Goal: Task Accomplishment & Management: Manage account settings

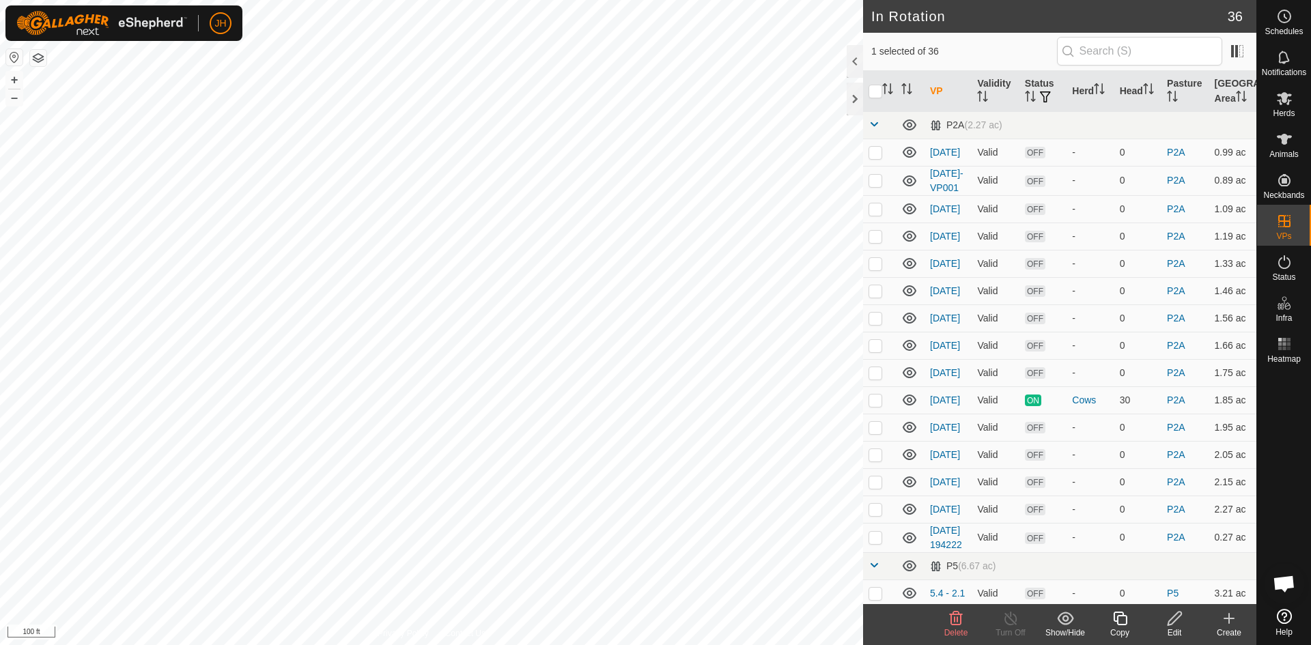
click at [1170, 630] on div "Edit" at bounding box center [1174, 633] width 55 height 12
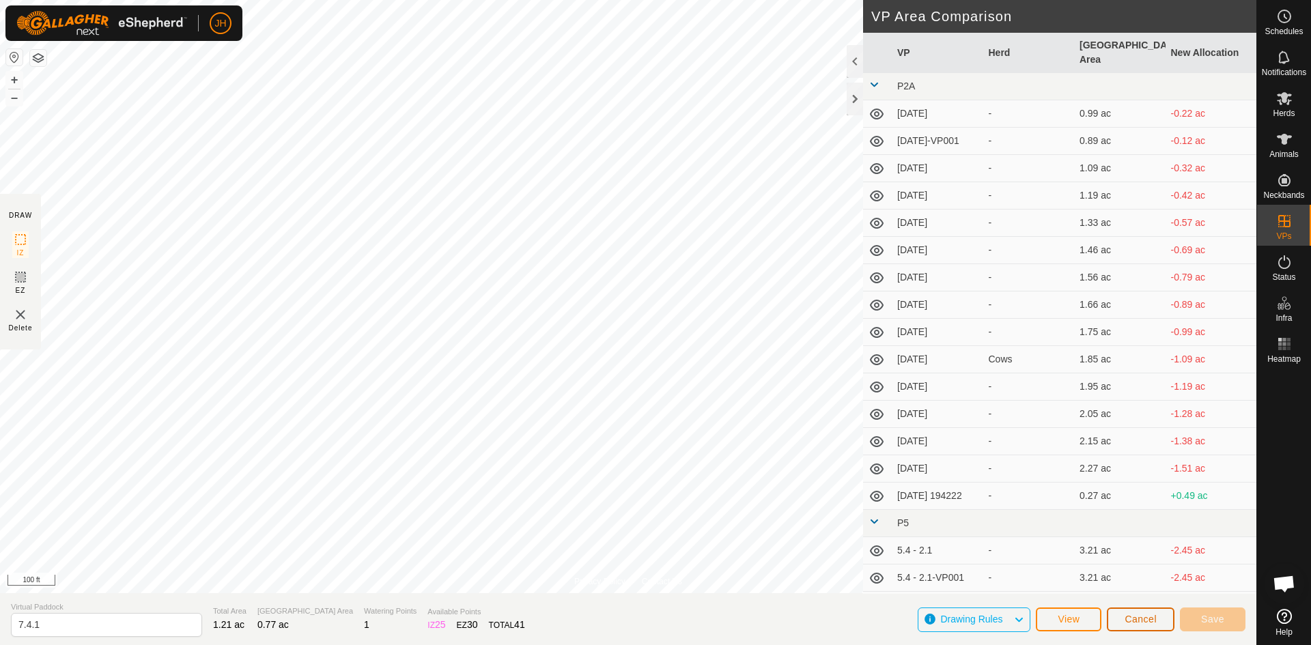
click at [1140, 621] on span "Cancel" at bounding box center [1141, 619] width 32 height 11
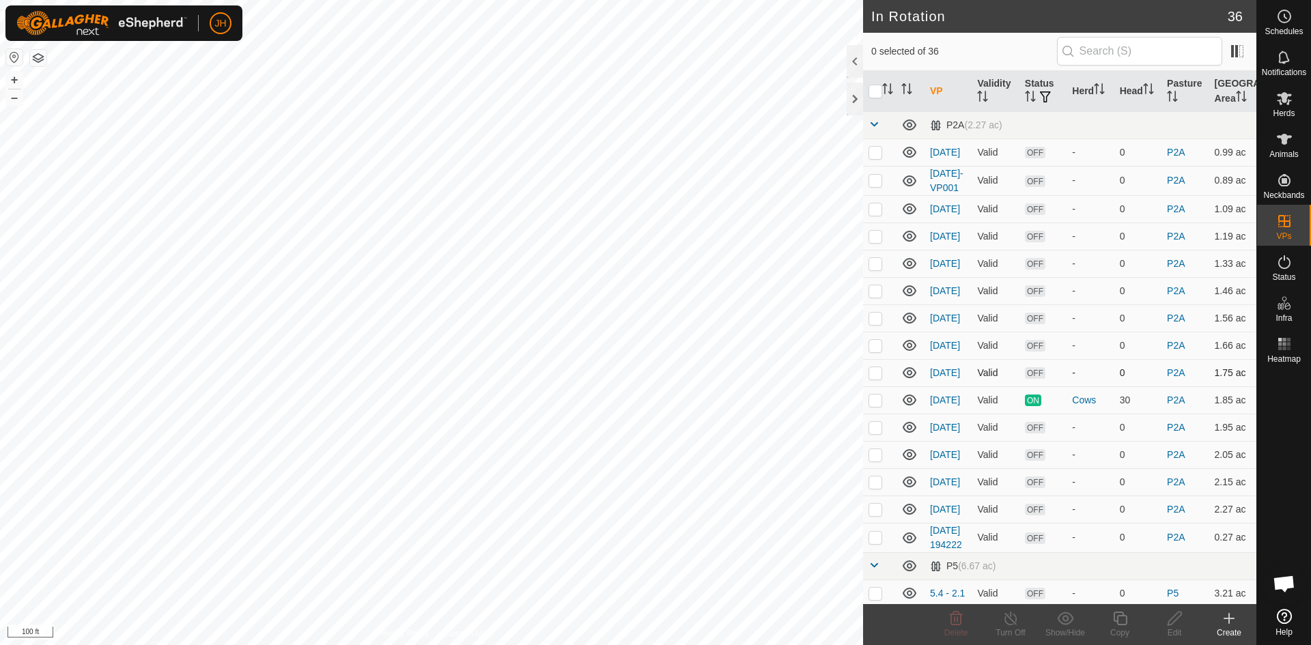
checkbox input "true"
click at [1122, 628] on div "Copy" at bounding box center [1120, 633] width 55 height 12
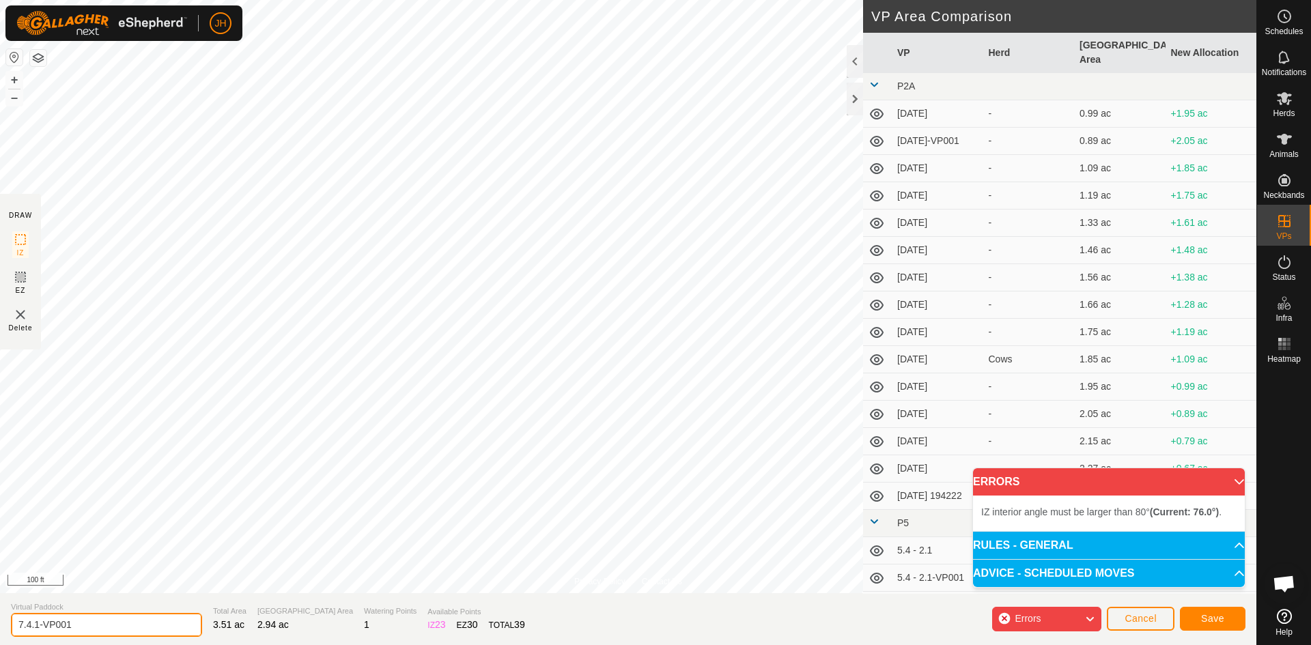
click at [81, 630] on input "7.4.1-VP001" at bounding box center [106, 625] width 191 height 24
type input "7.4.8"
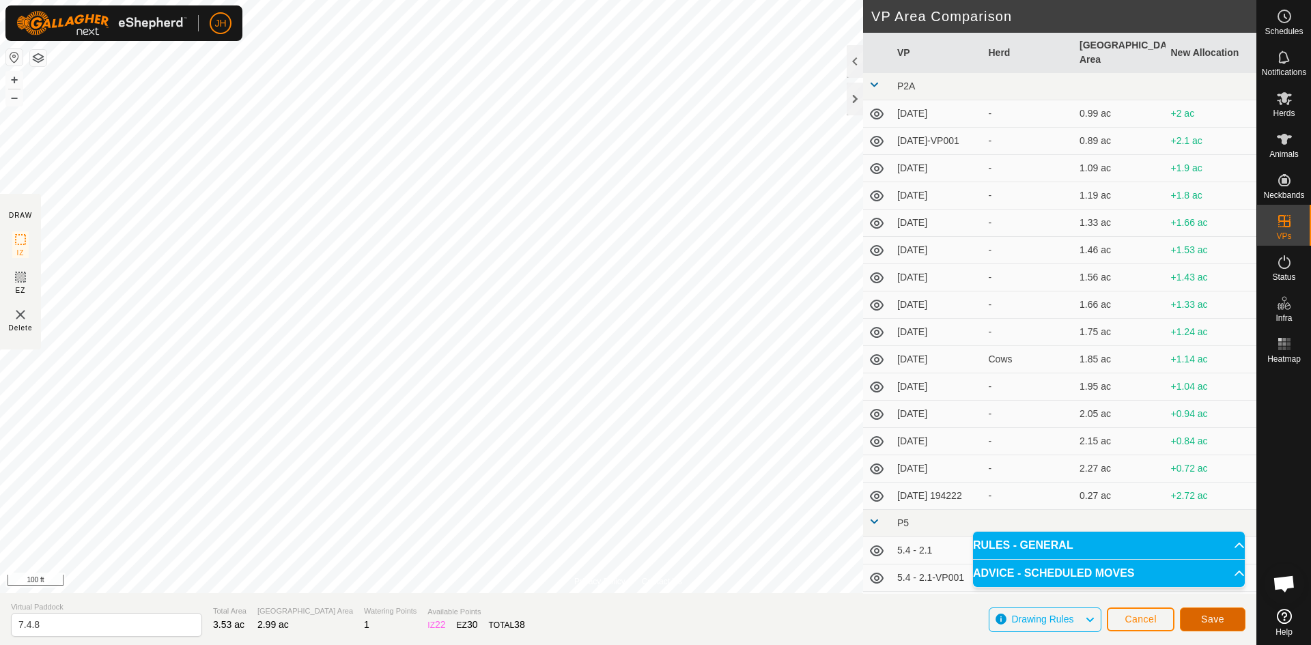
click at [1222, 623] on span "Save" at bounding box center [1212, 619] width 23 height 11
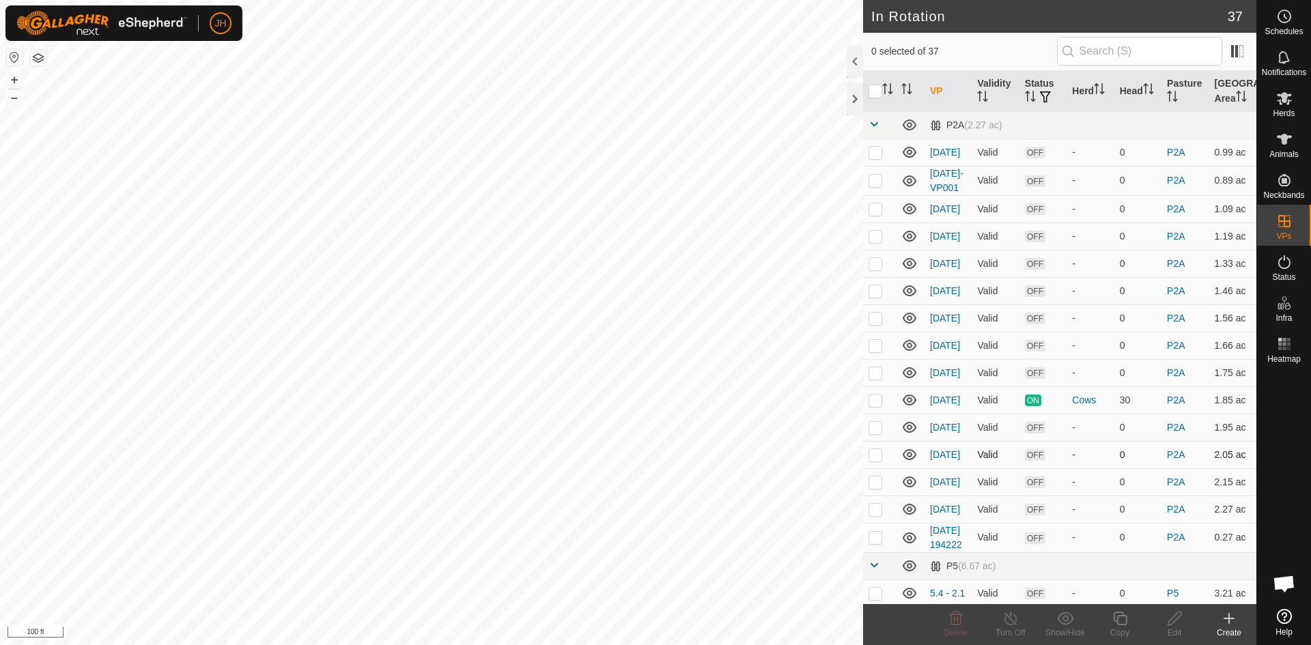
checkbox input "true"
checkbox input "false"
click at [1123, 627] on div "Copy" at bounding box center [1120, 633] width 55 height 12
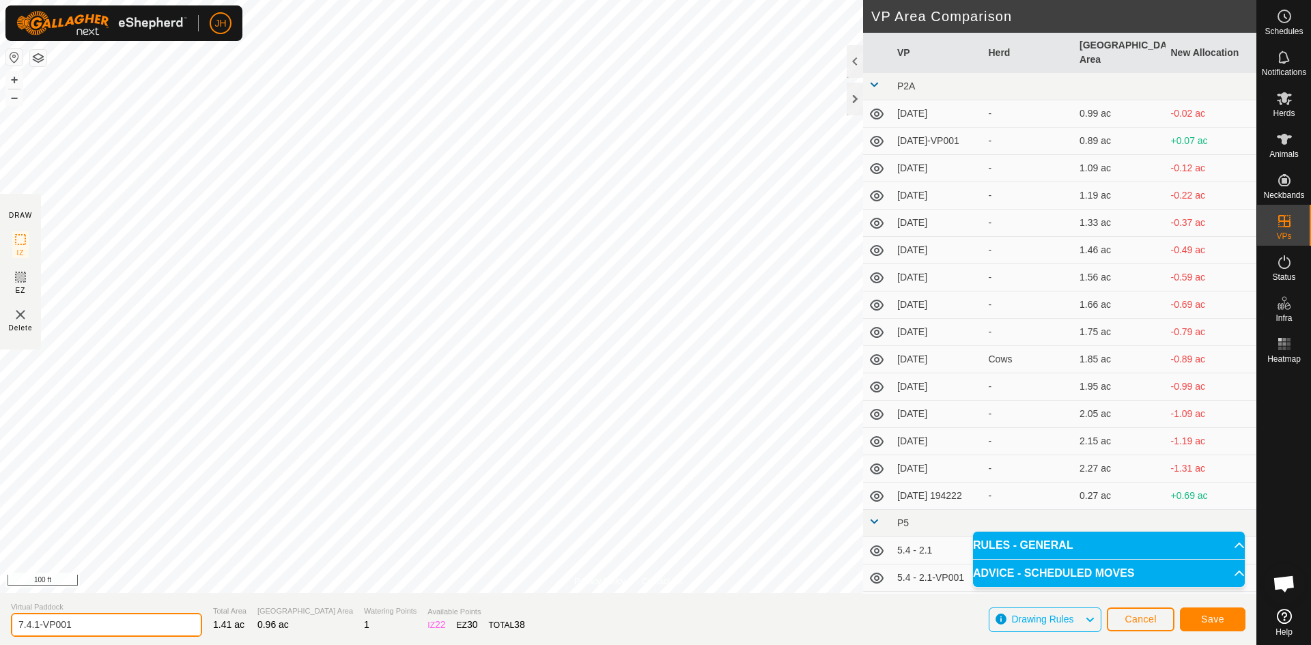
drag, startPoint x: 95, startPoint y: 625, endPoint x: 38, endPoint y: 628, distance: 56.7
click at [38, 628] on input "7.4.1-VP001" at bounding box center [106, 625] width 191 height 24
type input "[DATE]"
click at [1216, 620] on span "Save" at bounding box center [1212, 619] width 23 height 11
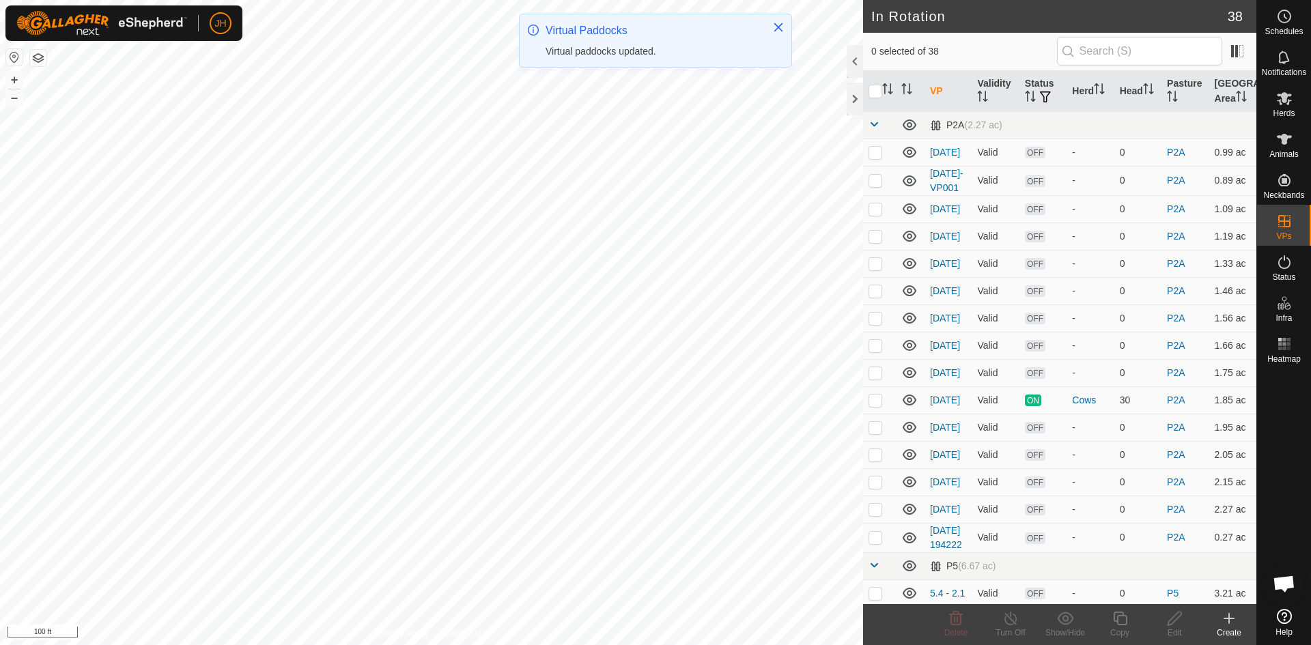
checkbox input "true"
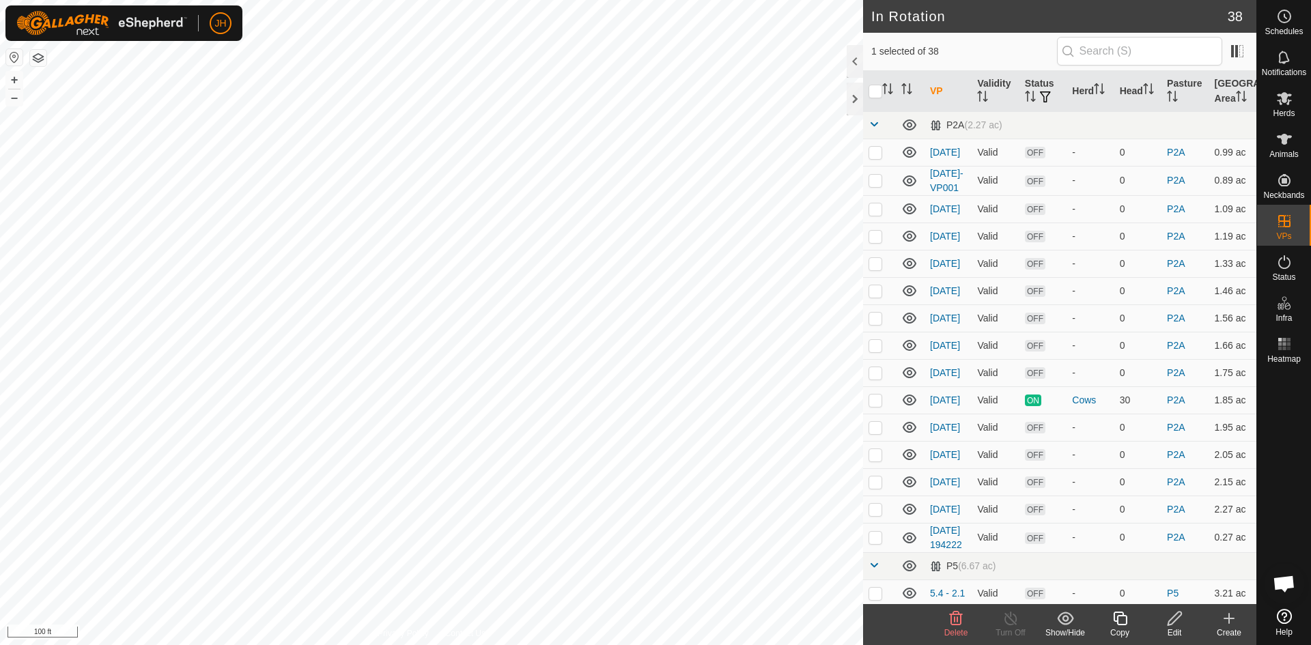
click at [1123, 625] on icon at bounding box center [1120, 619] width 14 height 14
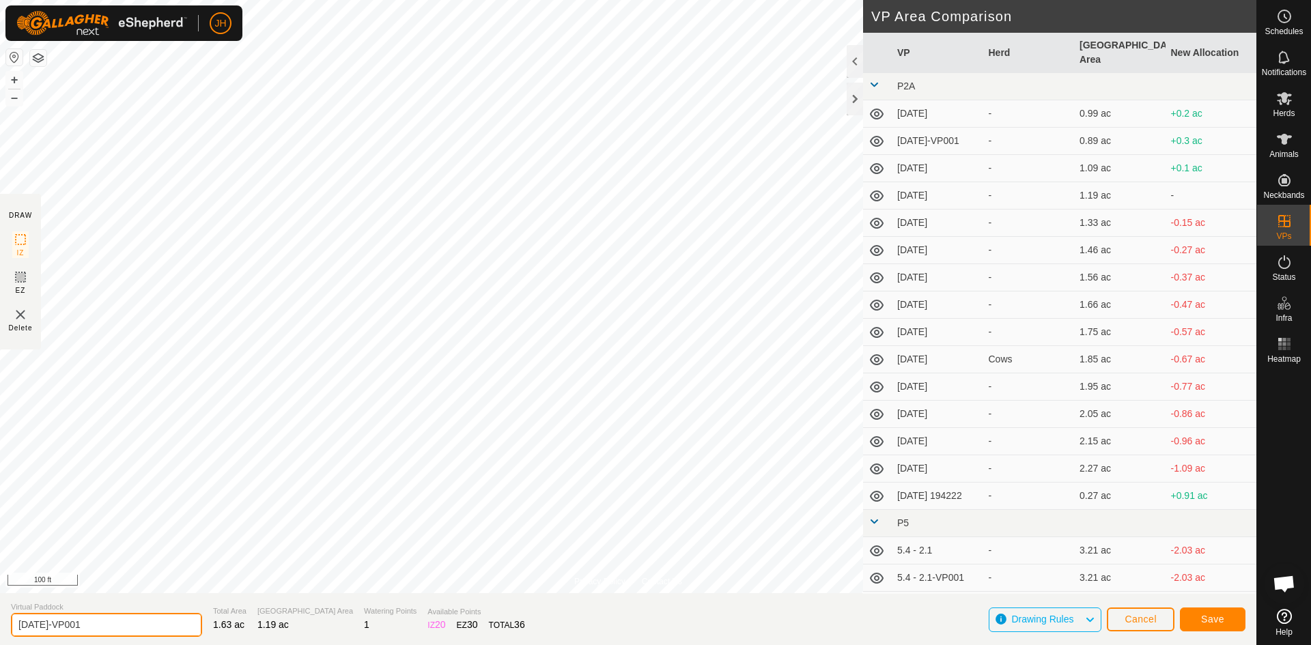
drag, startPoint x: 86, startPoint y: 627, endPoint x: 41, endPoint y: 629, distance: 45.1
click at [41, 629] on input "[DATE]-VP001" at bounding box center [106, 625] width 191 height 24
type input "[DATE]"
click at [1203, 625] on button "Save" at bounding box center [1213, 620] width 66 height 24
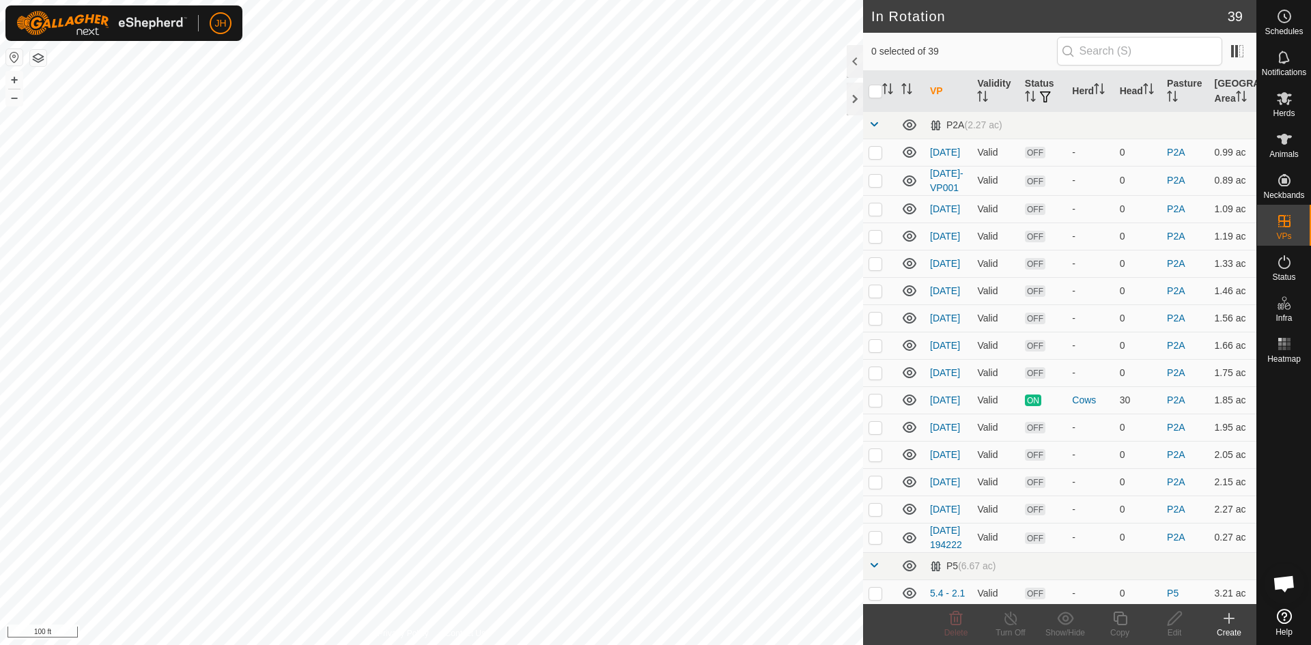
checkbox input "true"
click at [1118, 627] on div "Copy" at bounding box center [1120, 633] width 55 height 12
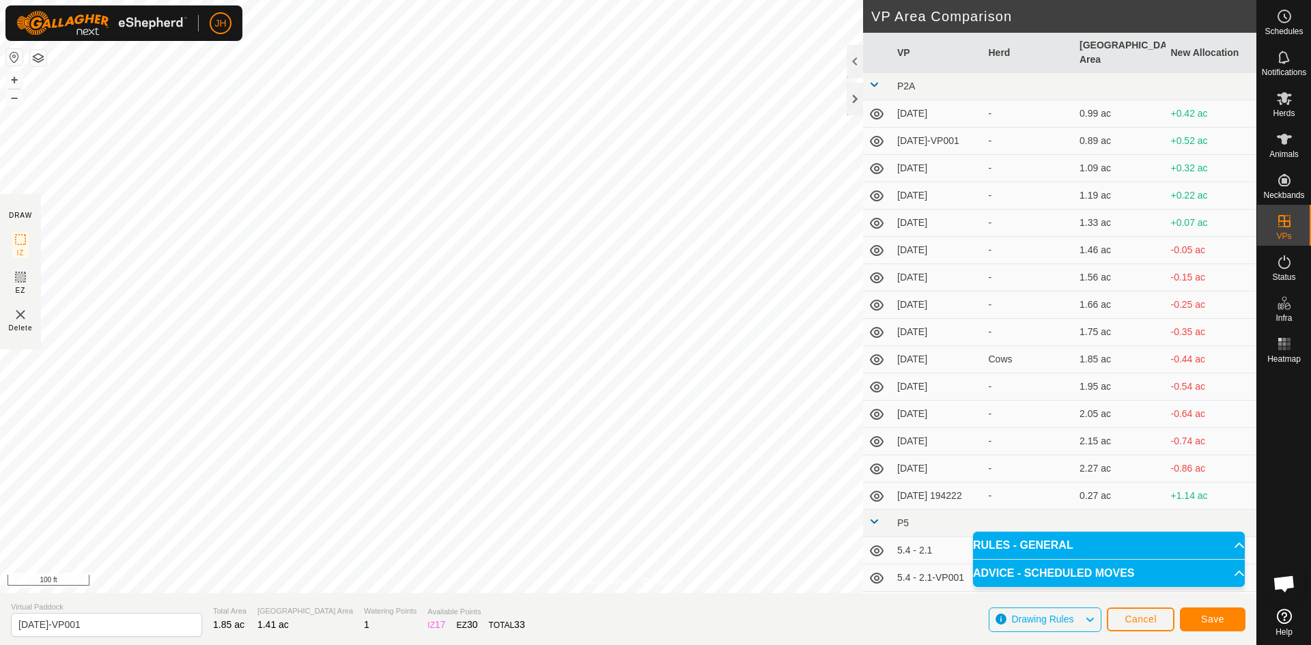
click at [878, 79] on span at bounding box center [874, 84] width 11 height 11
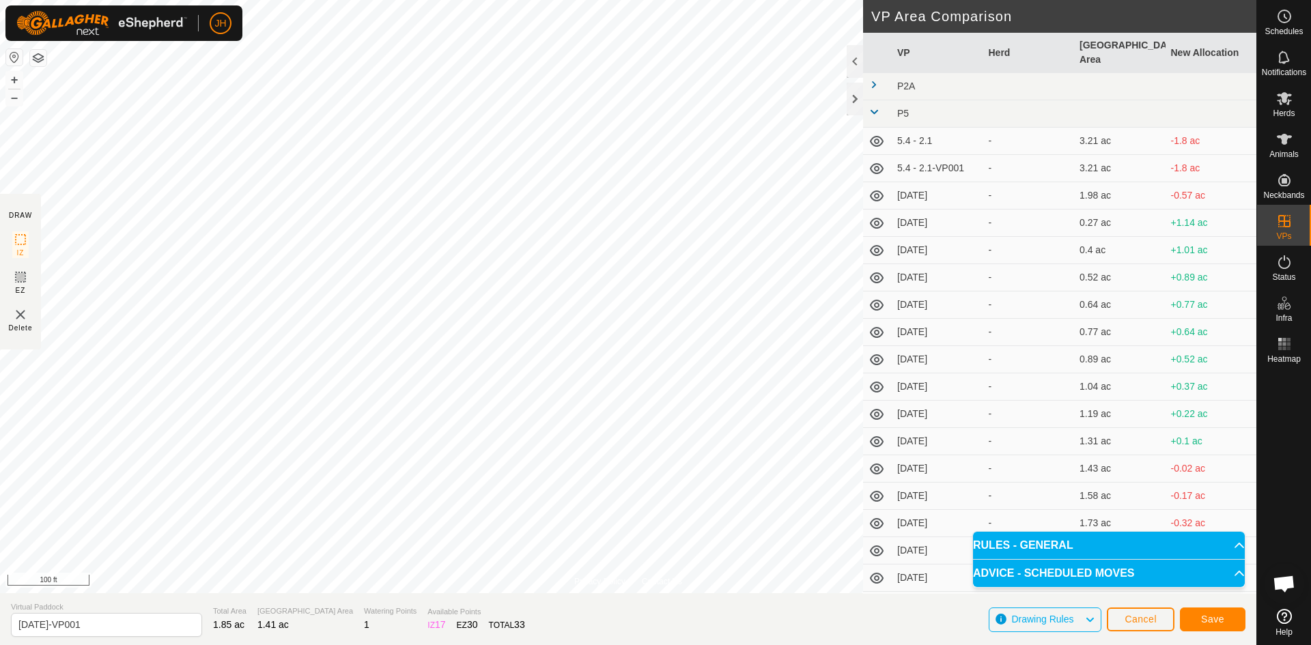
click at [876, 107] on span at bounding box center [874, 112] width 11 height 11
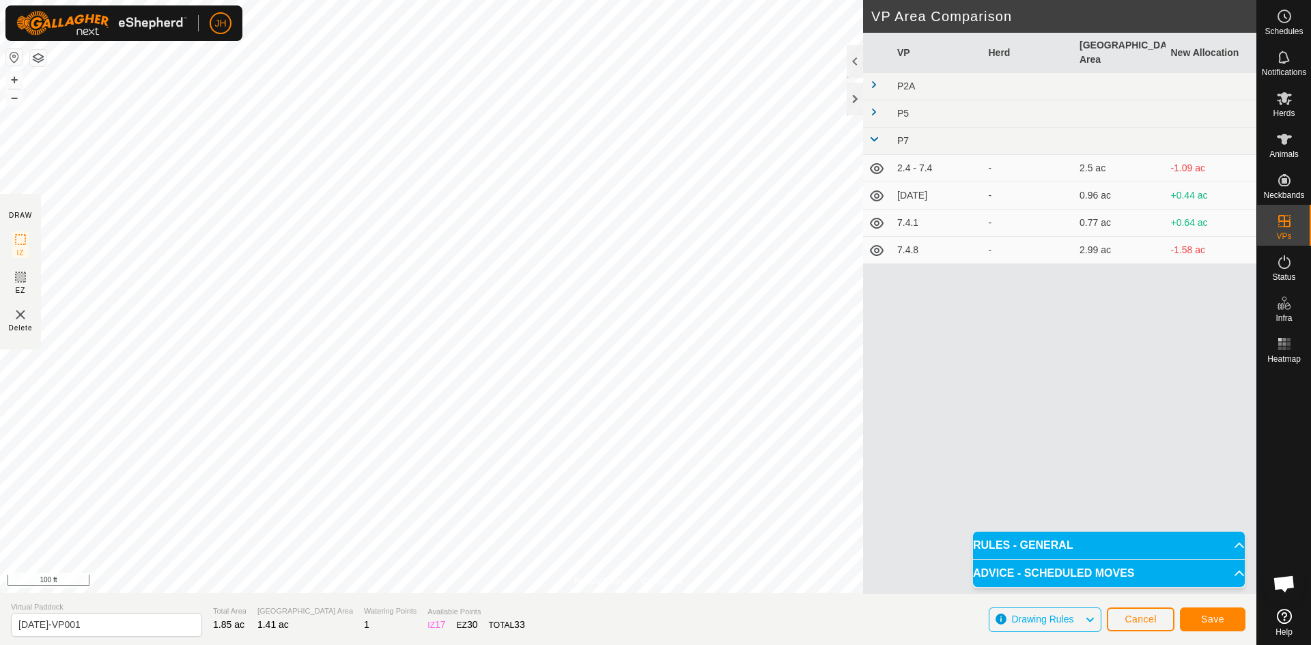
click at [875, 134] on span at bounding box center [874, 139] width 11 height 11
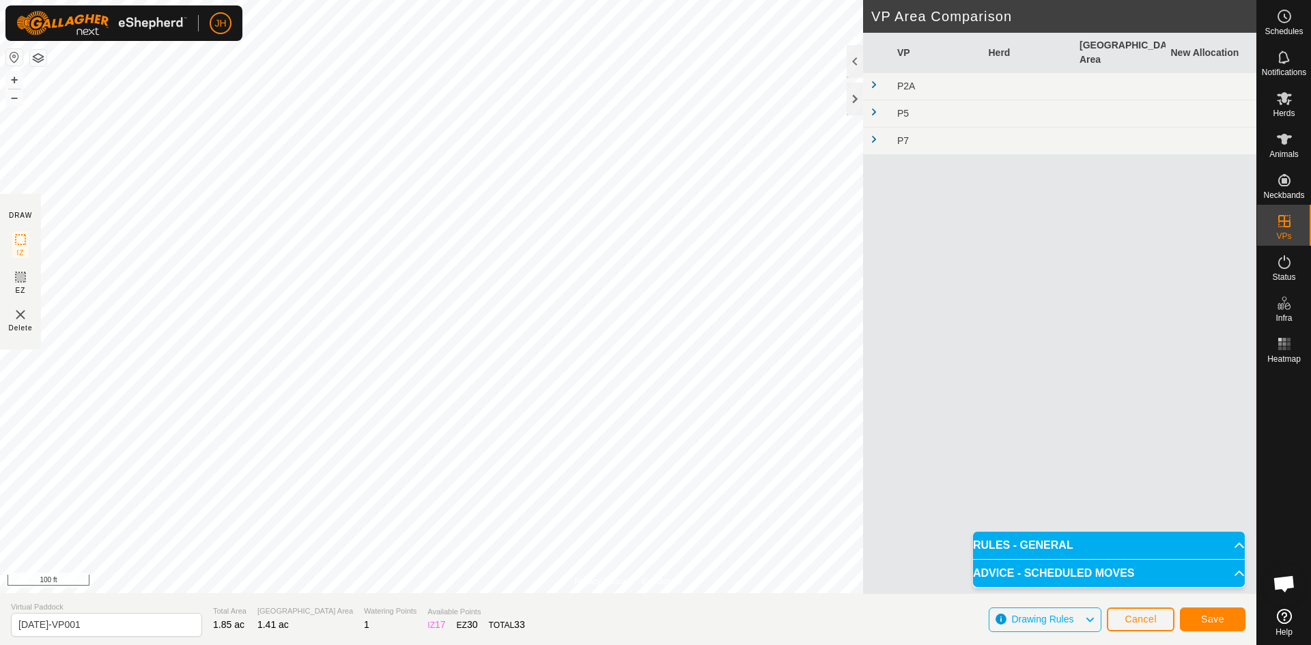
click at [875, 134] on span at bounding box center [874, 139] width 11 height 11
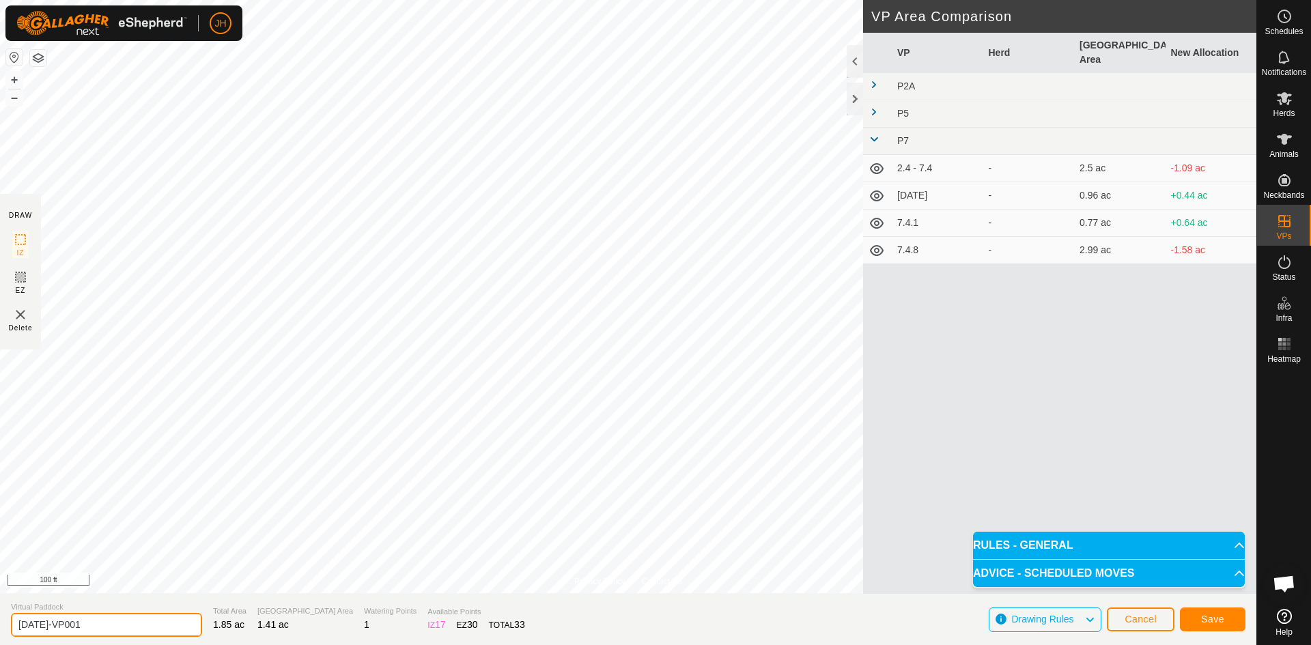
drag, startPoint x: 93, startPoint y: 627, endPoint x: 42, endPoint y: 629, distance: 51.3
click at [42, 629] on input "[DATE]-VP001" at bounding box center [106, 625] width 191 height 24
type input "[DATE]"
click at [1204, 623] on span "Save" at bounding box center [1212, 619] width 23 height 11
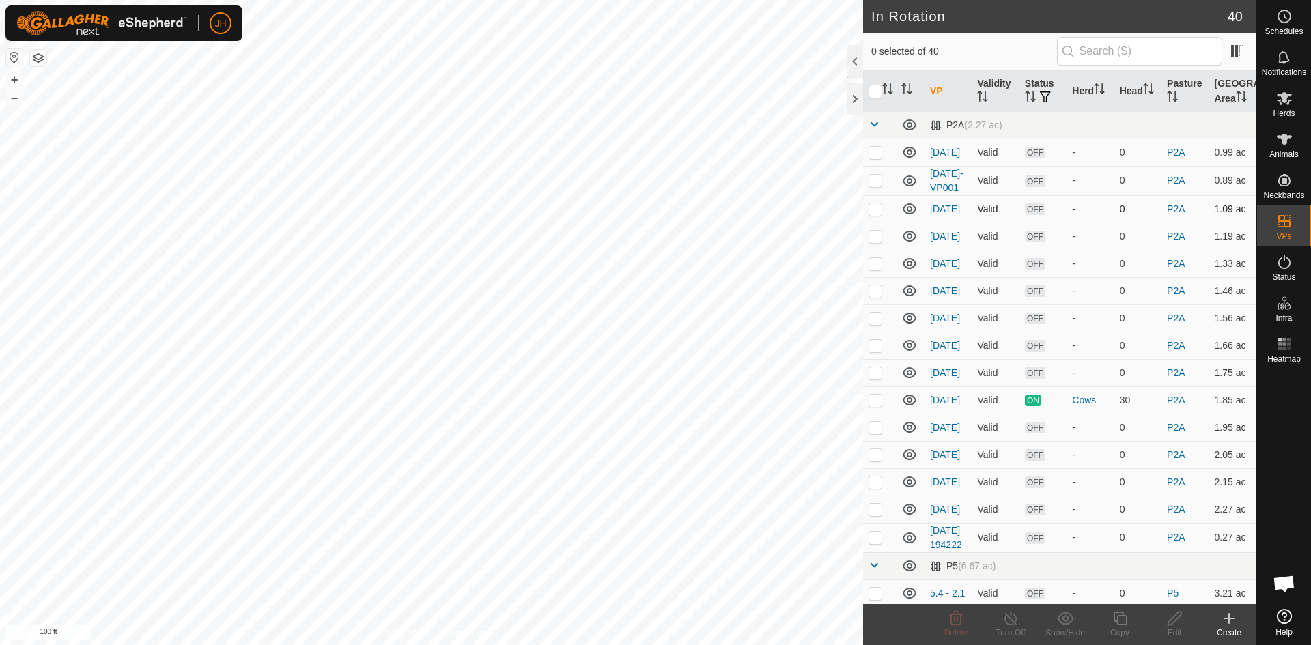
checkbox input "true"
click at [1118, 627] on div "Copy" at bounding box center [1120, 633] width 55 height 12
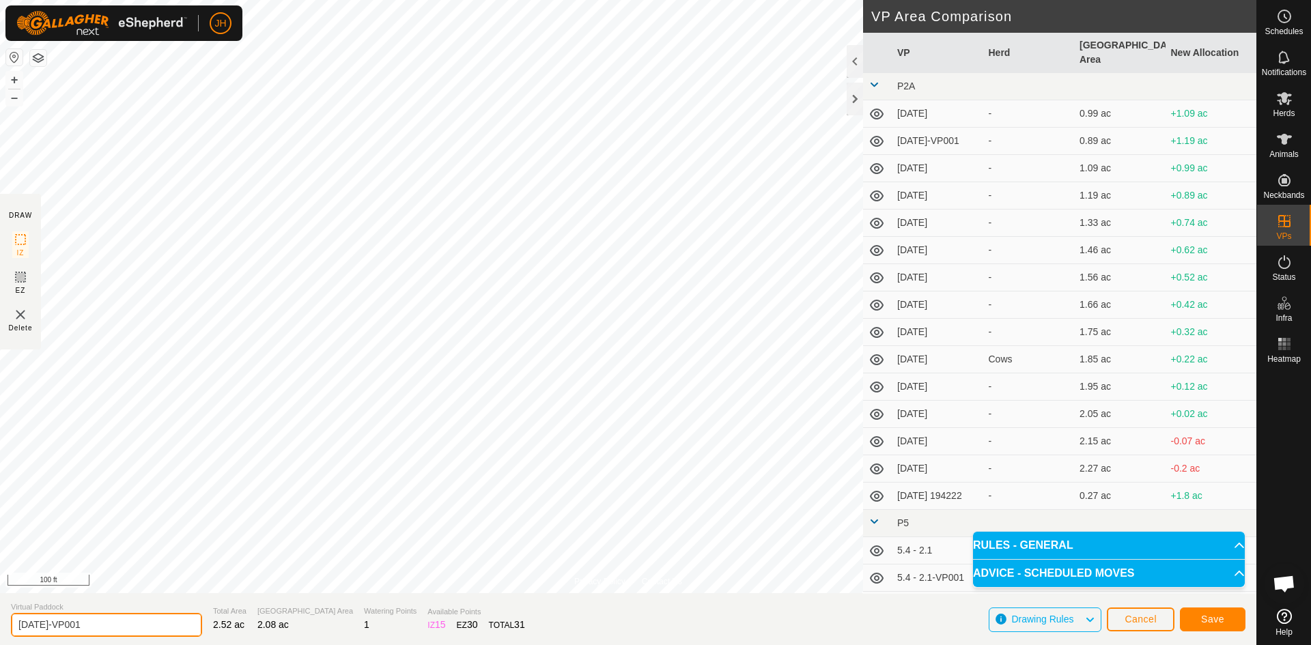
drag, startPoint x: 86, startPoint y: 625, endPoint x: 38, endPoint y: 617, distance: 48.4
click at [38, 617] on input "[DATE]-VP001" at bounding box center [106, 625] width 191 height 24
type input "[DATE]"
click at [1207, 619] on span "Save" at bounding box center [1212, 619] width 23 height 11
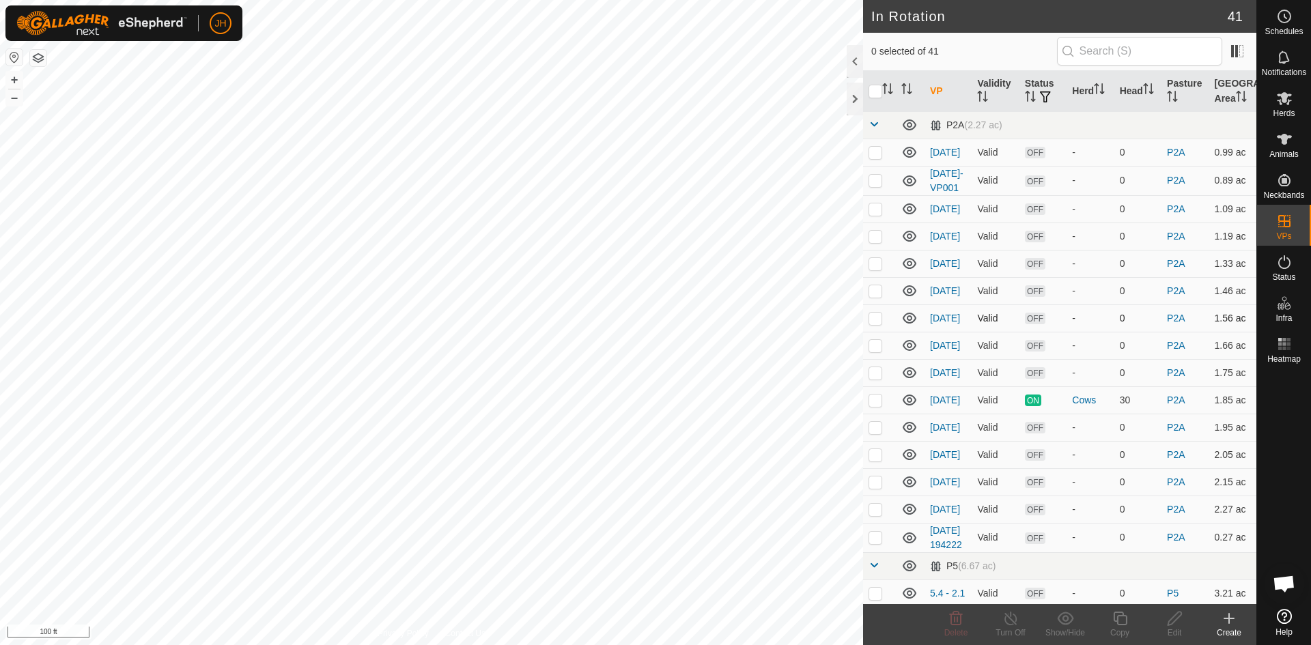
checkbox input "true"
checkbox input "false"
click at [1121, 624] on icon at bounding box center [1120, 619] width 14 height 14
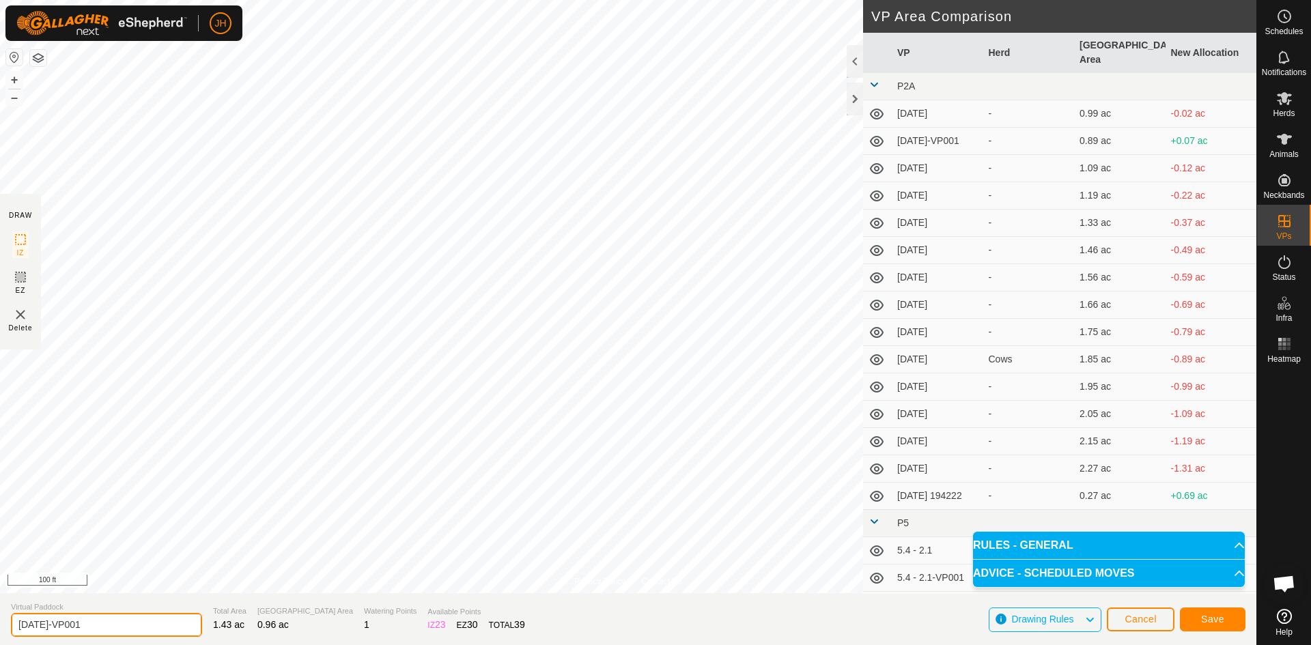
drag, startPoint x: 90, startPoint y: 628, endPoint x: 102, endPoint y: 619, distance: 15.2
click at [91, 627] on input "[DATE]-VP001" at bounding box center [106, 625] width 191 height 24
type input "7.4."
click at [1155, 621] on span "Cancel" at bounding box center [1141, 619] width 32 height 11
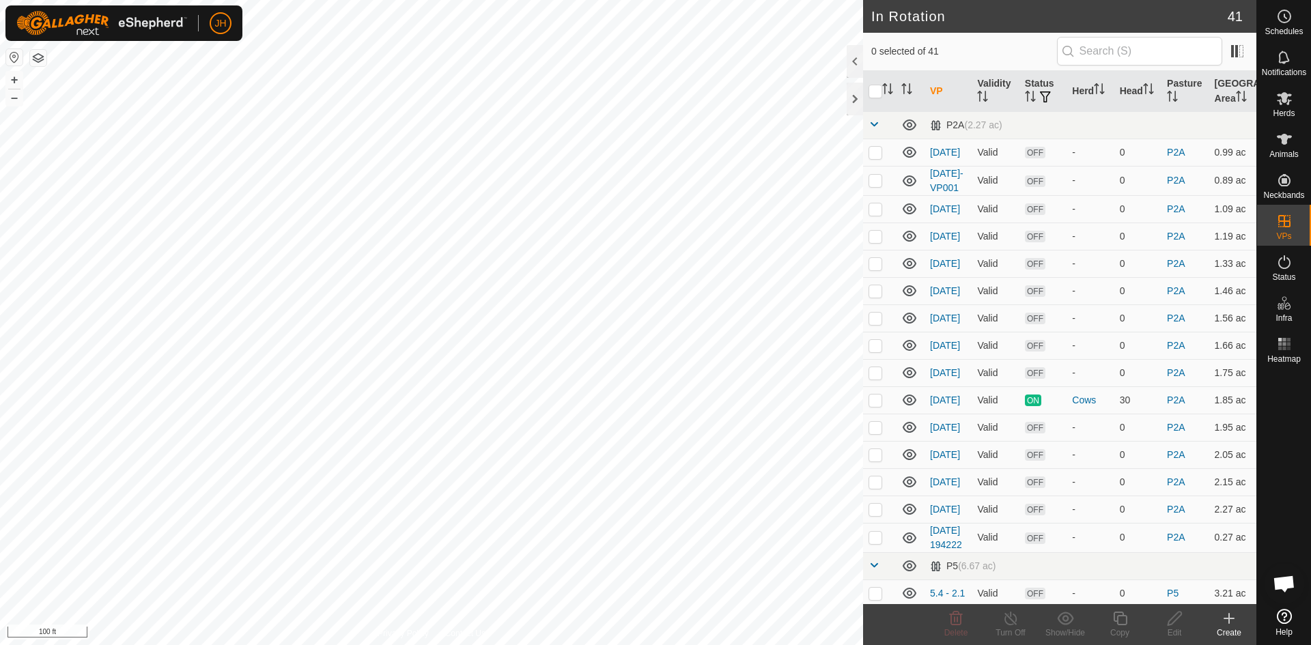
checkbox input "true"
click at [1171, 624] on icon at bounding box center [1175, 619] width 14 height 14
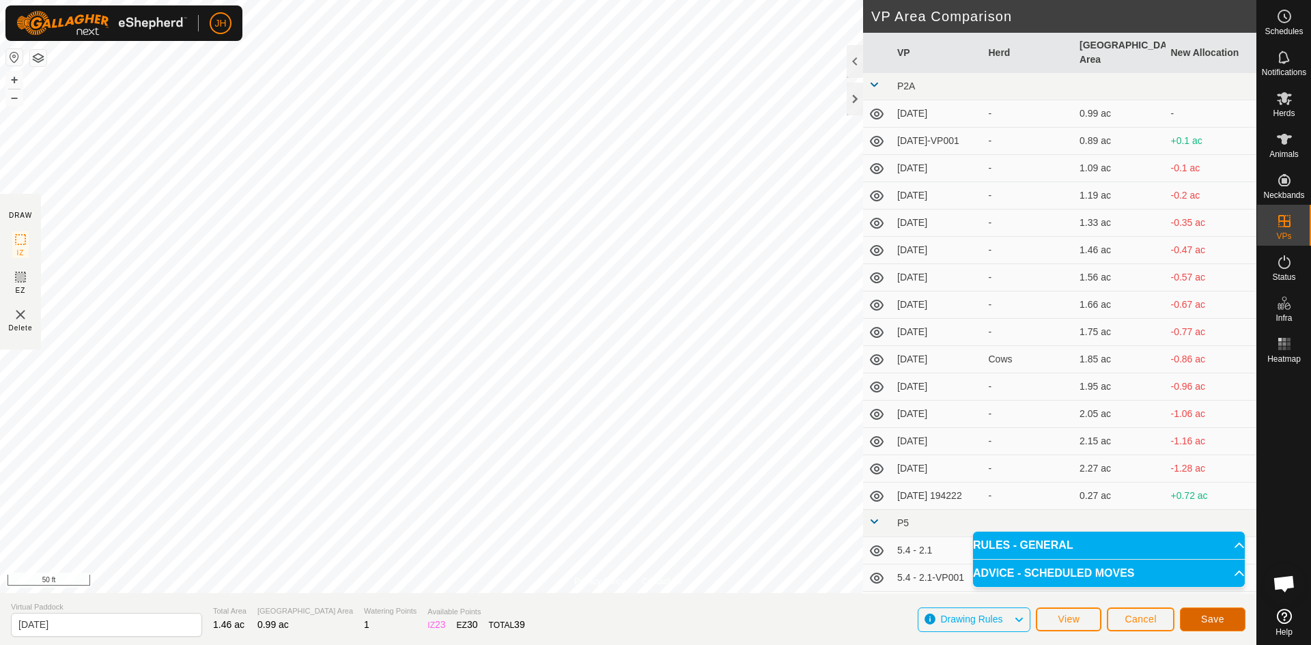
click at [1212, 620] on span "Save" at bounding box center [1212, 619] width 23 height 11
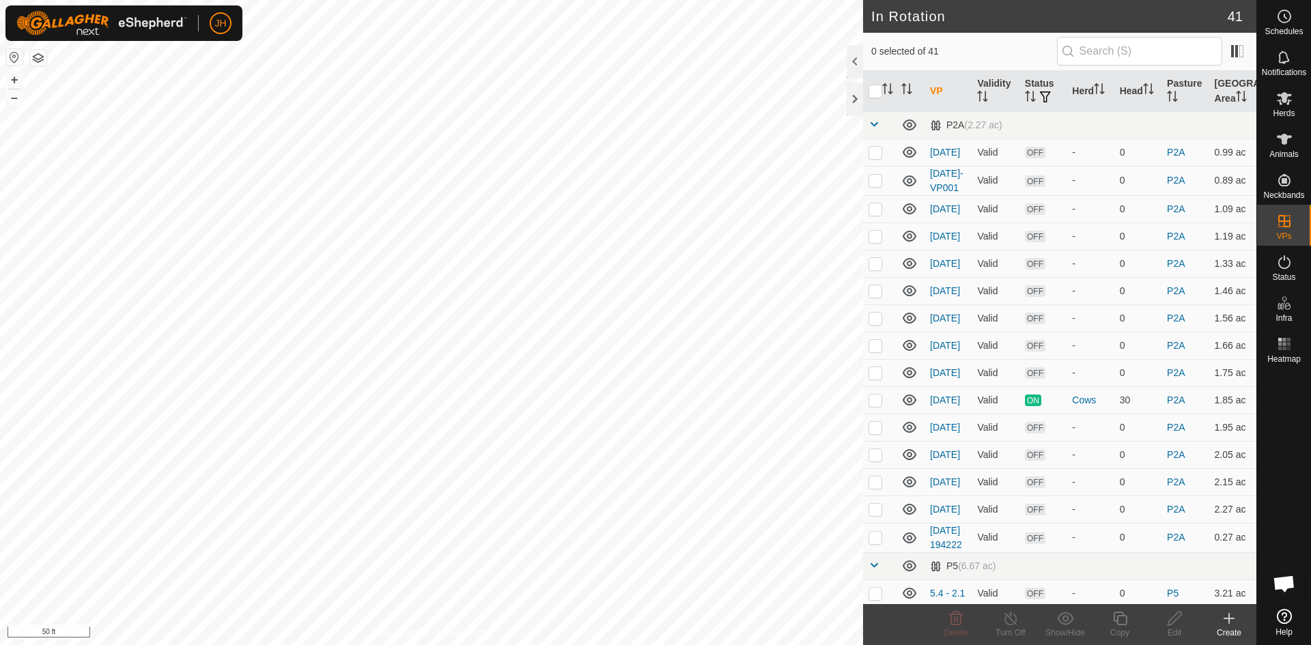
checkbox input "true"
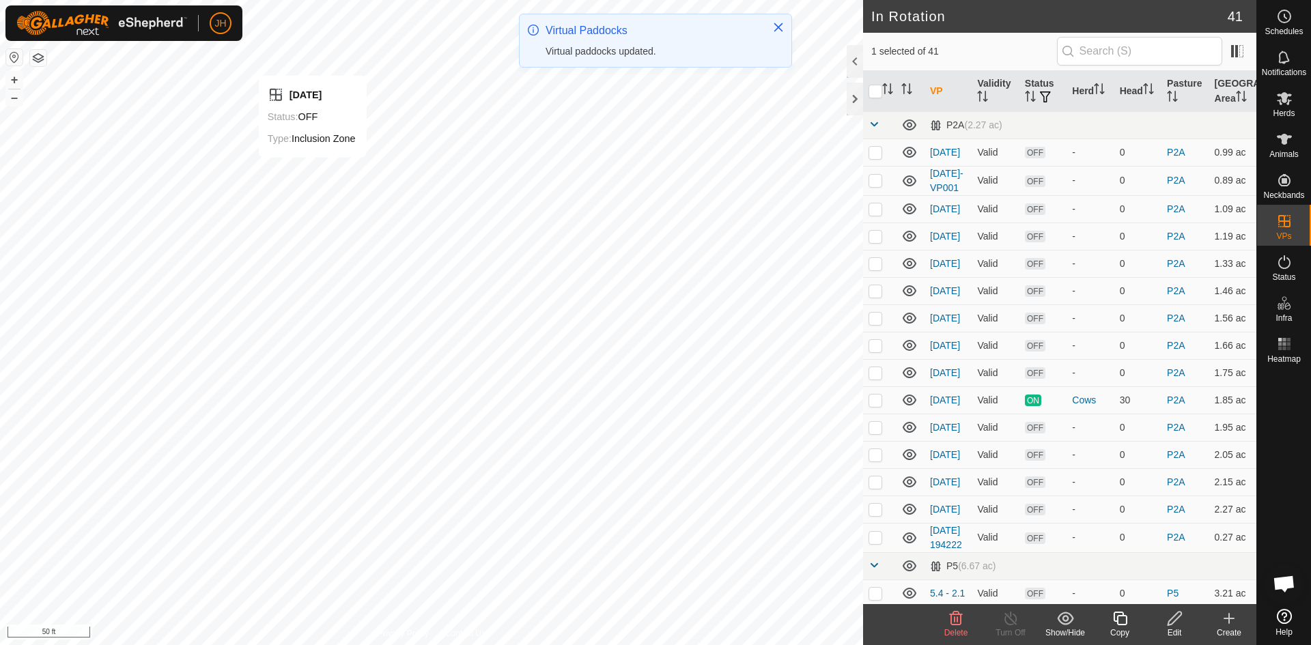
click at [1174, 629] on div "Edit" at bounding box center [1174, 633] width 55 height 12
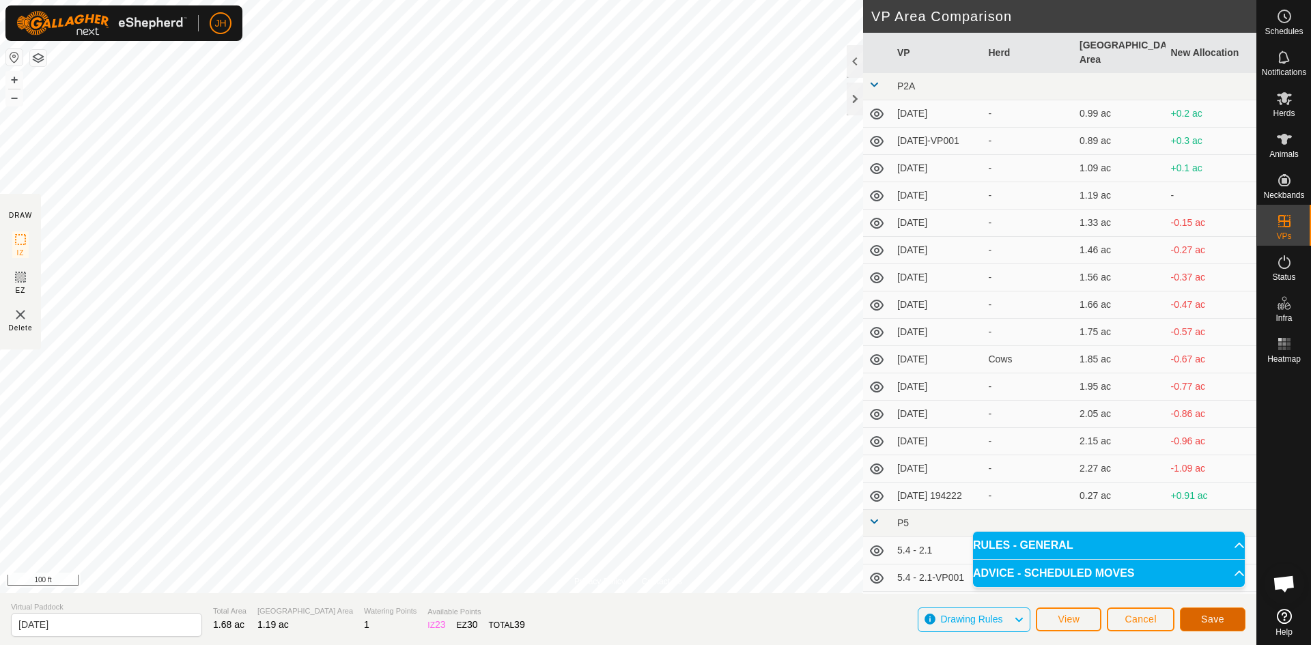
click at [1204, 619] on span "Save" at bounding box center [1212, 619] width 23 height 11
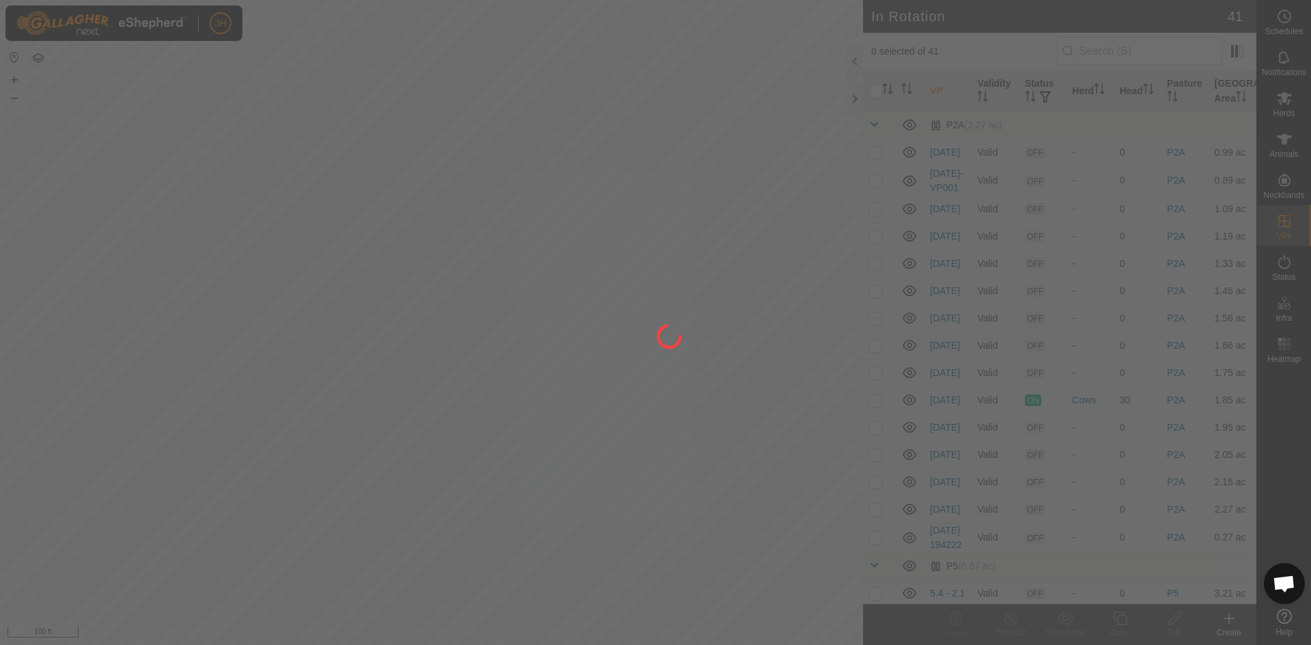
click at [356, 130] on div at bounding box center [655, 322] width 1311 height 645
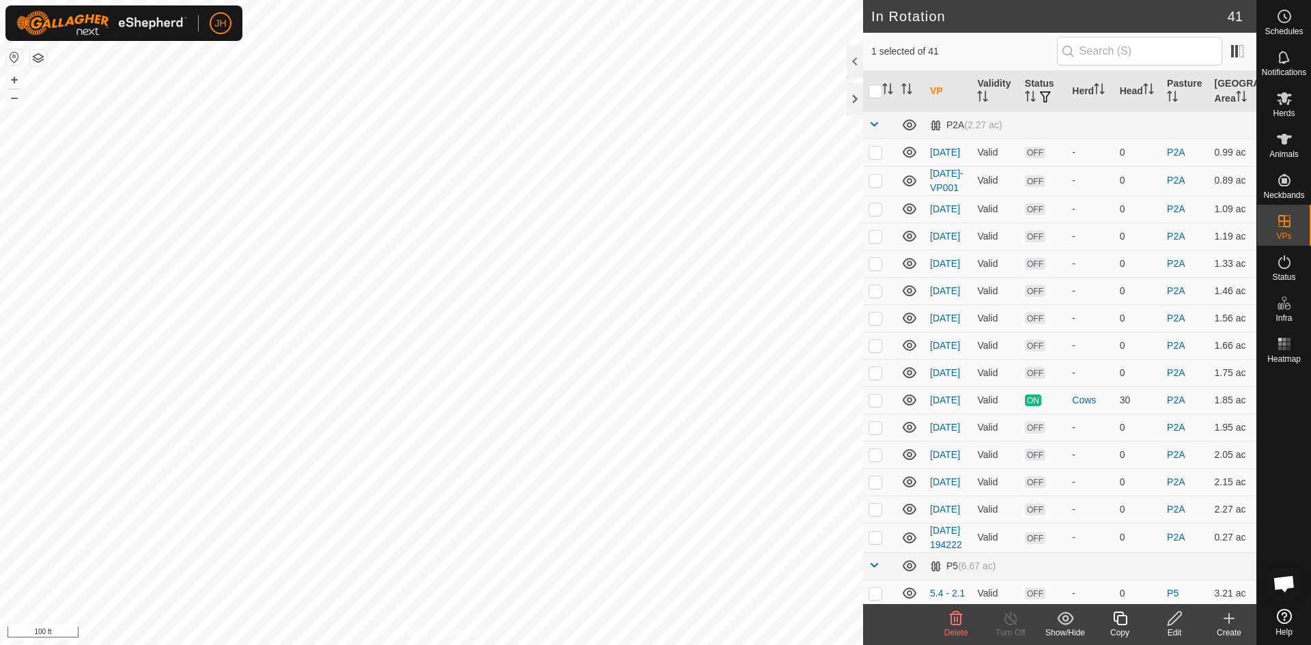
checkbox input "false"
checkbox input "true"
click at [1183, 628] on div "Edit" at bounding box center [1174, 633] width 55 height 12
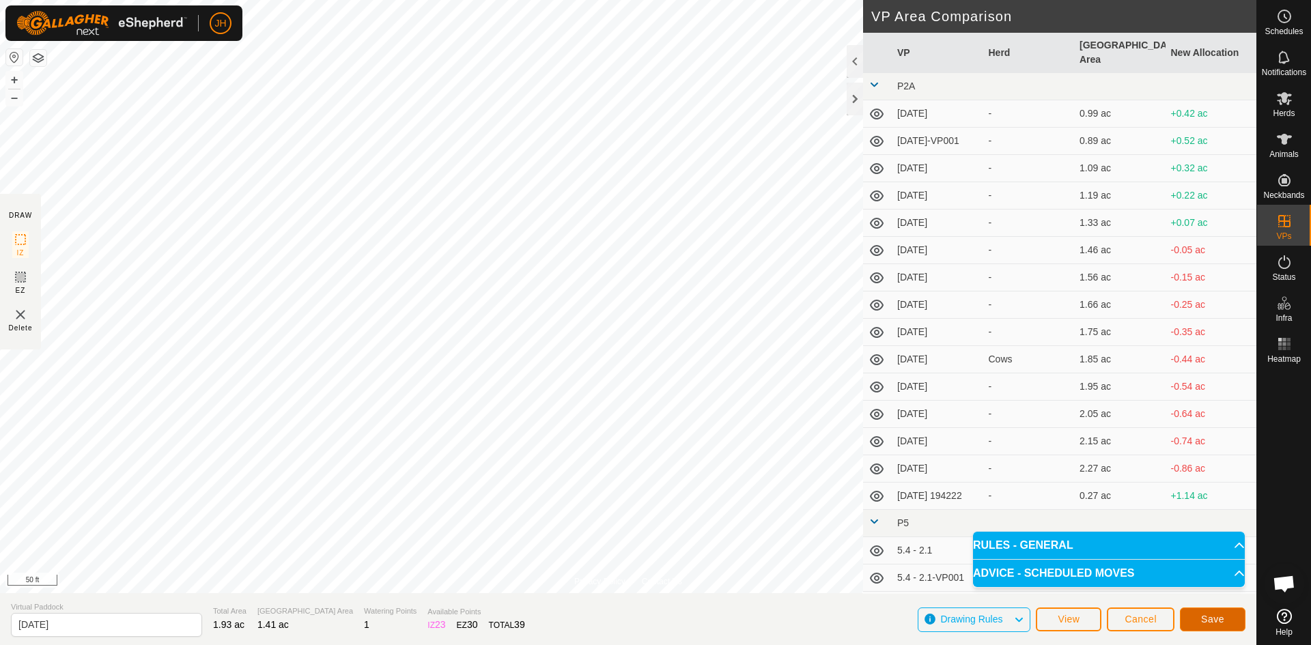
click at [1208, 625] on button "Save" at bounding box center [1213, 620] width 66 height 24
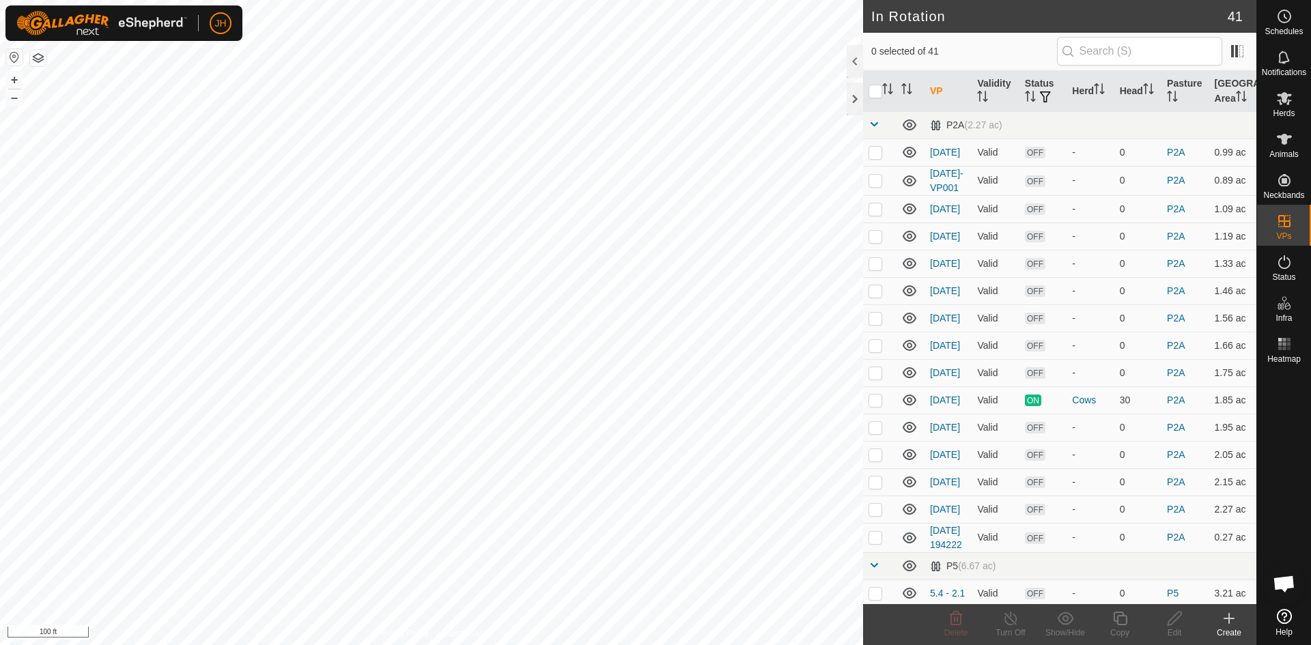
click at [38, 59] on button "button" at bounding box center [38, 58] width 16 height 16
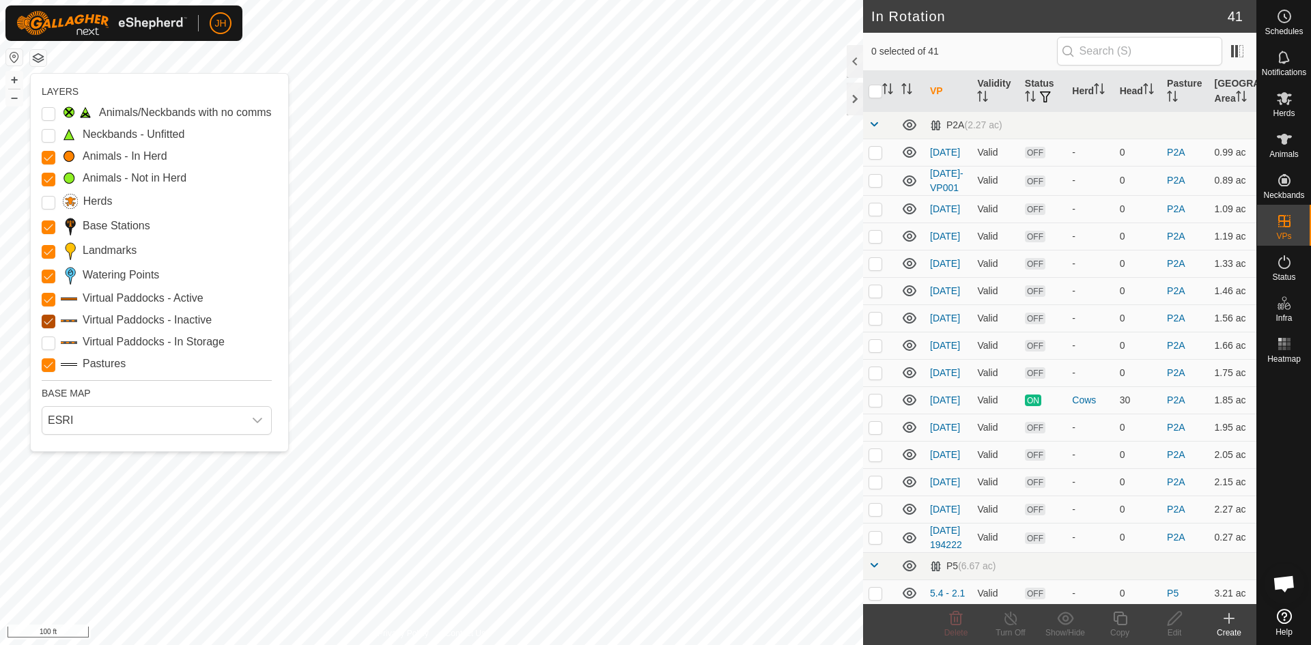
click at [46, 322] on Inactive "Virtual Paddocks - Inactive" at bounding box center [49, 322] width 14 height 14
click at [50, 325] on Inactive "Virtual Paddocks - Inactive" at bounding box center [49, 322] width 14 height 14
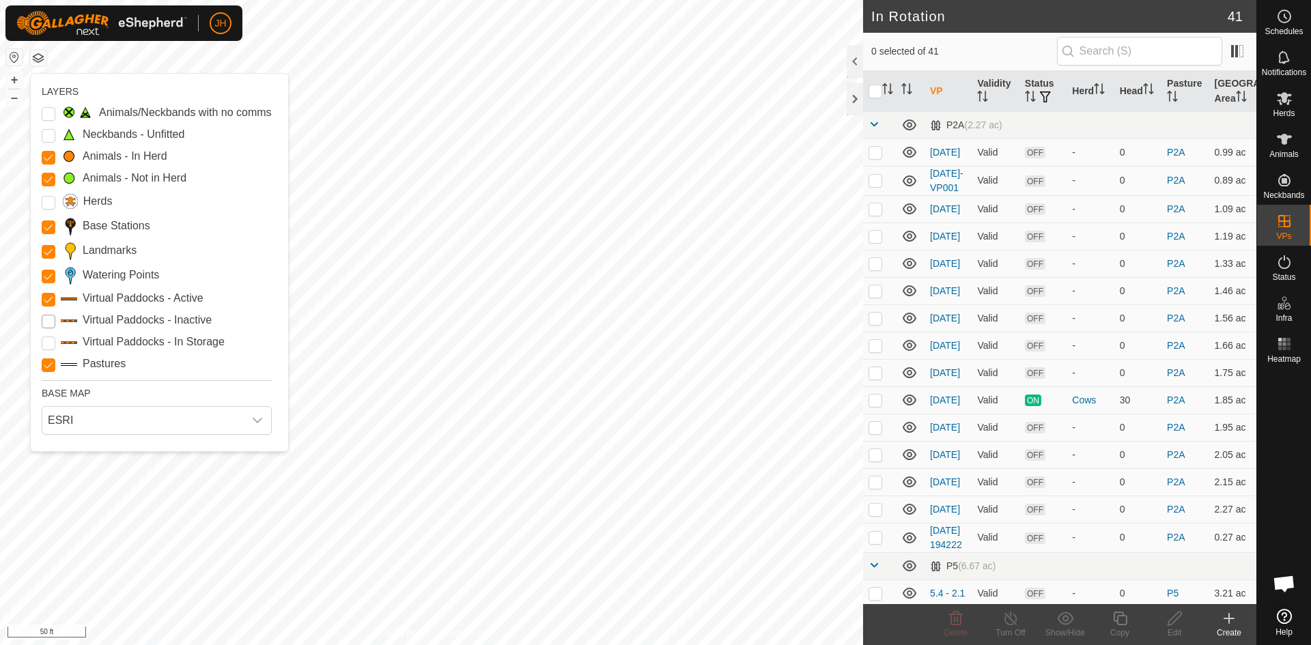
click at [46, 322] on Inactive "Virtual Paddocks - Inactive" at bounding box center [49, 322] width 14 height 14
click at [43, 321] on Inactive "Virtual Paddocks - Inactive" at bounding box center [49, 322] width 14 height 14
click at [151, 425] on span "ESRI" at bounding box center [142, 420] width 201 height 27
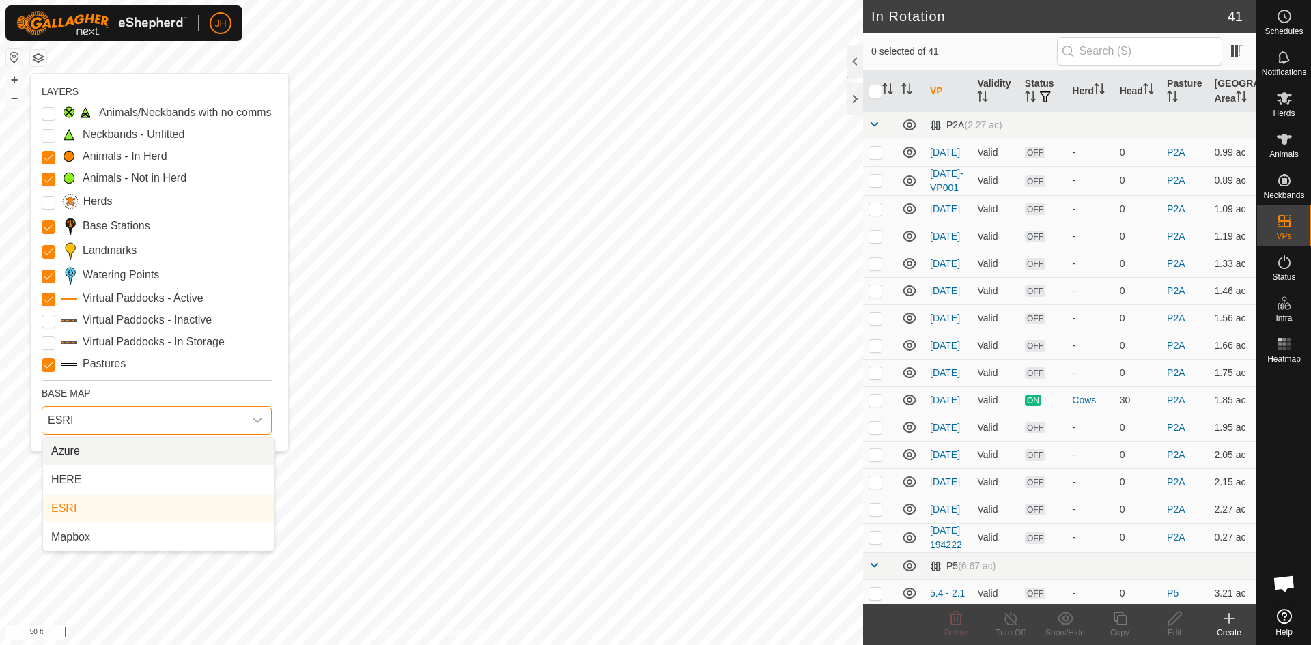
click at [61, 451] on li "Azure" at bounding box center [158, 451] width 231 height 27
click at [152, 419] on span "Azure" at bounding box center [142, 420] width 201 height 27
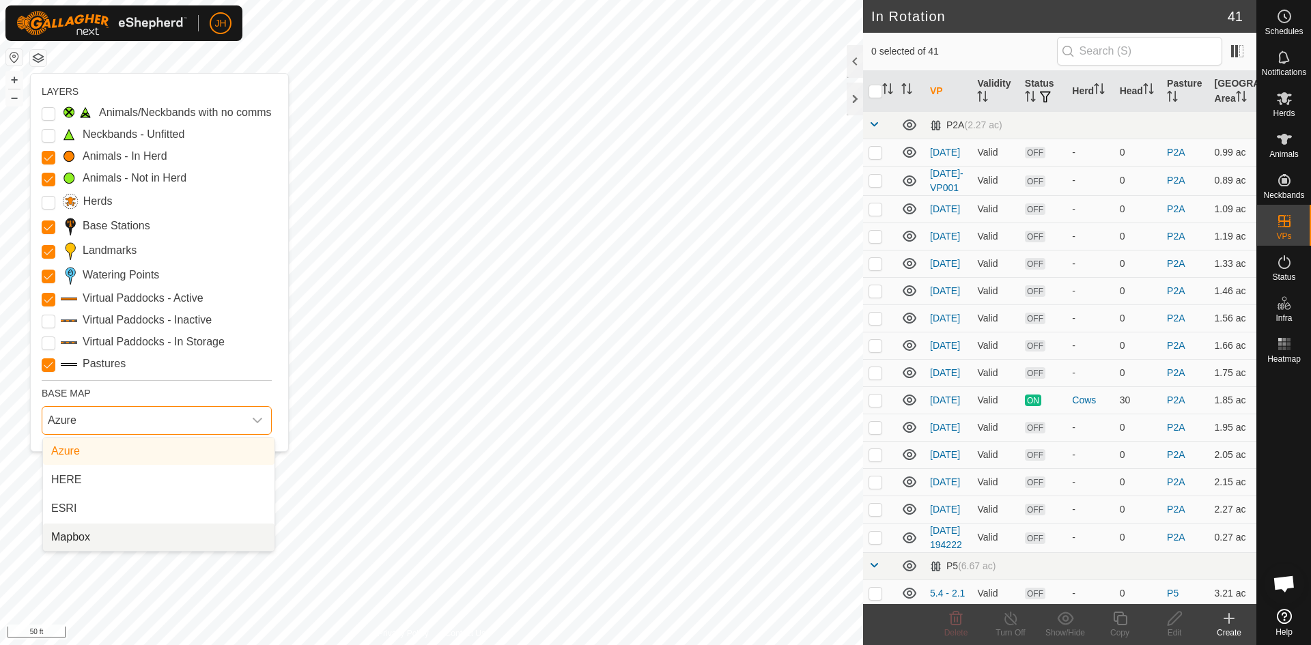
click at [89, 541] on li "Mapbox" at bounding box center [158, 537] width 231 height 27
click at [96, 421] on span "Mapbox" at bounding box center [142, 420] width 201 height 27
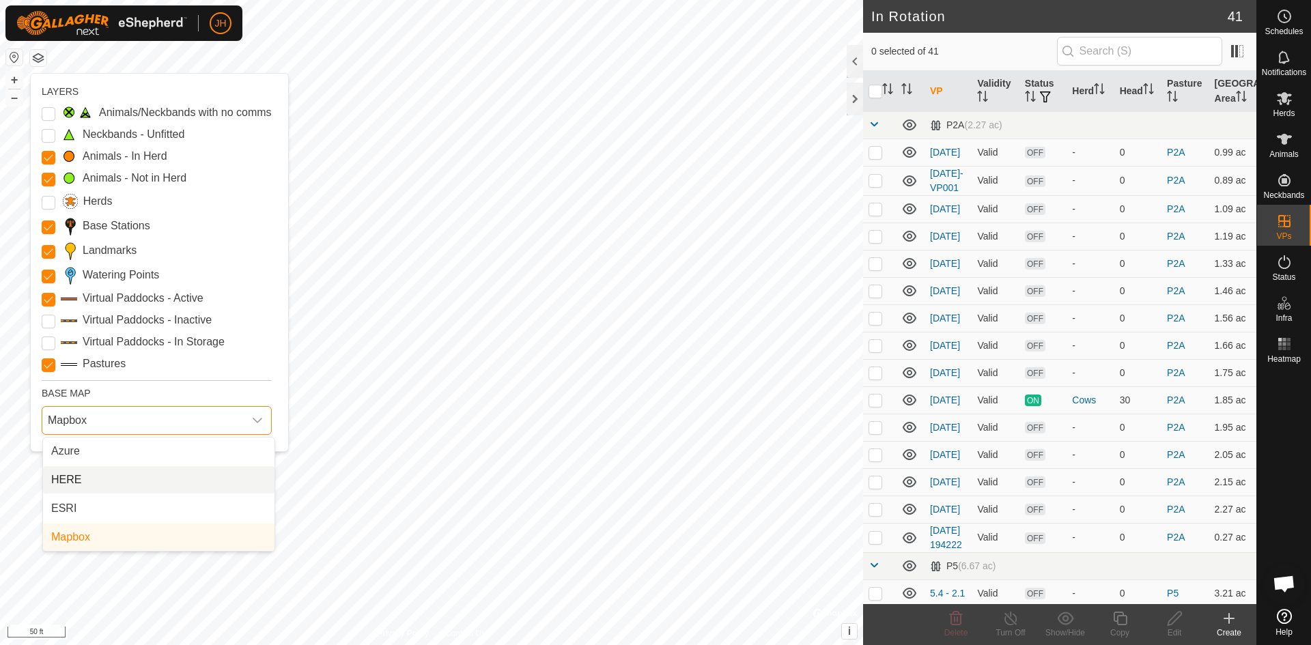
click at [89, 482] on li "HERE" at bounding box center [158, 479] width 231 height 27
click at [158, 420] on span "HERE" at bounding box center [142, 420] width 201 height 27
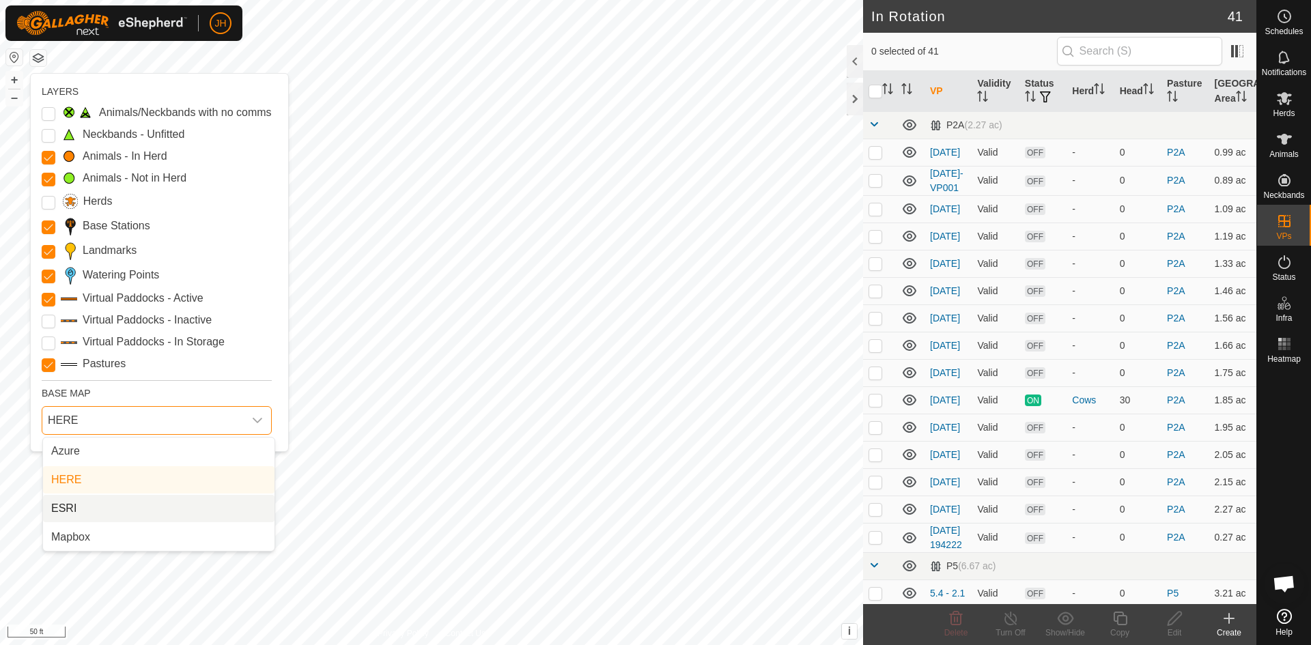
click at [100, 509] on li "ESRI" at bounding box center [158, 508] width 231 height 27
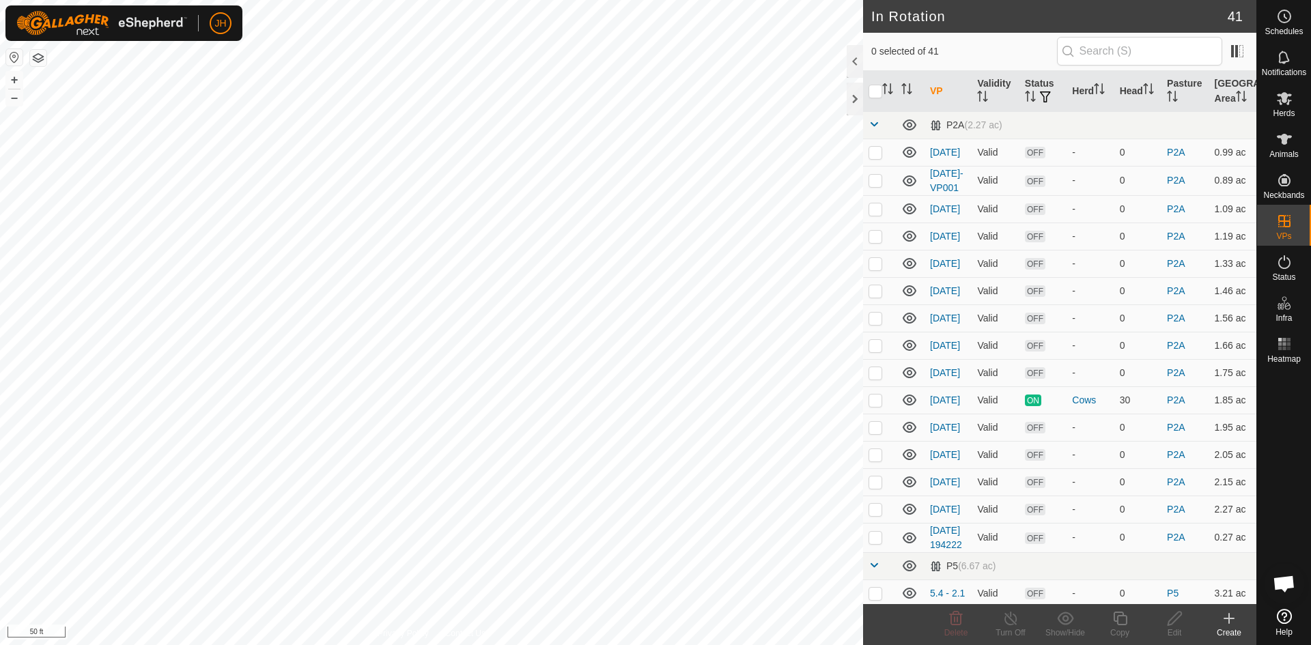
click at [34, 59] on button "button" at bounding box center [38, 58] width 16 height 16
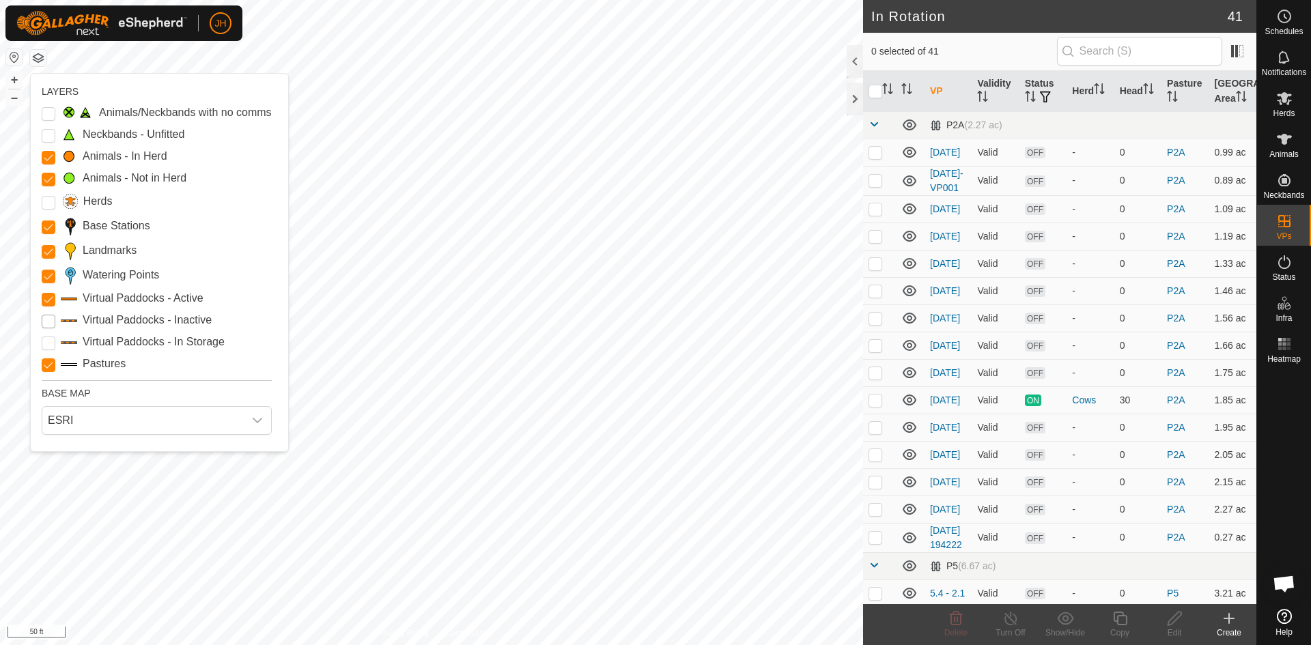
click at [48, 323] on Inactive "Virtual Paddocks - Inactive" at bounding box center [49, 322] width 14 height 14
checkbox input "true"
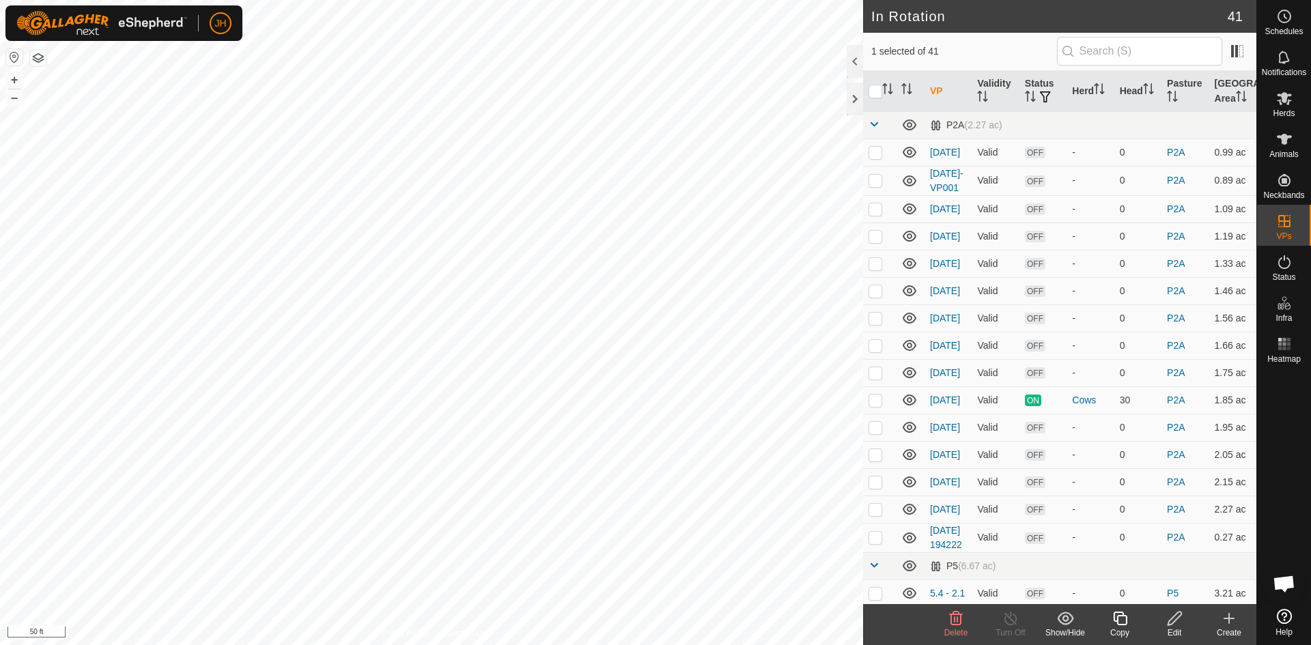
click at [1178, 628] on div "Edit" at bounding box center [1174, 633] width 55 height 12
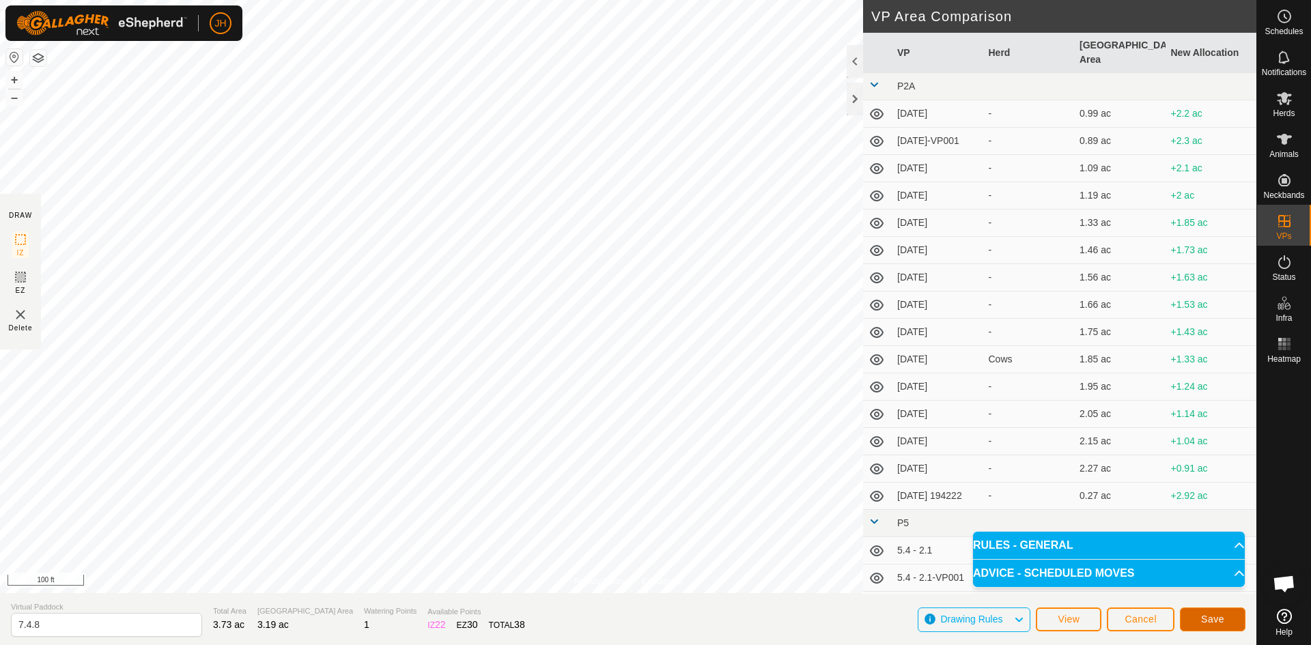
click at [1230, 622] on button "Save" at bounding box center [1213, 620] width 66 height 24
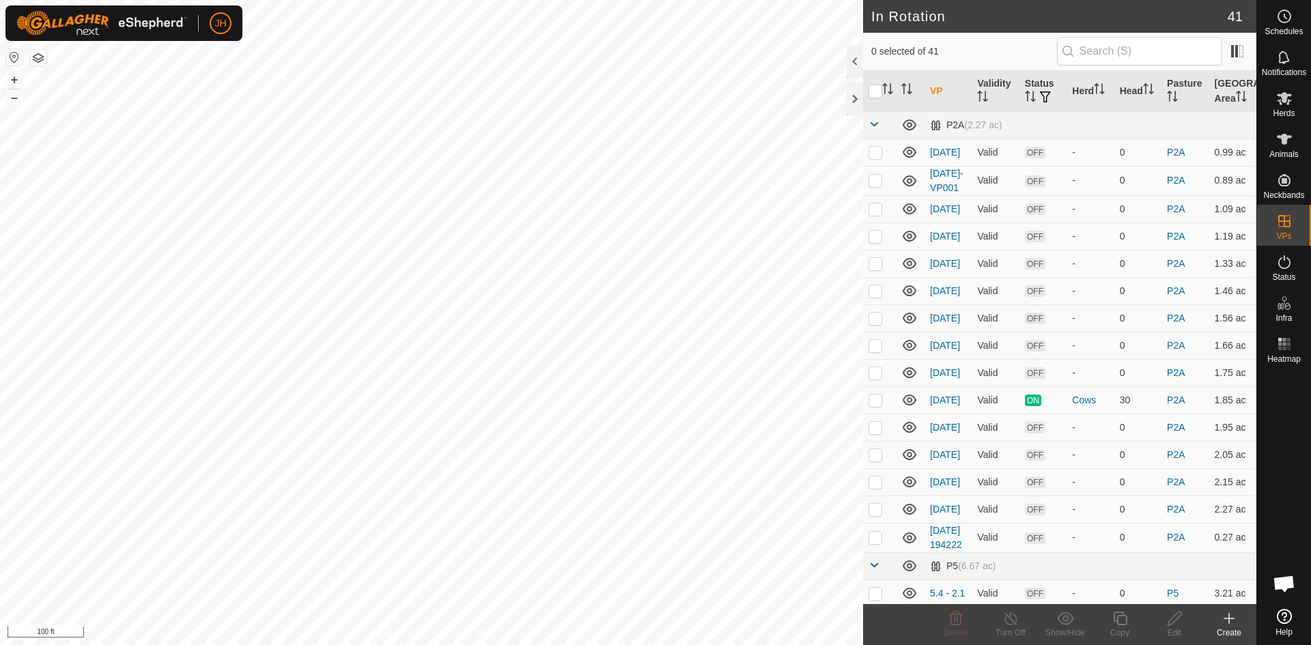
checkbox input "true"
click at [1172, 625] on icon at bounding box center [1174, 618] width 17 height 16
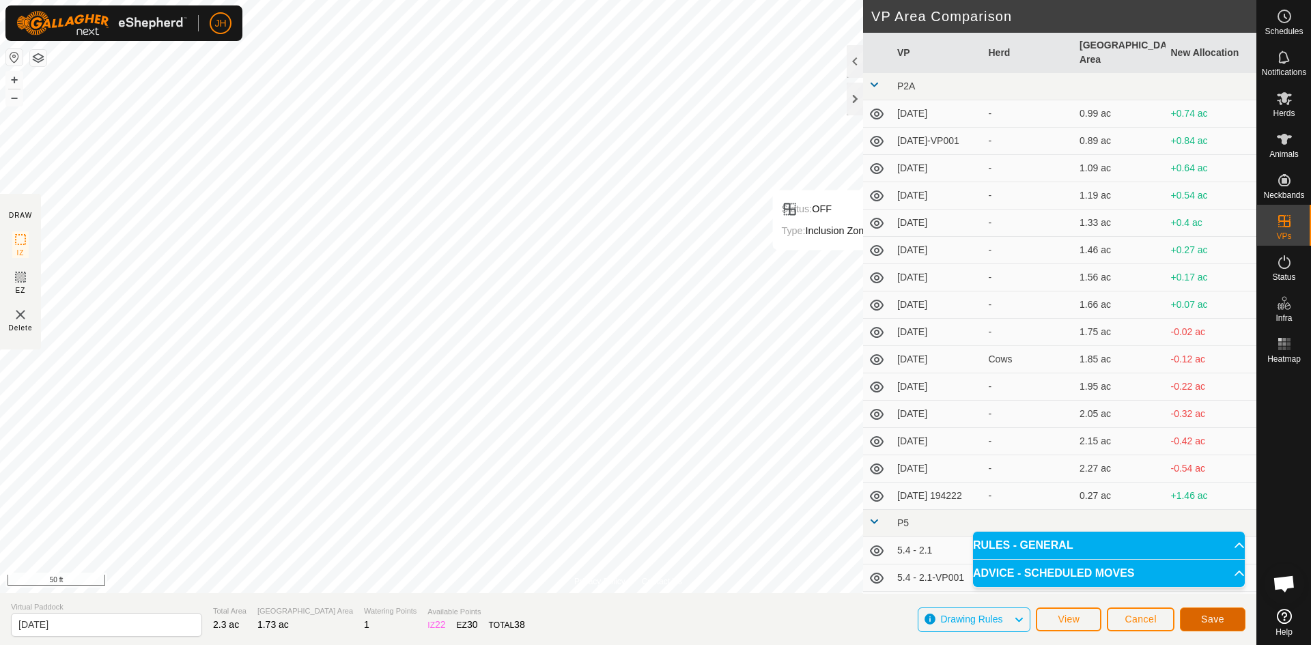
click at [1206, 622] on span "Save" at bounding box center [1212, 619] width 23 height 11
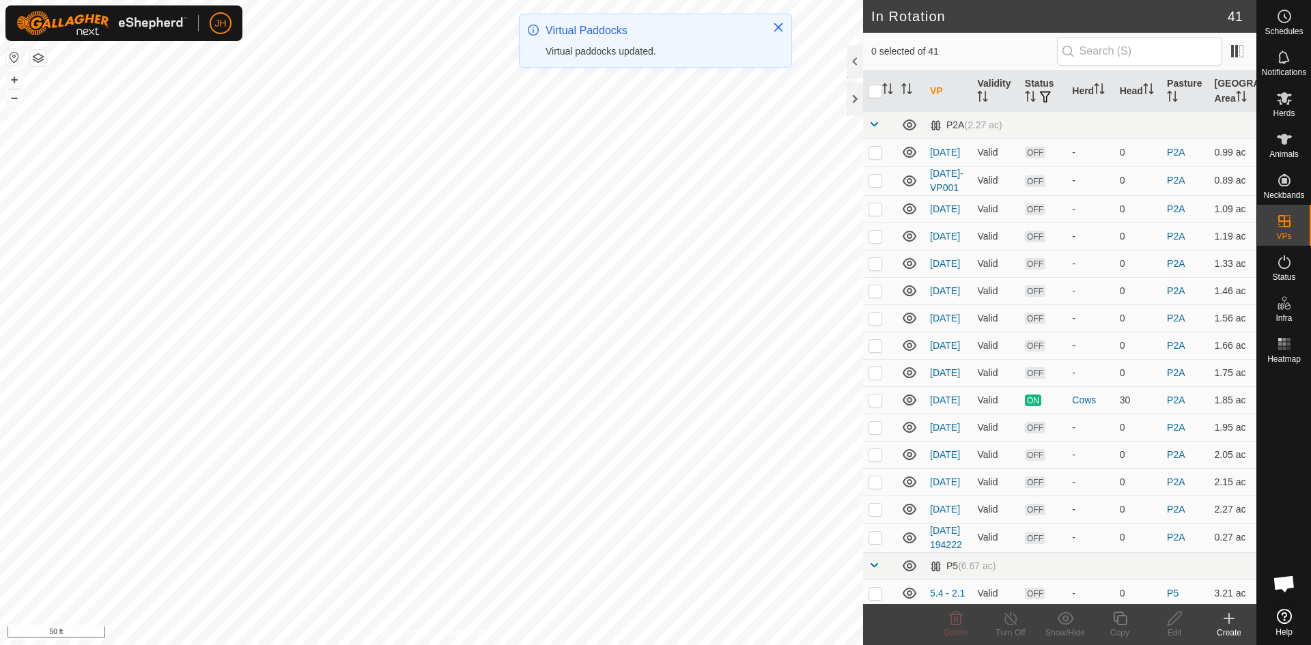
checkbox input "true"
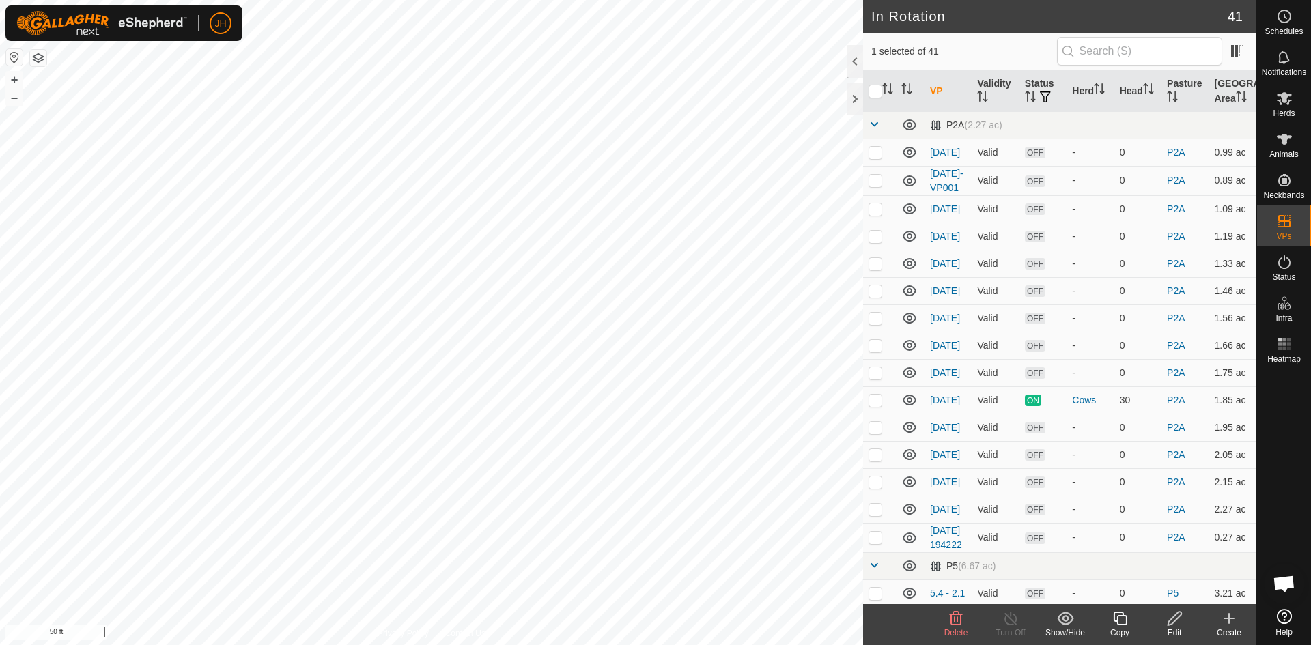
click at [1118, 625] on icon at bounding box center [1120, 618] width 17 height 16
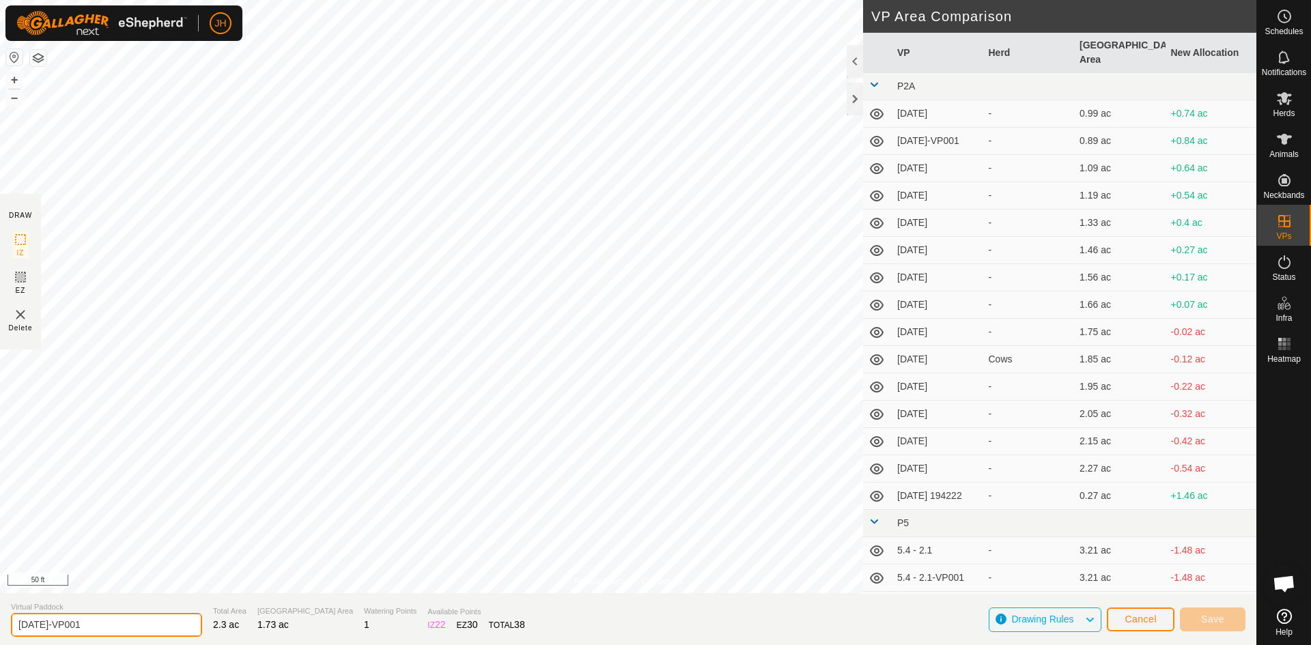
drag, startPoint x: 57, startPoint y: 628, endPoint x: 42, endPoint y: 625, distance: 15.3
click at [42, 625] on input "[DATE]-VP001" at bounding box center [106, 625] width 191 height 24
type input "[DATE]"
click at [874, 79] on span at bounding box center [874, 84] width 11 height 11
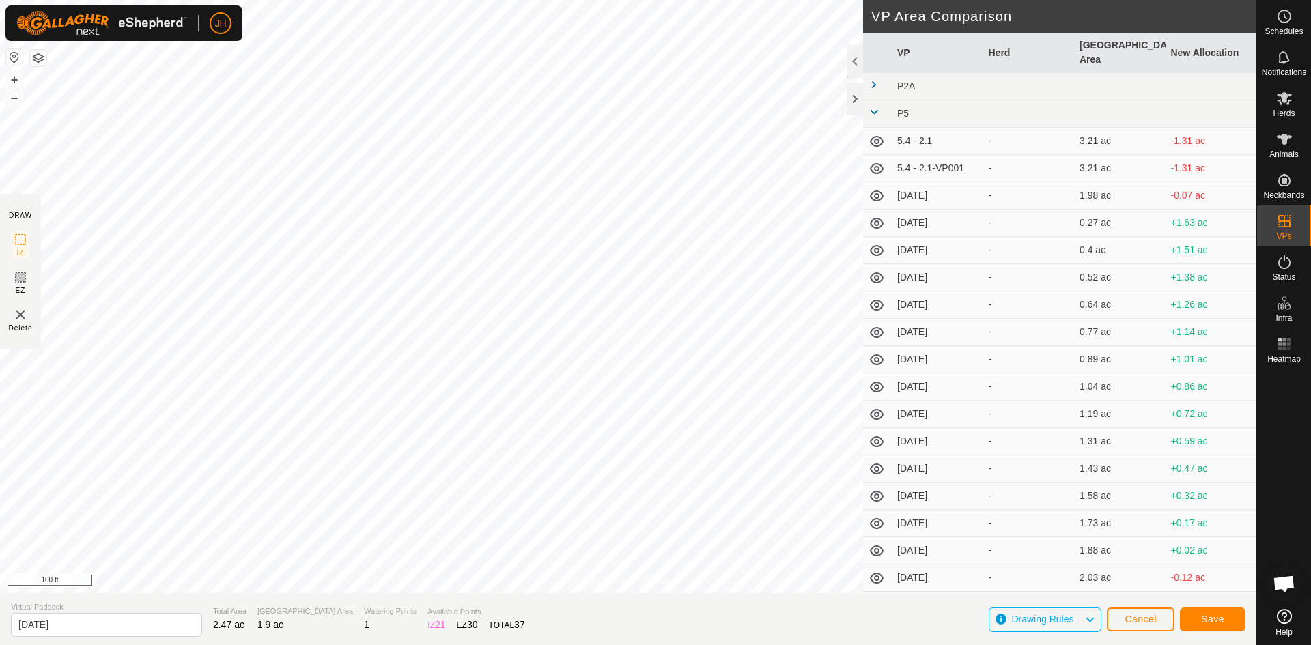
click at [878, 107] on span at bounding box center [874, 112] width 11 height 11
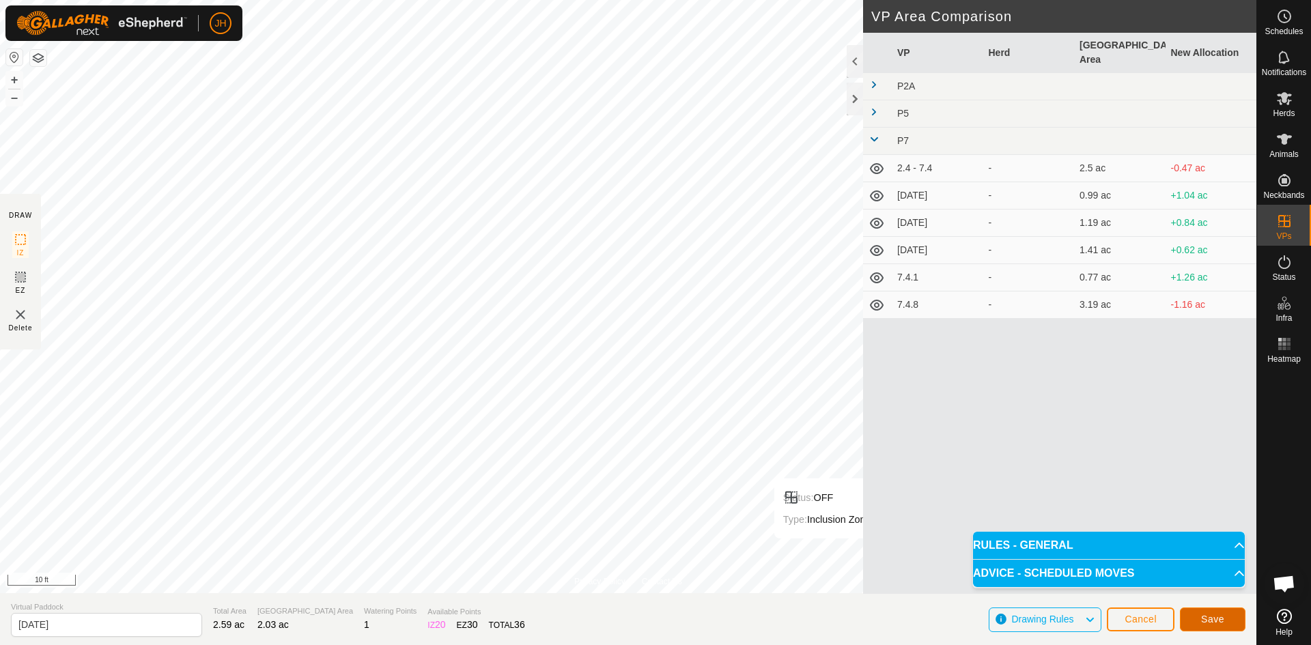
click at [1218, 622] on span "Save" at bounding box center [1212, 619] width 23 height 11
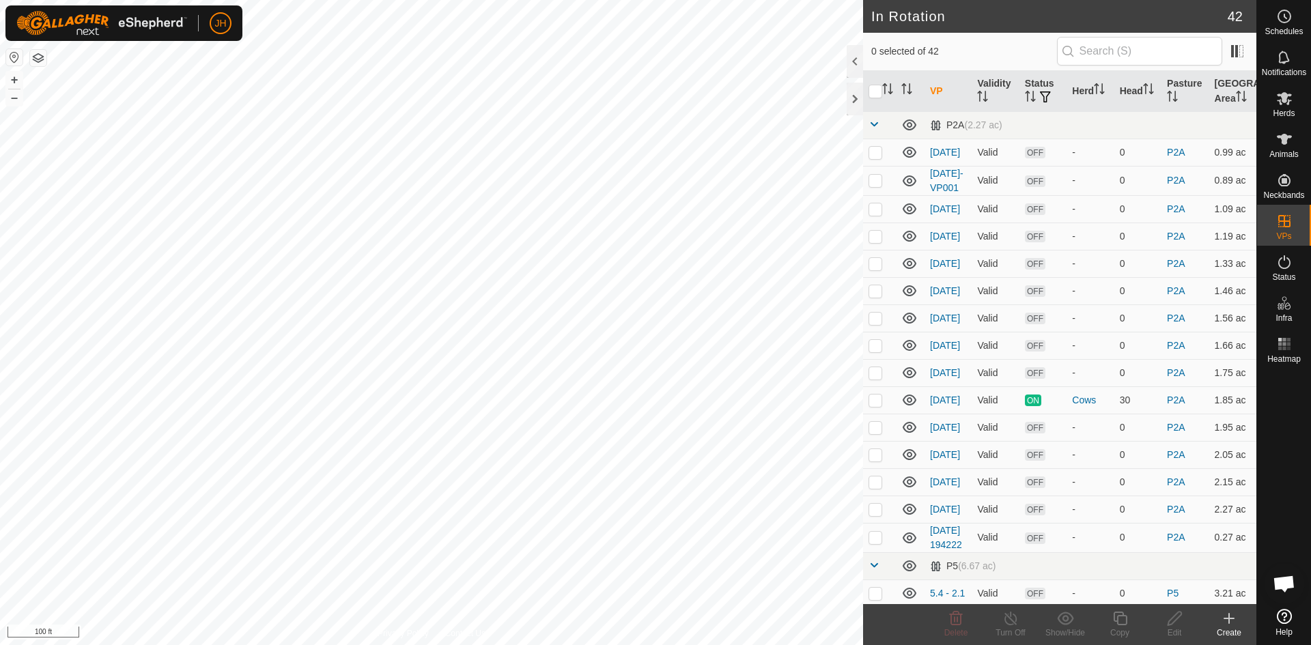
checkbox input "true"
click at [1118, 627] on div "Copy" at bounding box center [1120, 633] width 55 height 12
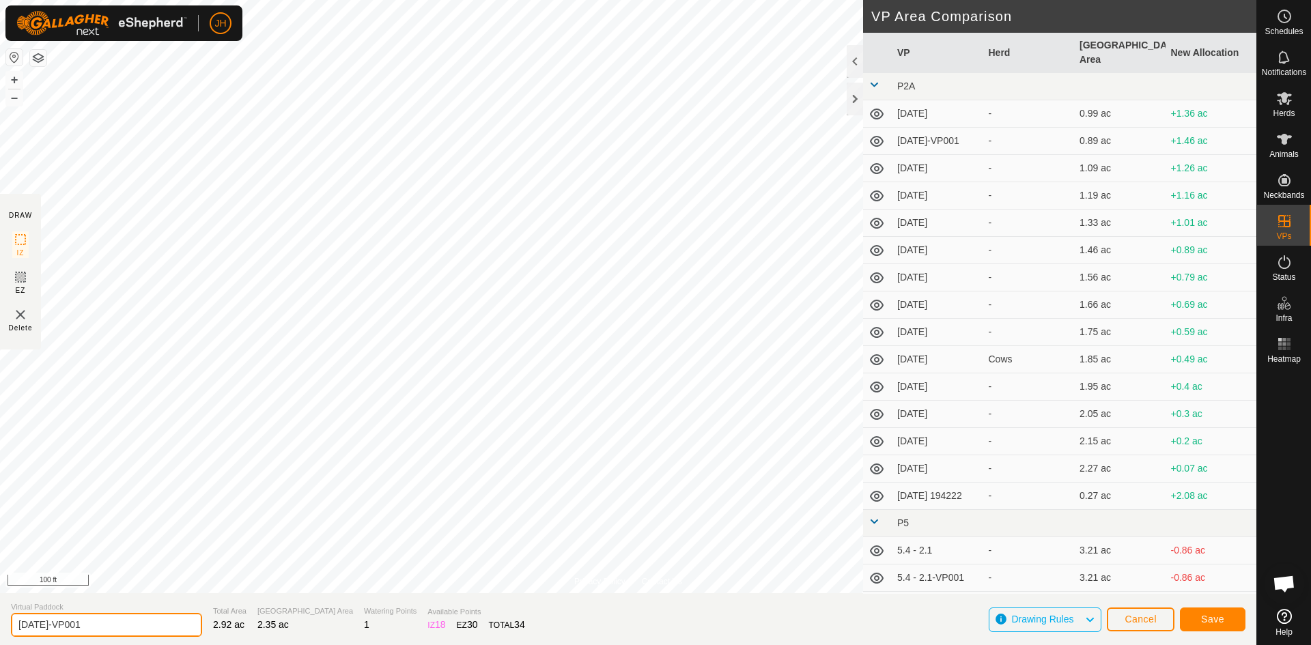
drag, startPoint x: 65, startPoint y: 621, endPoint x: 41, endPoint y: 627, distance: 24.7
click at [41, 627] on input "[DATE]-VP001" at bounding box center [106, 625] width 191 height 24
type input "[DATE]"
click at [1213, 612] on button "Save" at bounding box center [1213, 620] width 66 height 24
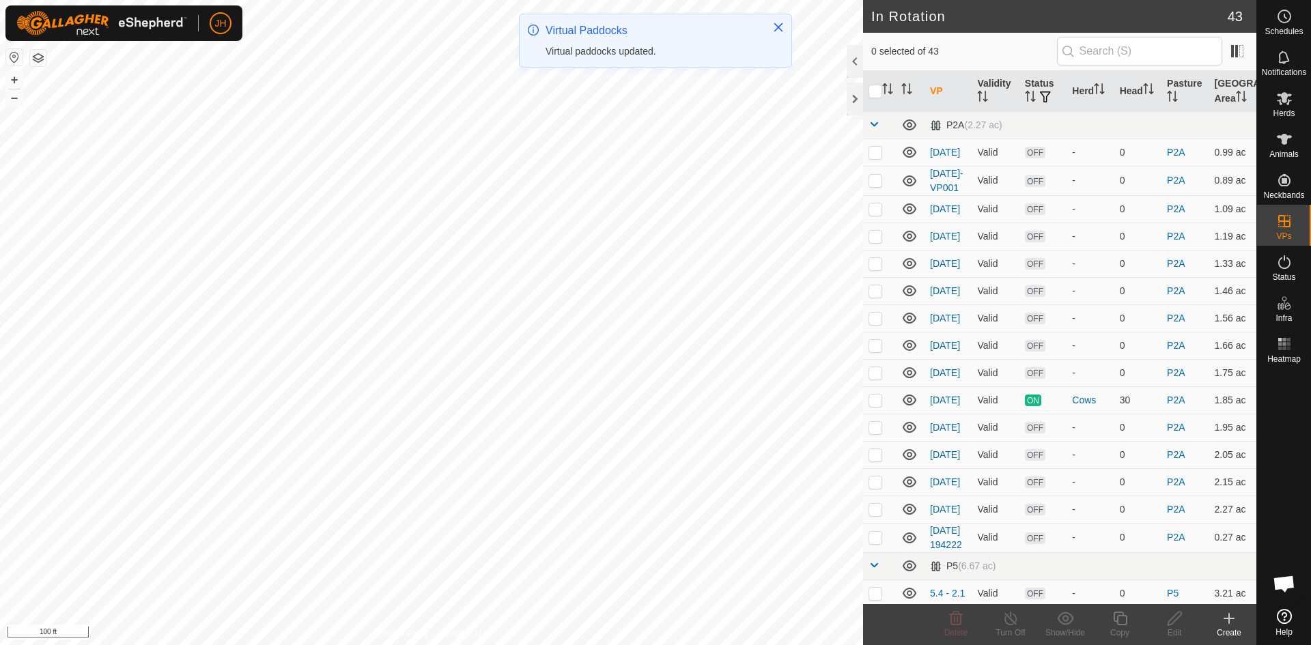
checkbox input "true"
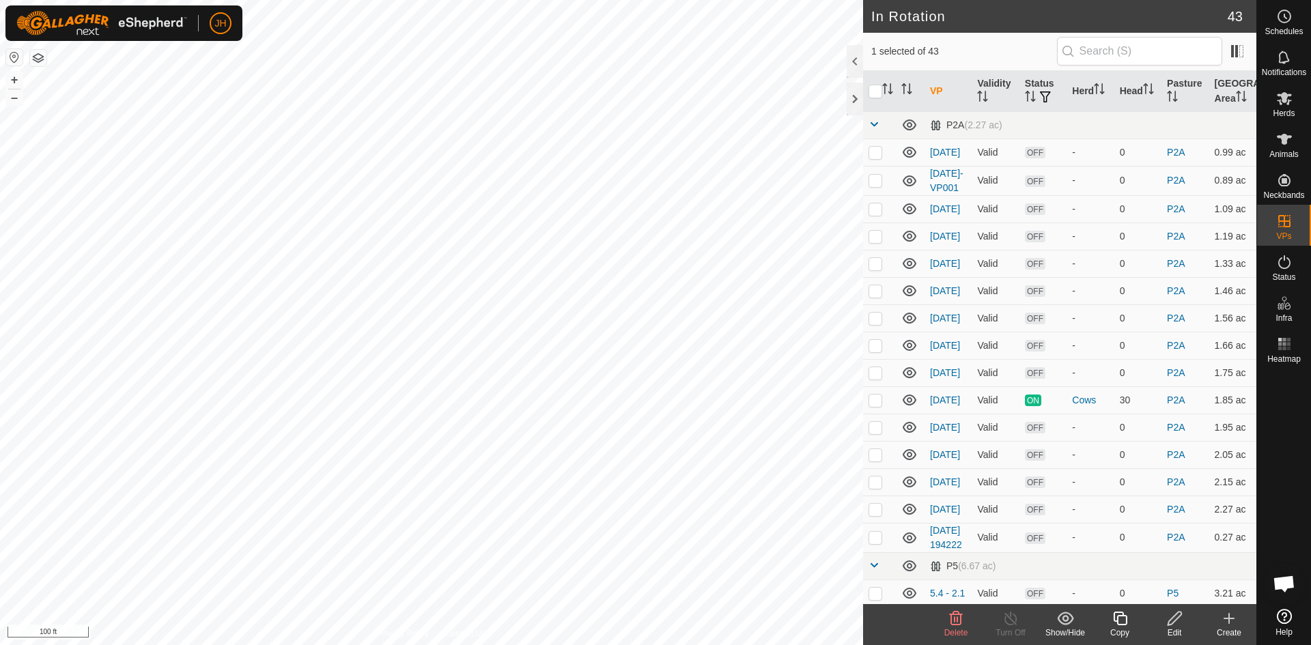
click at [1123, 629] on div "Copy" at bounding box center [1120, 633] width 55 height 12
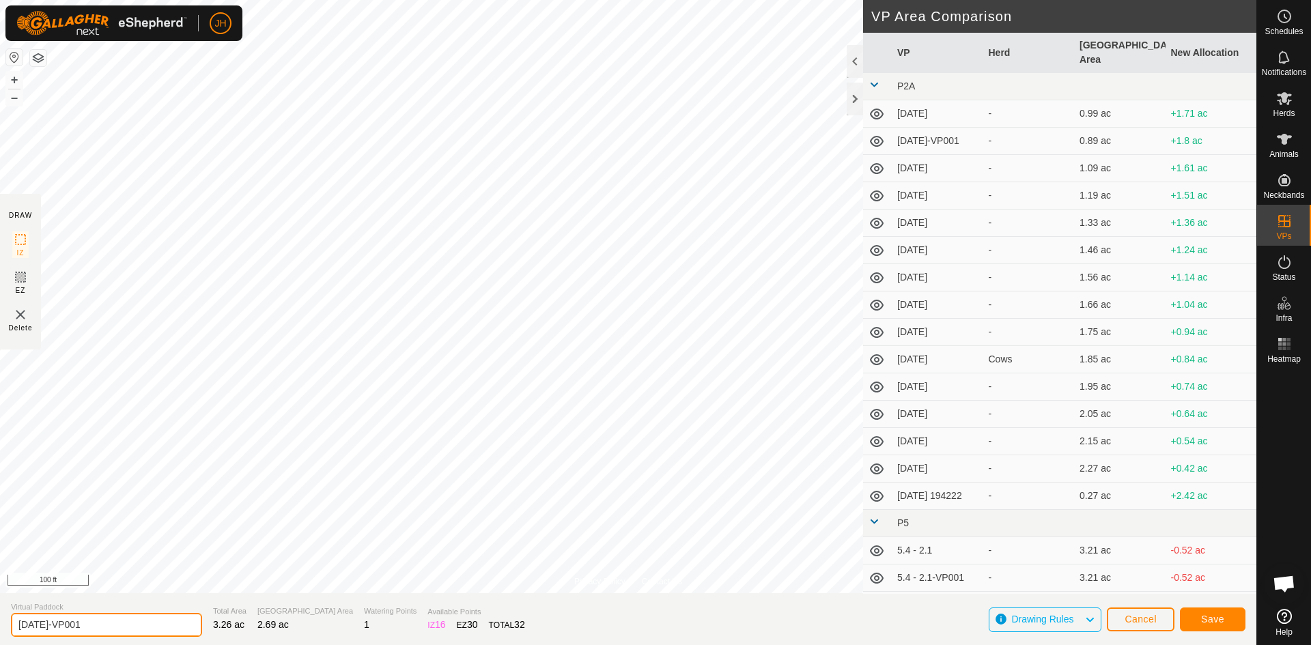
click at [85, 627] on input "[DATE]-VP001" at bounding box center [106, 625] width 191 height 24
type input "[DATE]"
click at [1226, 622] on button "Save" at bounding box center [1213, 620] width 66 height 24
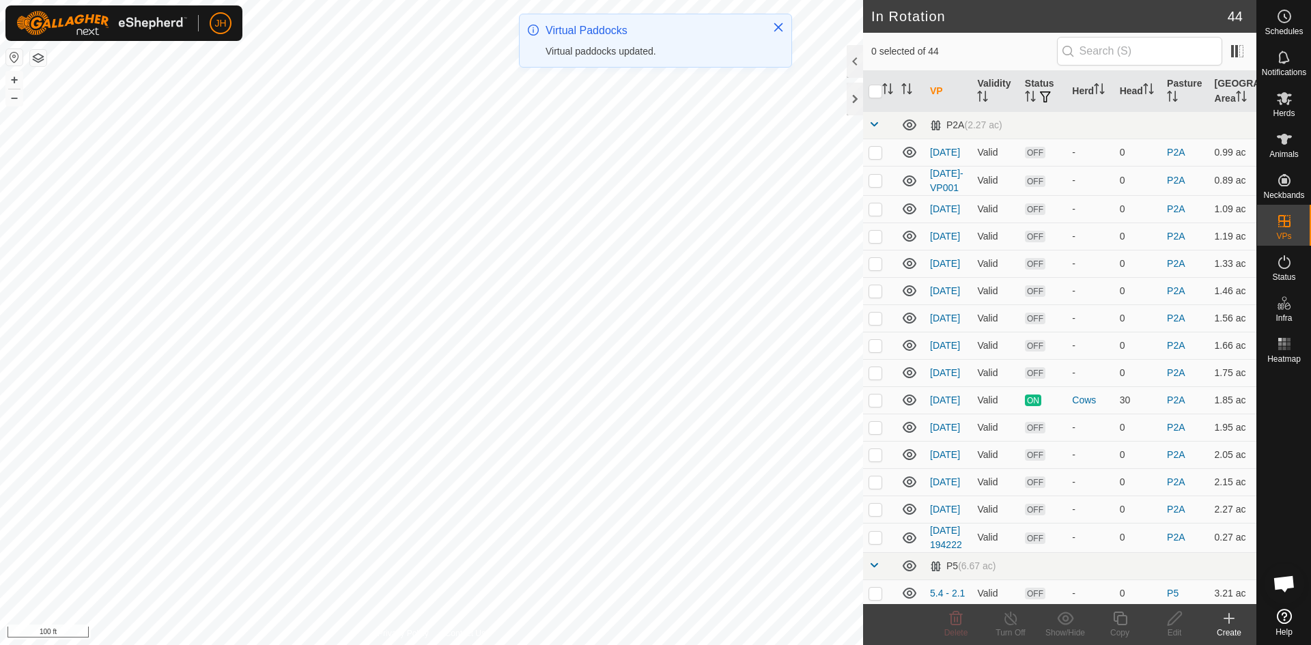
checkbox input "true"
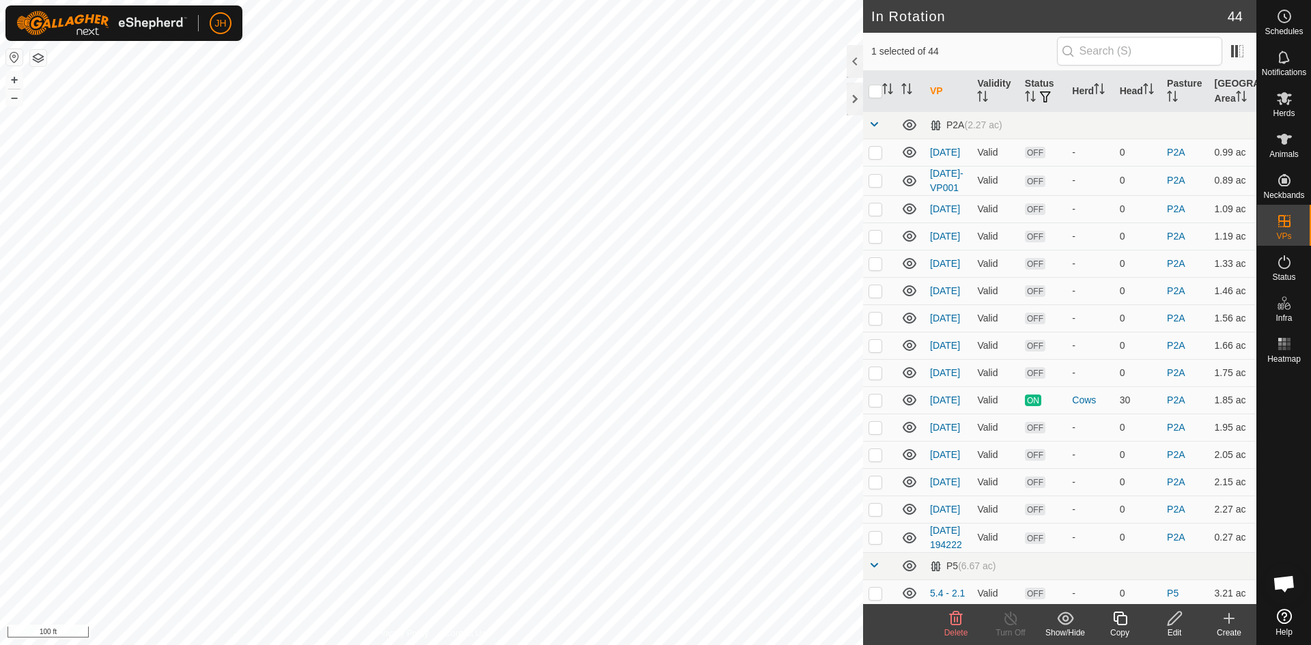
click at [1174, 622] on icon at bounding box center [1175, 619] width 14 height 14
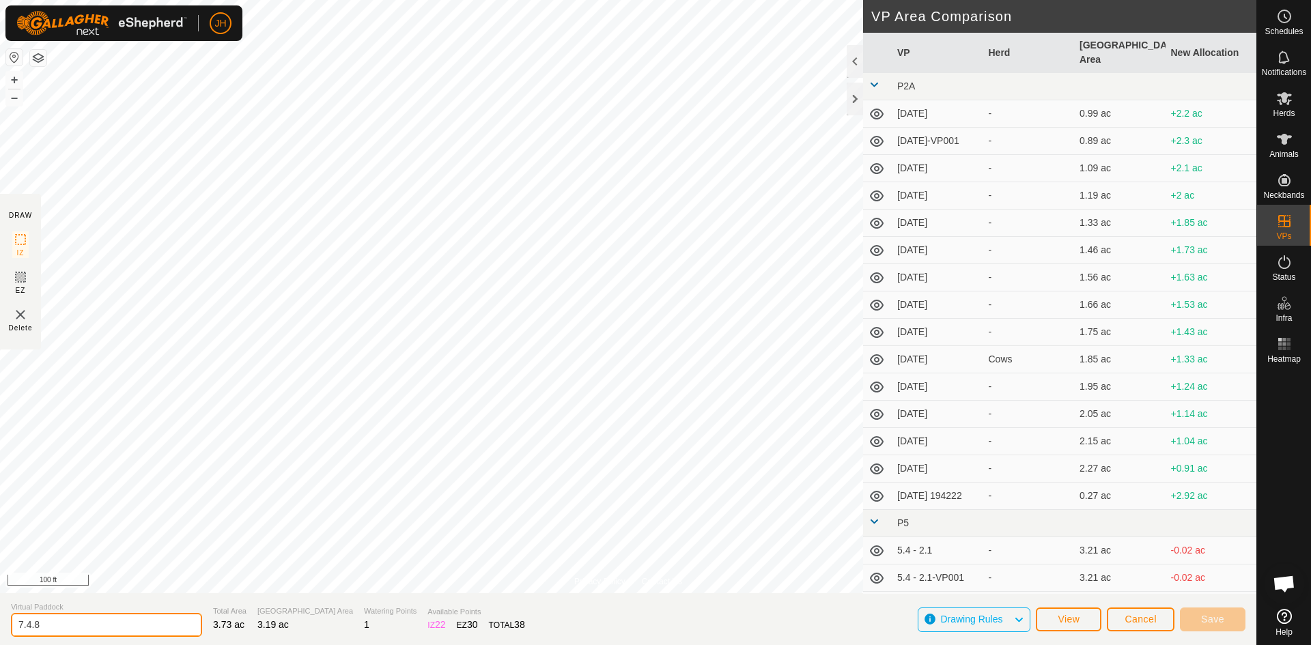
click at [51, 628] on input "7.4.8" at bounding box center [106, 625] width 191 height 24
type input "[DATE]"
click at [1209, 620] on span "Save" at bounding box center [1212, 619] width 23 height 11
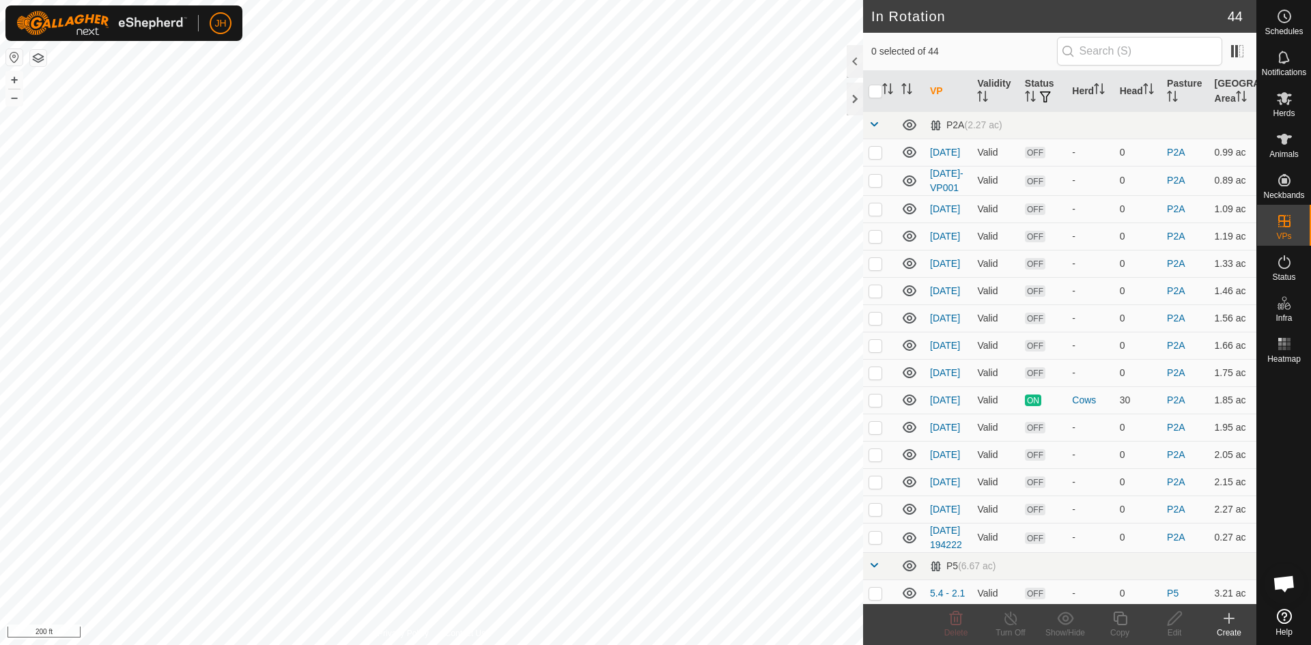
checkbox input "true"
click at [1124, 622] on icon at bounding box center [1120, 618] width 17 height 16
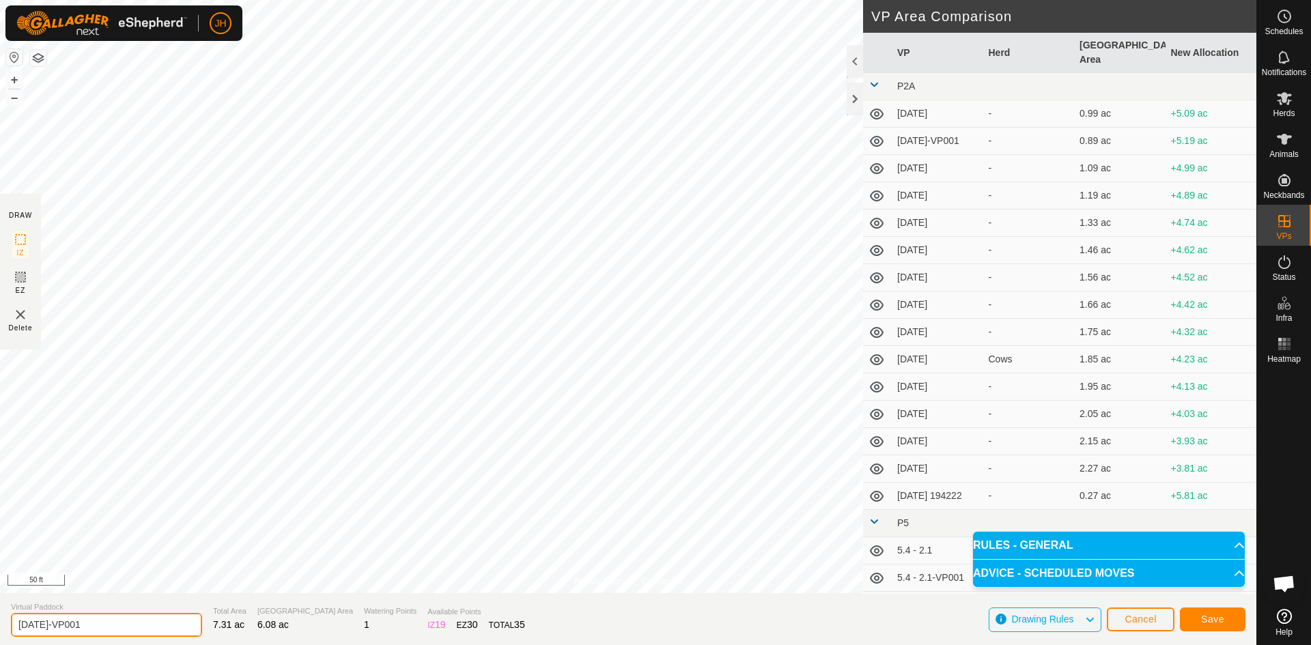
drag, startPoint x: 101, startPoint y: 624, endPoint x: 174, endPoint y: 630, distance: 73.3
click at [37, 629] on input "[DATE]-VP001" at bounding box center [106, 625] width 191 height 24
type input "7.4.100"
click at [1213, 622] on span "Save" at bounding box center [1212, 619] width 23 height 11
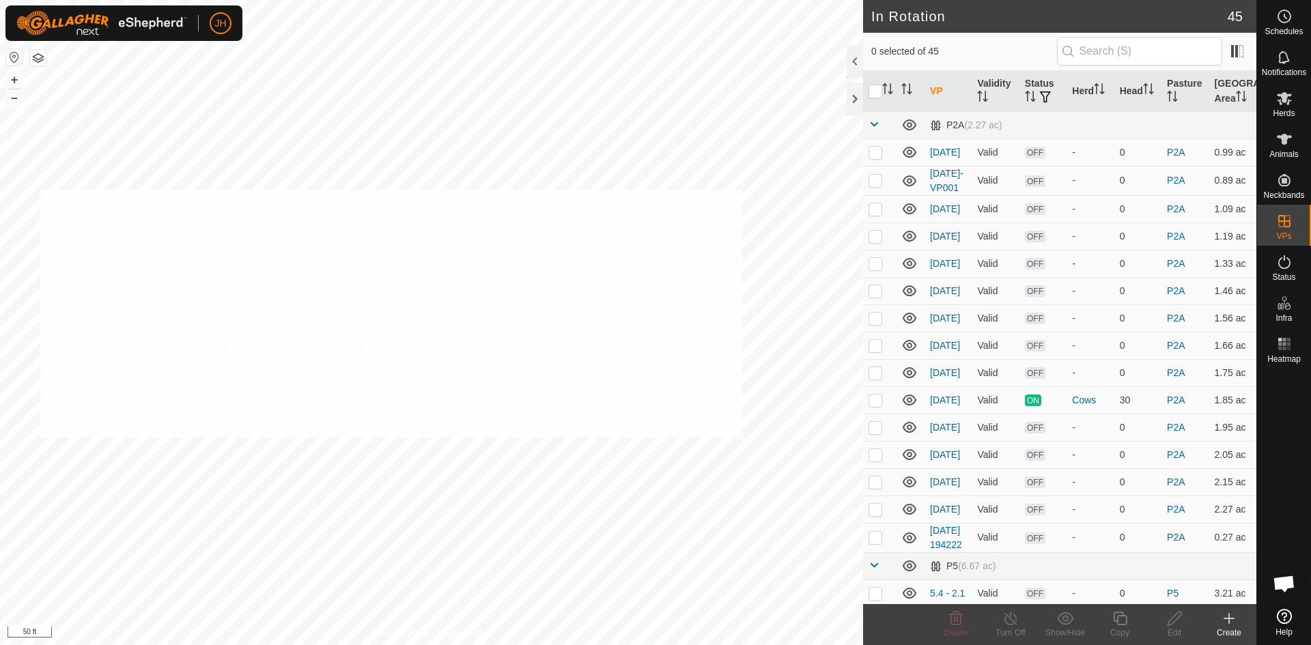
checkbox input "true"
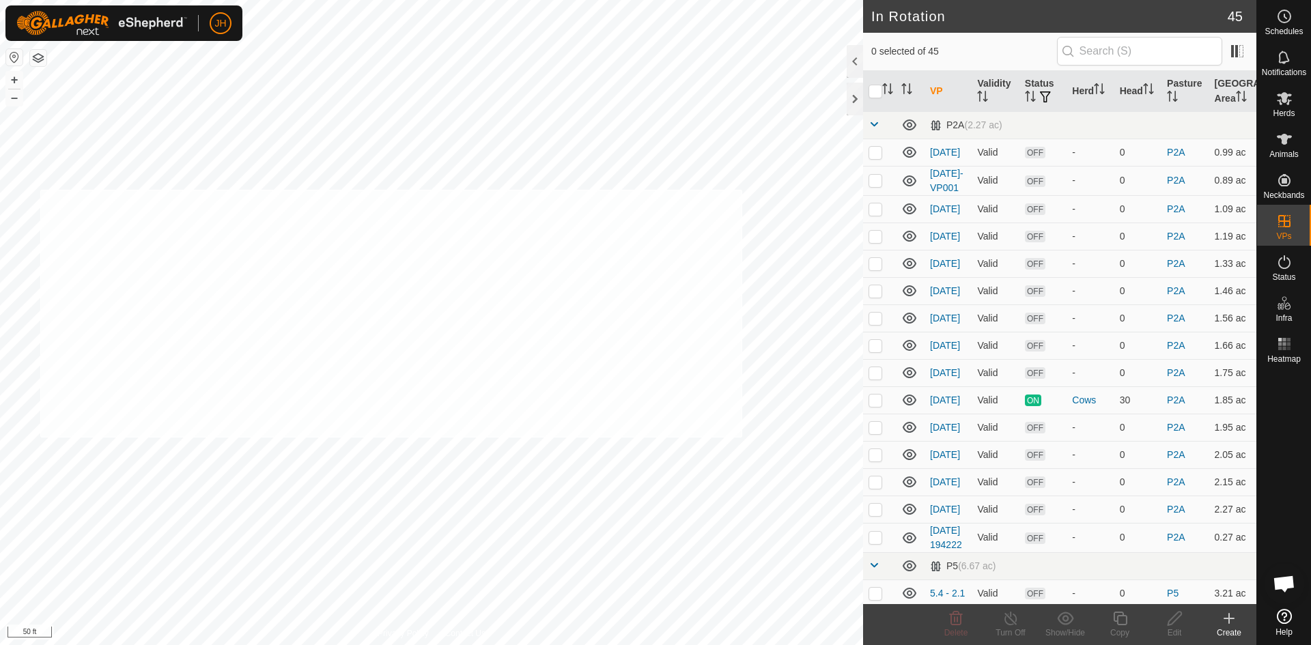
checkbox input "true"
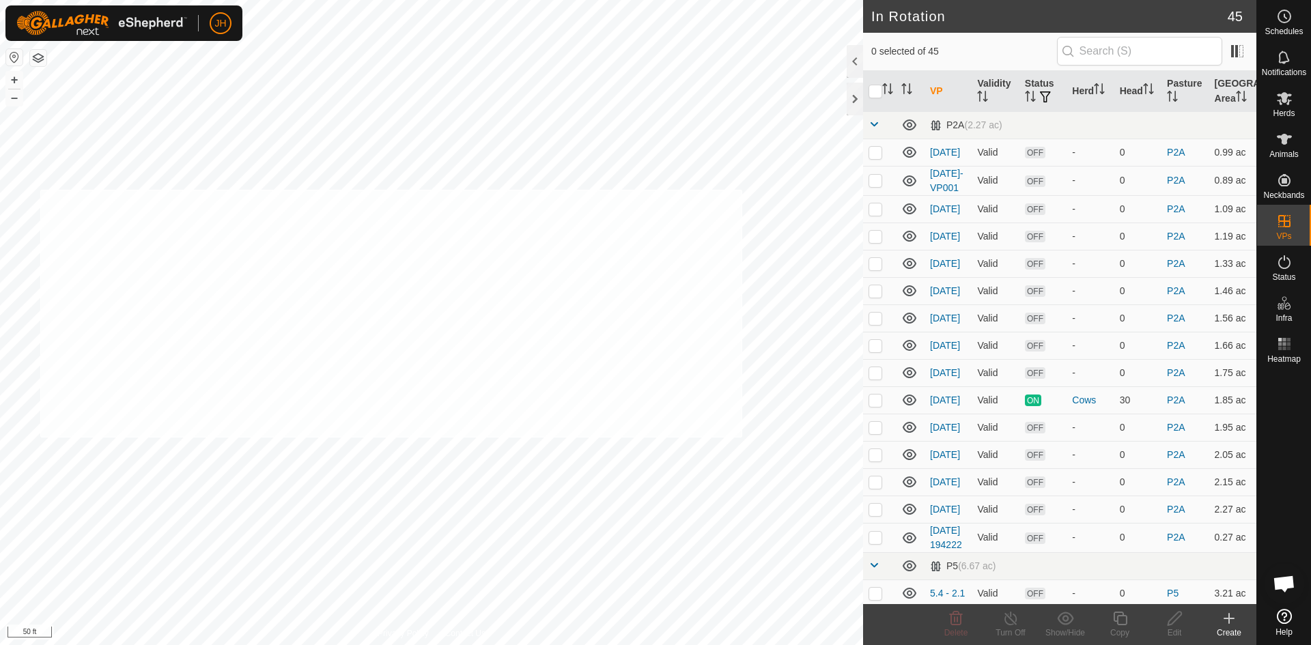
checkbox input "true"
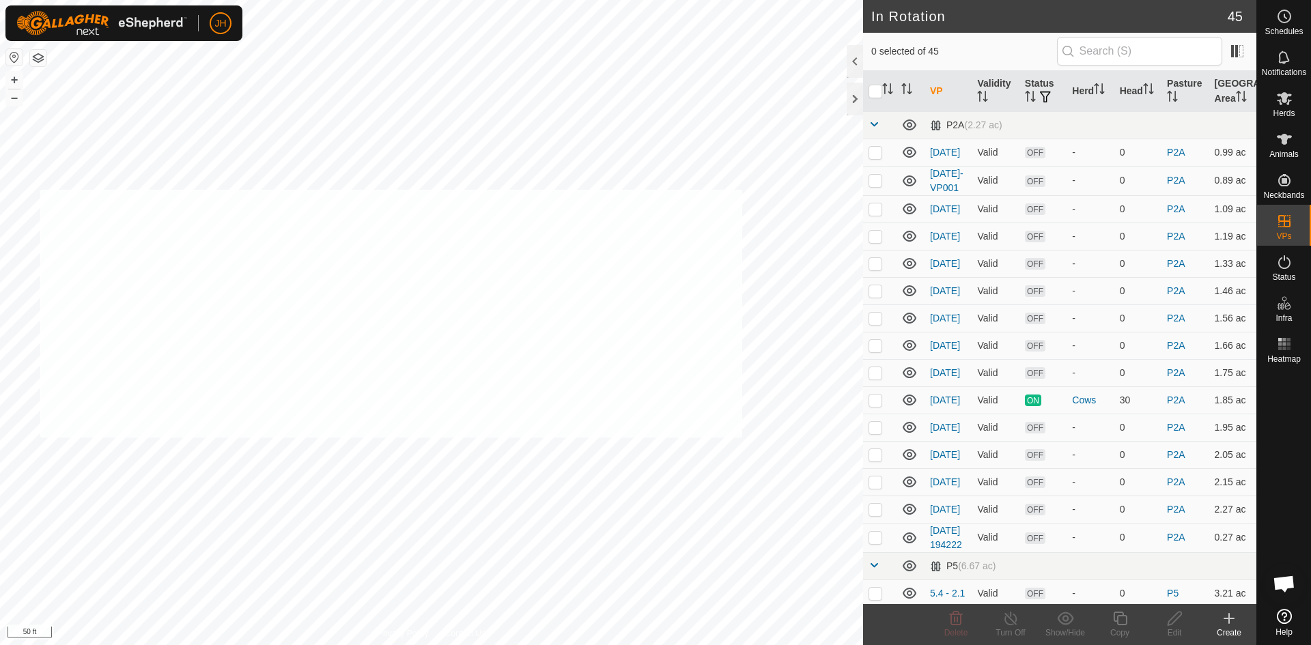
checkbox input "true"
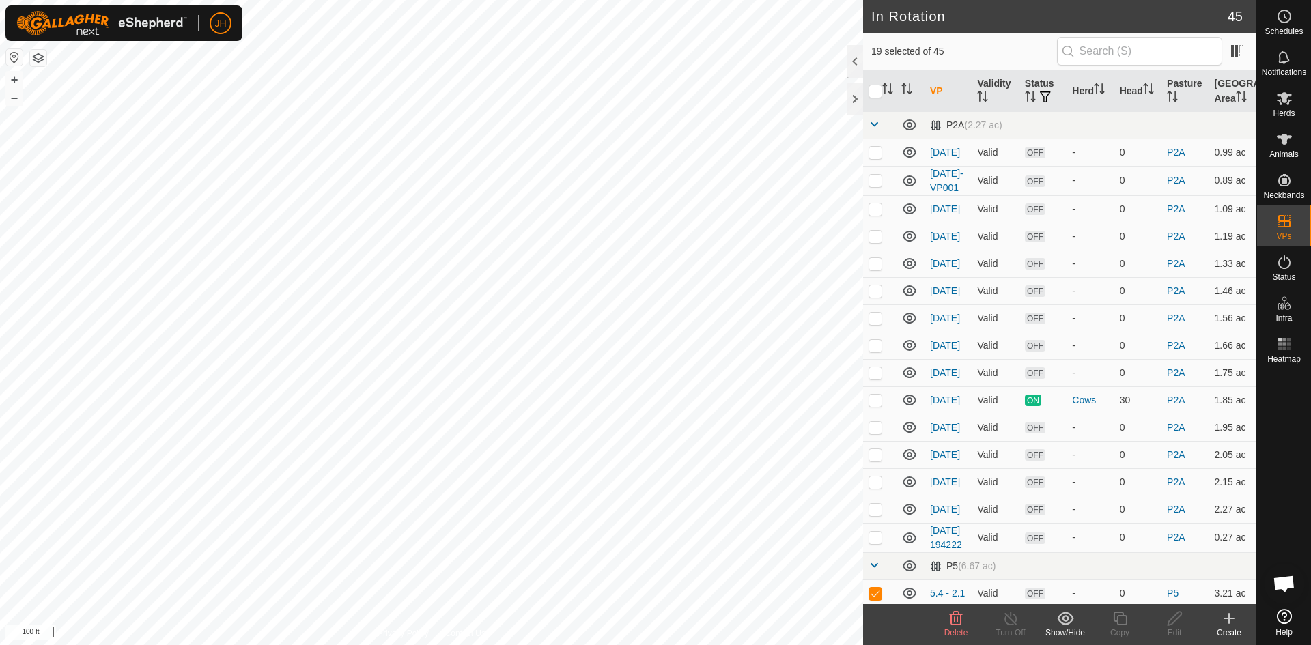
checkbox input "false"
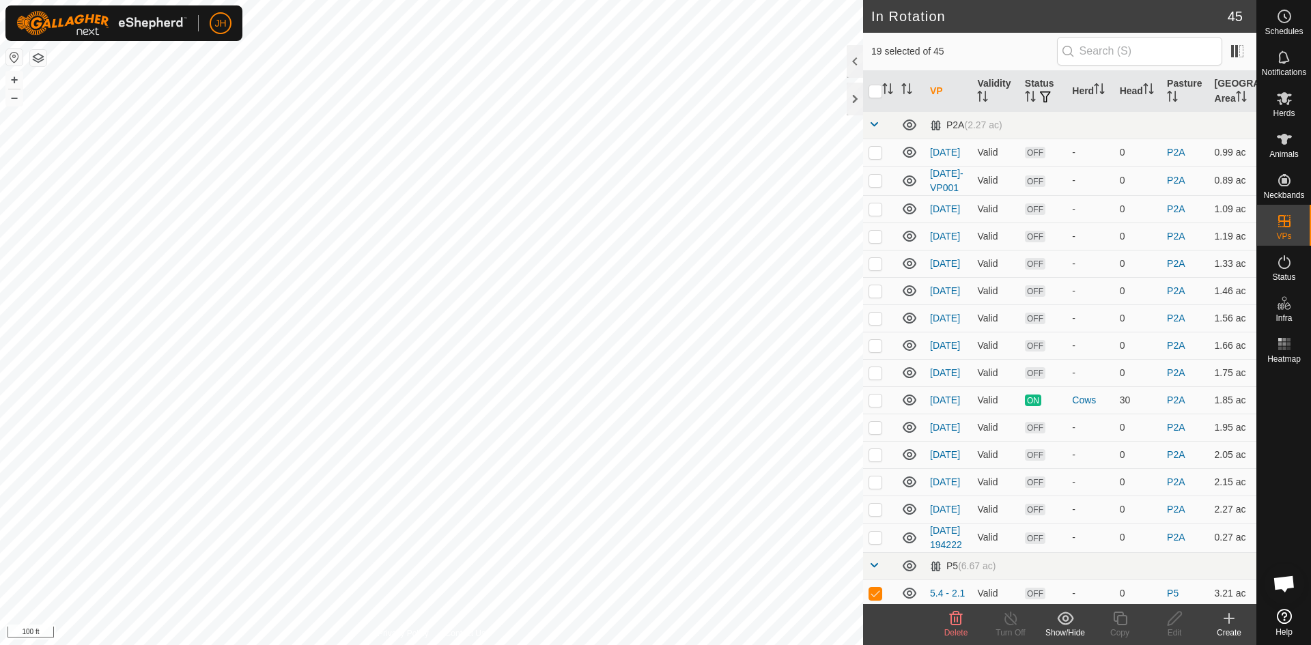
checkbox input "false"
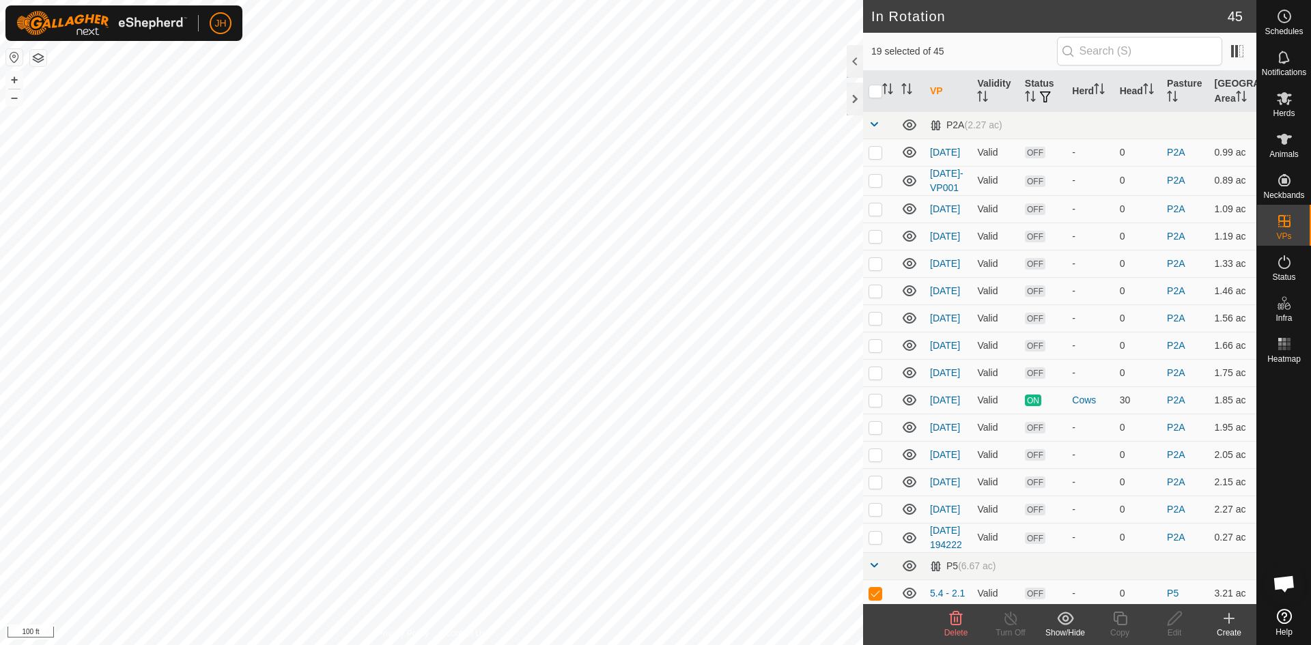
checkbox input "false"
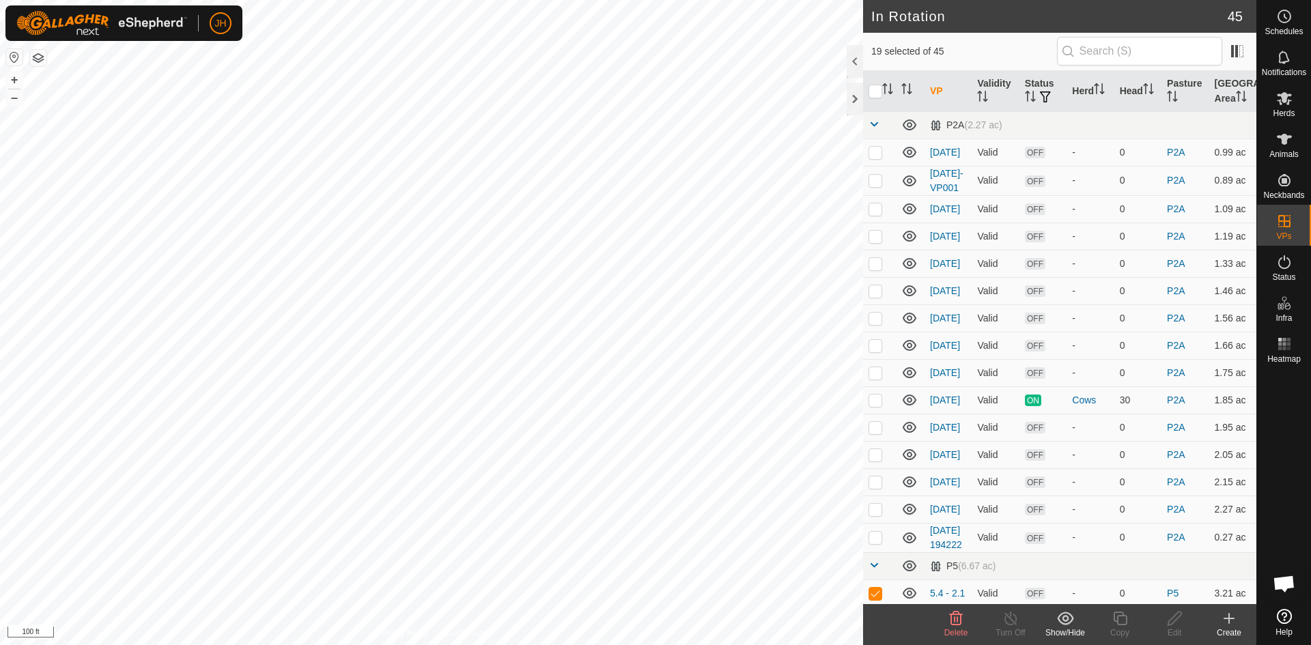
checkbox input "false"
checkbox input "true"
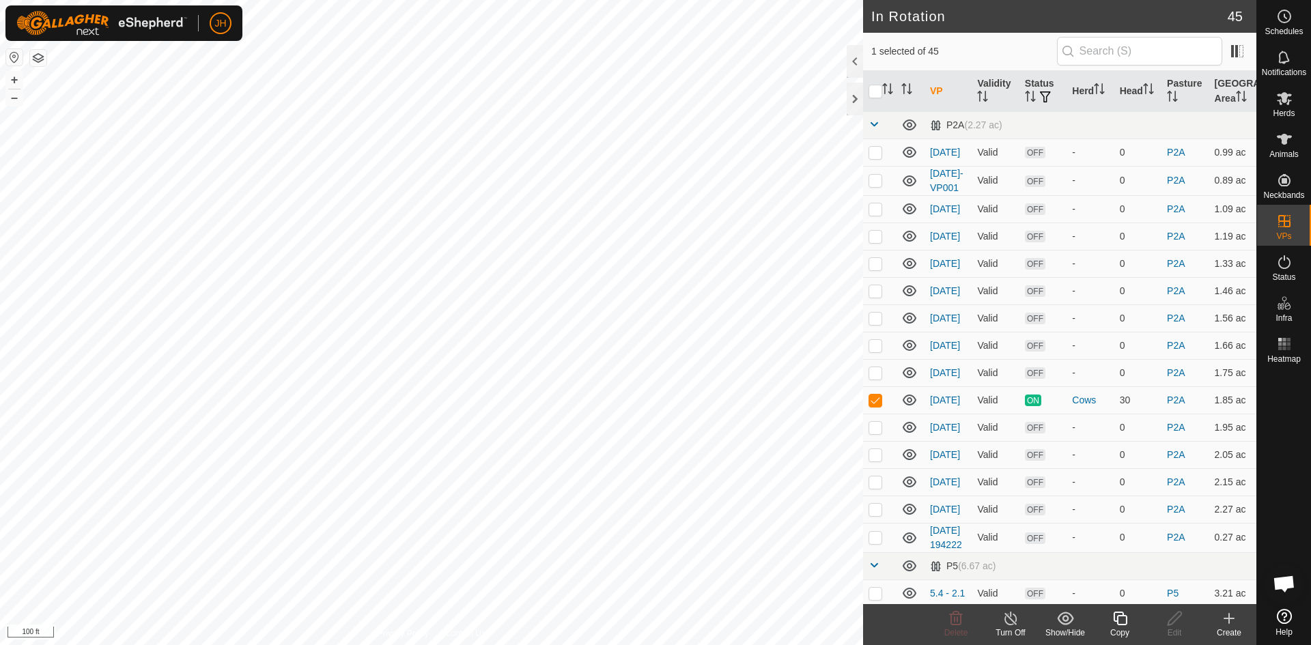
checkbox input "false"
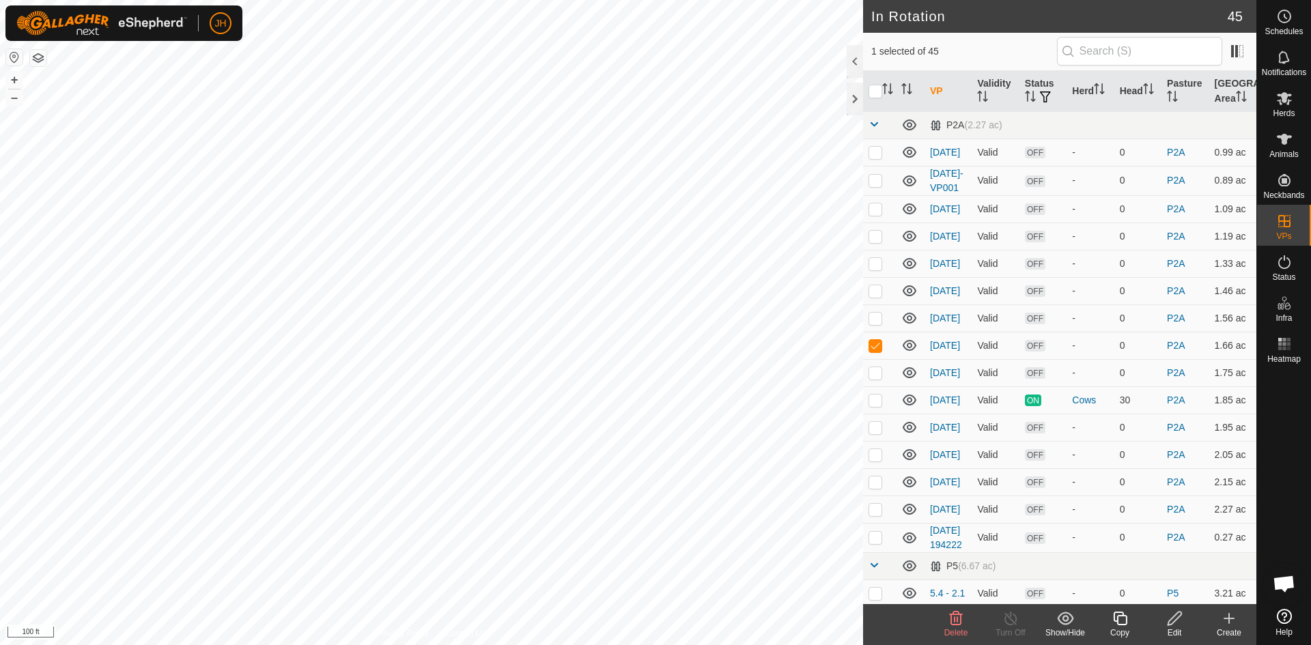
checkbox input "false"
checkbox input "true"
click at [877, 182] on p-checkbox at bounding box center [876, 180] width 14 height 11
checkbox input "true"
click at [874, 374] on p-checkbox at bounding box center [876, 372] width 14 height 11
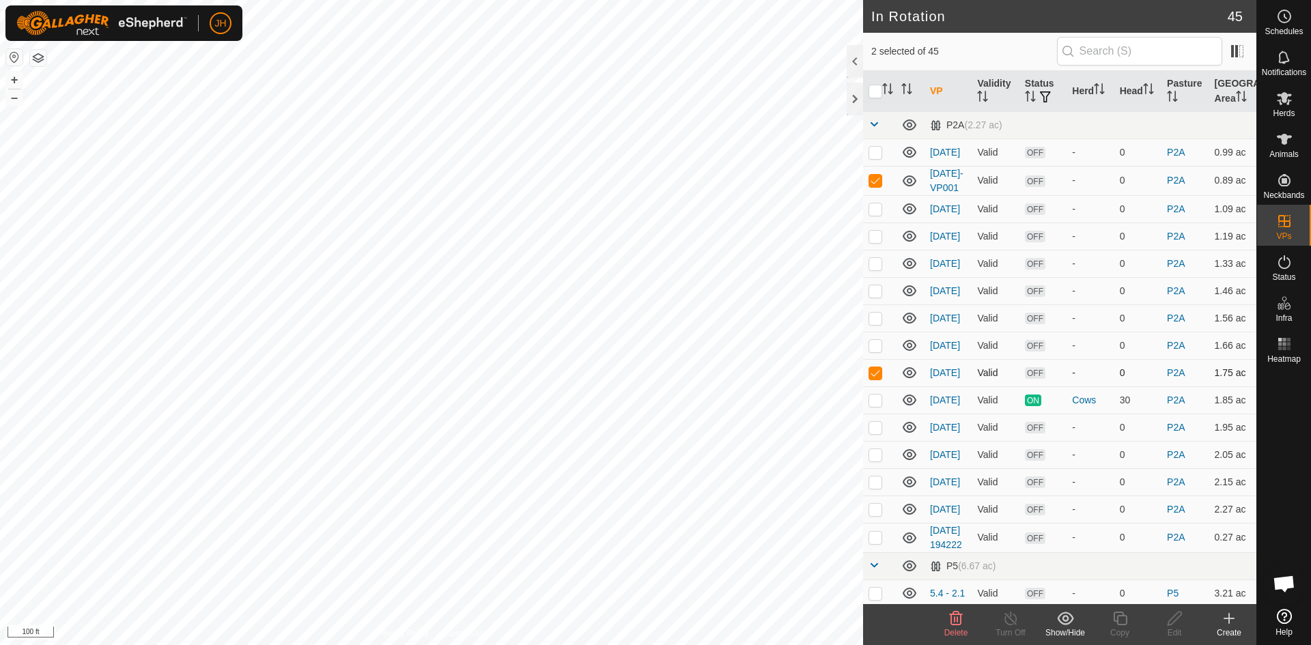
checkbox input "false"
click at [877, 157] on p-checkbox at bounding box center [876, 152] width 14 height 11
checkbox input "true"
click at [879, 180] on p-checkbox at bounding box center [876, 180] width 14 height 11
checkbox input "false"
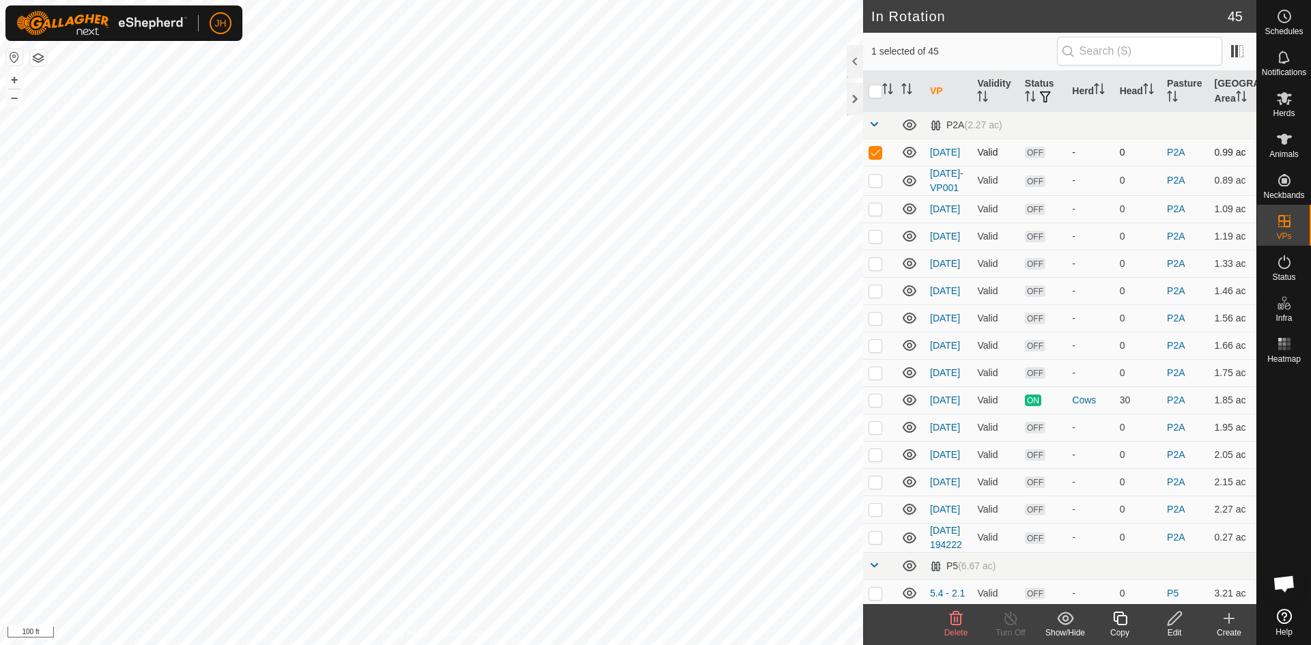
click at [870, 153] on p-checkbox at bounding box center [876, 152] width 14 height 11
click at [876, 159] on td at bounding box center [879, 152] width 33 height 27
checkbox input "false"
click at [879, 184] on p-checkbox at bounding box center [876, 180] width 14 height 11
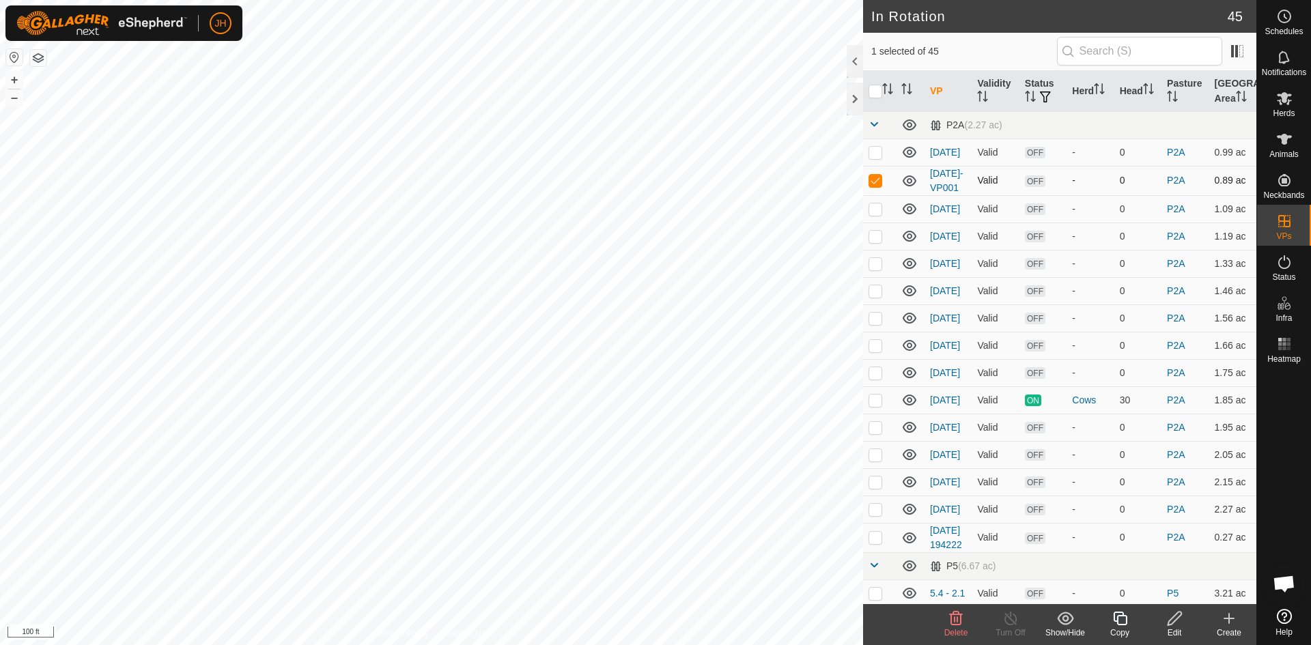
checkbox input "true"
click at [873, 157] on p-checkbox at bounding box center [876, 152] width 14 height 11
checkbox input "true"
click at [877, 180] on p-checkbox at bounding box center [876, 180] width 14 height 11
checkbox input "false"
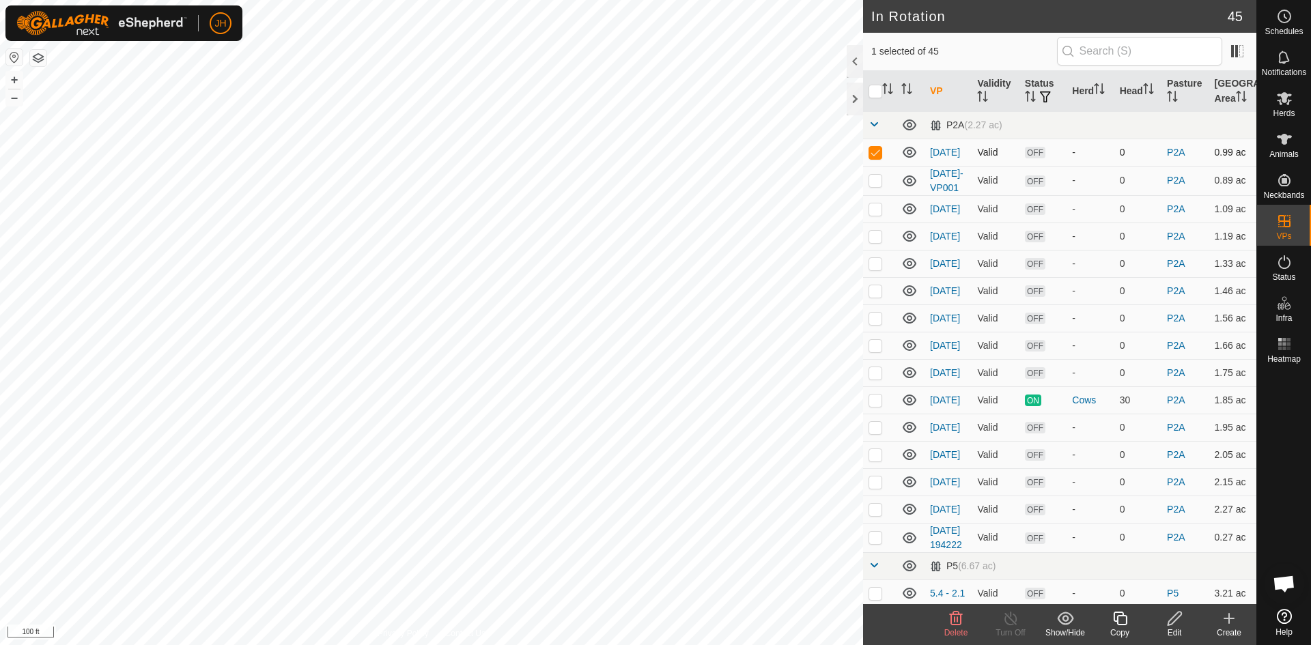
click at [871, 156] on p-checkbox at bounding box center [876, 152] width 14 height 11
click at [875, 154] on p-checkbox at bounding box center [876, 152] width 14 height 11
checkbox input "true"
click at [957, 621] on icon at bounding box center [956, 619] width 13 height 14
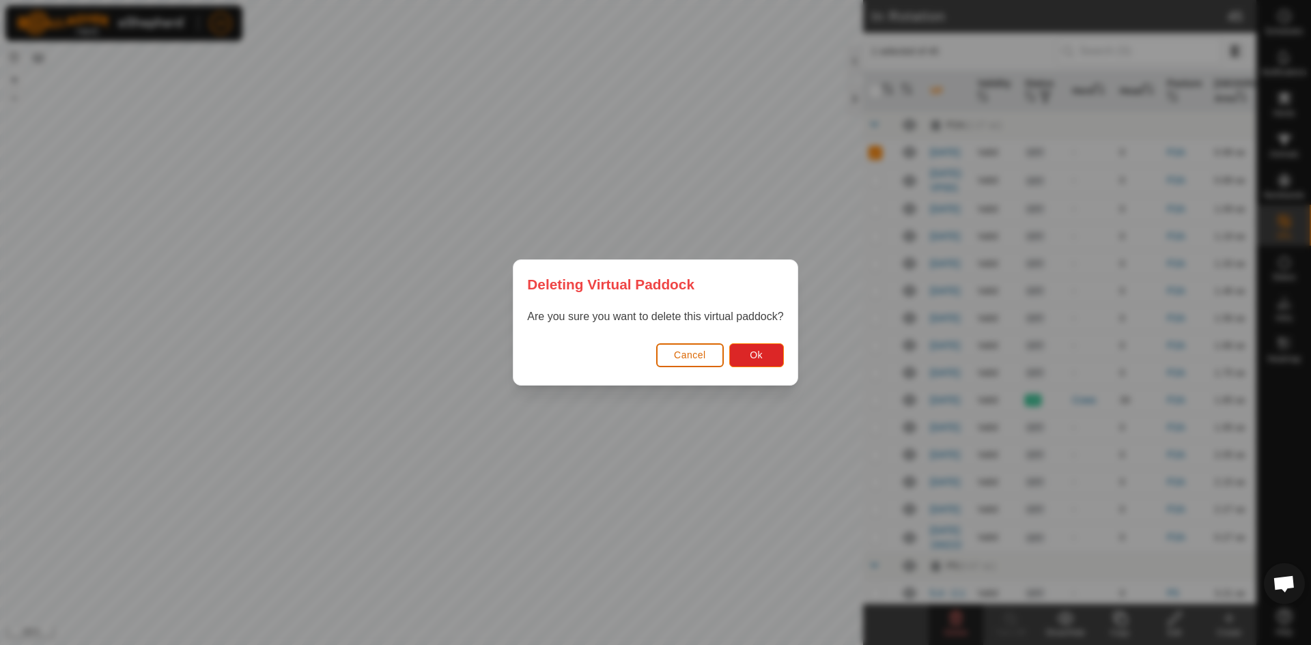
click at [696, 357] on span "Cancel" at bounding box center [690, 355] width 32 height 11
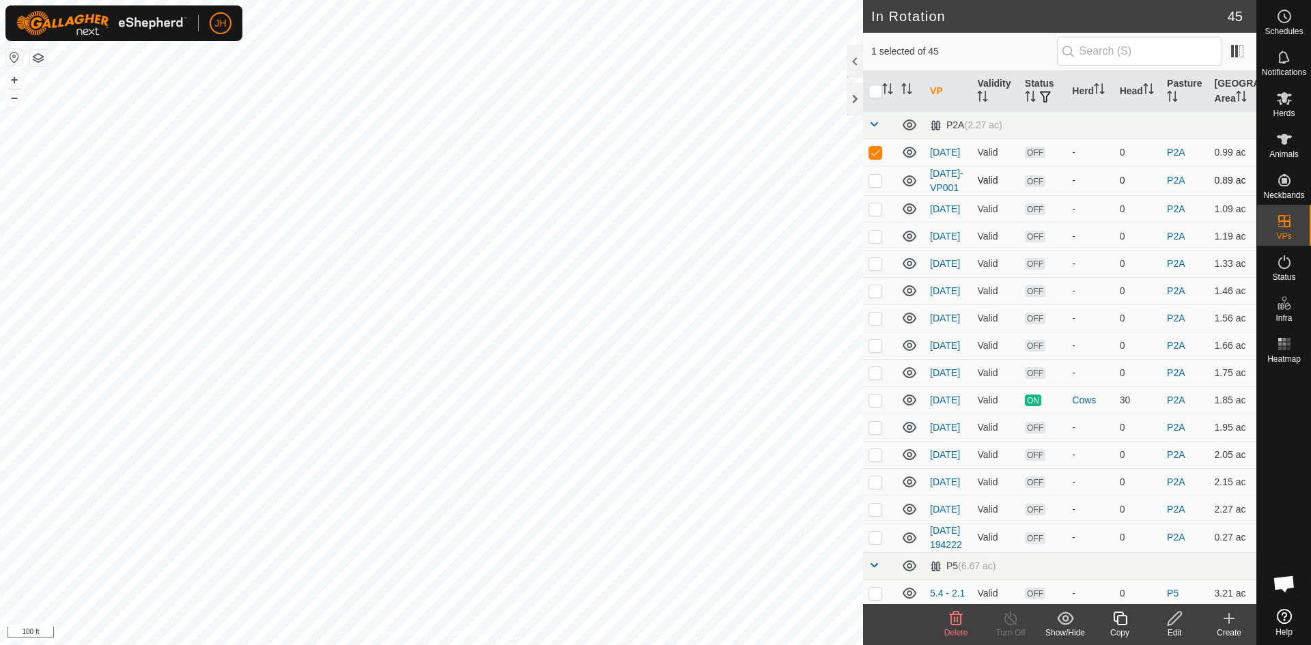
click at [877, 182] on p-checkbox at bounding box center [876, 180] width 14 height 11
checkbox input "true"
click at [877, 156] on p-checkbox at bounding box center [876, 152] width 14 height 11
checkbox input "false"
click at [1174, 623] on icon at bounding box center [1174, 618] width 17 height 16
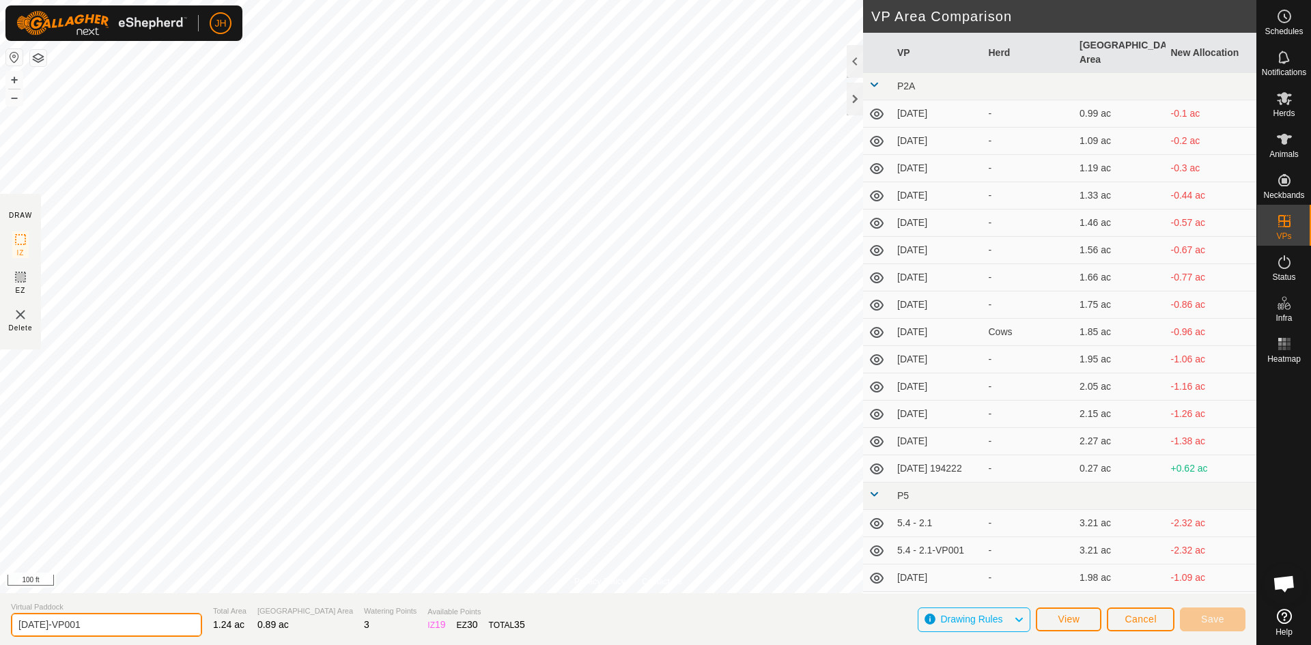
drag, startPoint x: 74, startPoint y: 628, endPoint x: 51, endPoint y: 628, distance: 22.5
click at [51, 628] on input "[DATE]-VP001" at bounding box center [106, 625] width 191 height 24
drag, startPoint x: 91, startPoint y: 626, endPoint x: 44, endPoint y: 626, distance: 47.1
click at [44, 626] on input "[DATE]-VP001" at bounding box center [106, 625] width 191 height 24
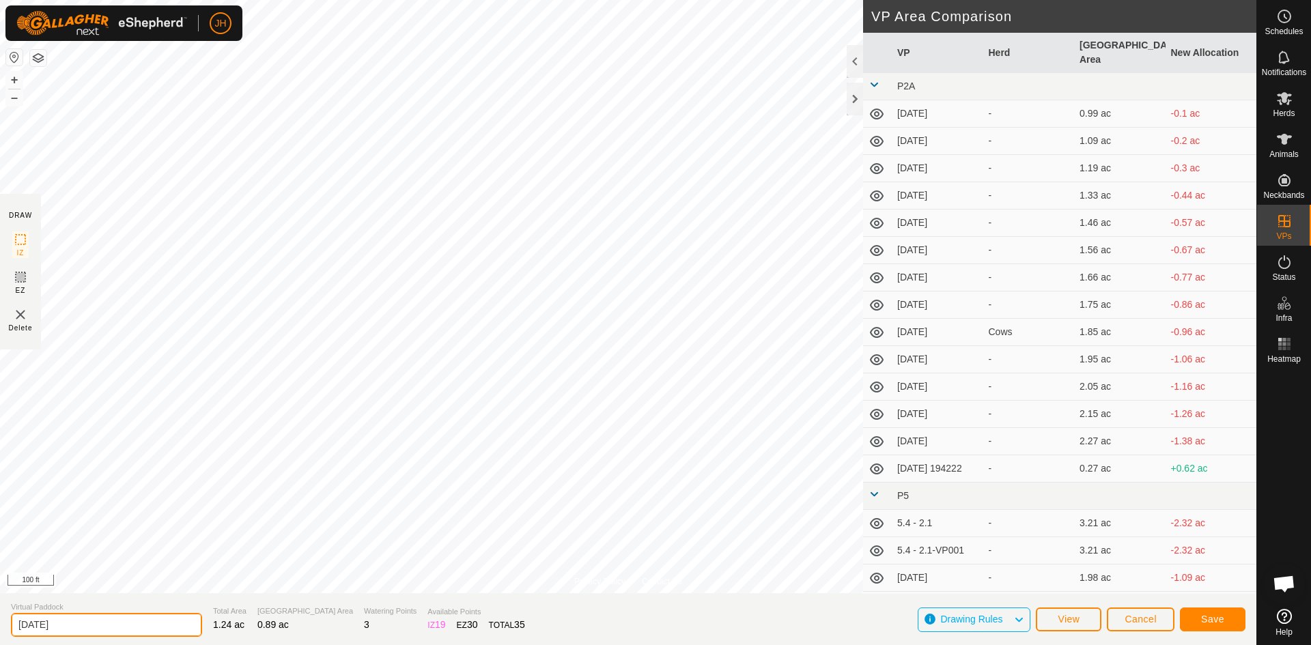
type input "[DATE]"
click at [1224, 624] on button "Save" at bounding box center [1213, 620] width 66 height 24
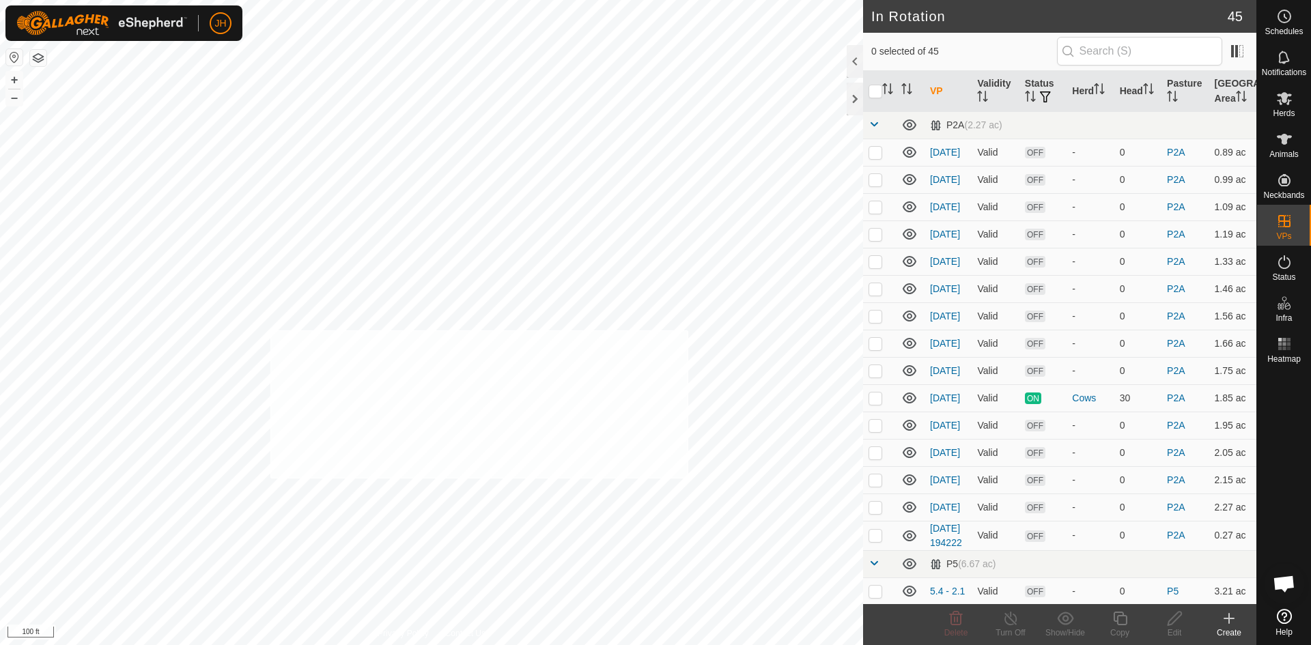
checkbox input "true"
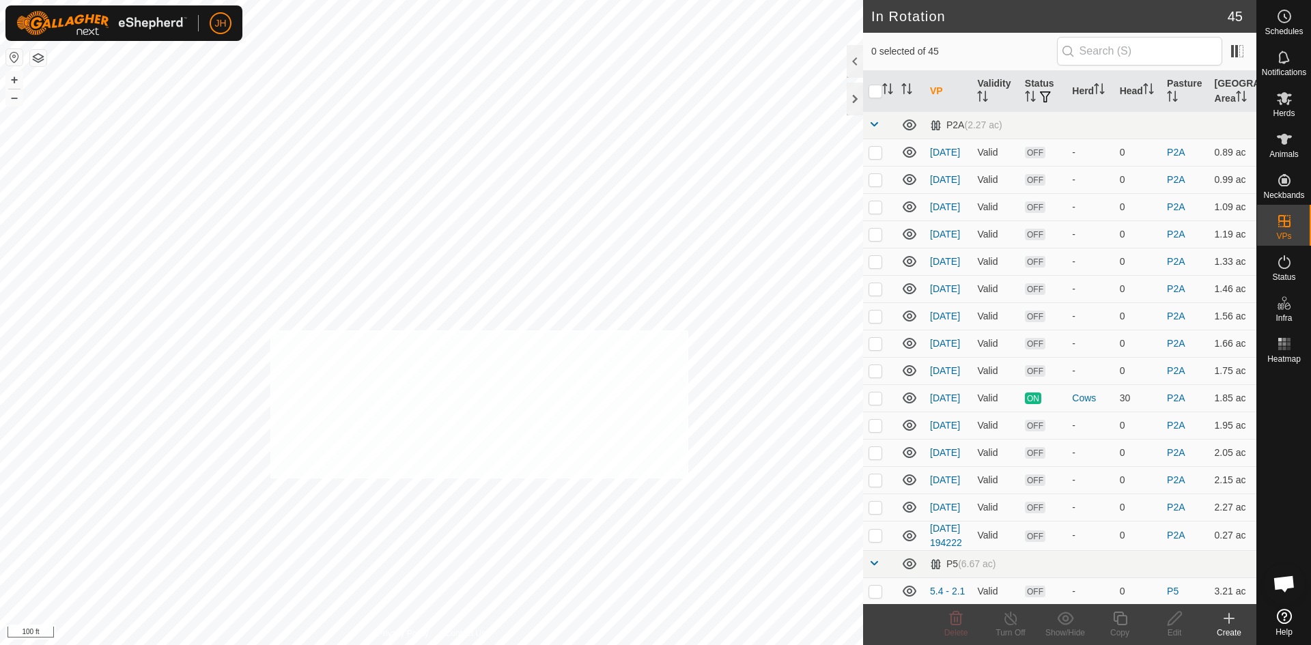
checkbox input "true"
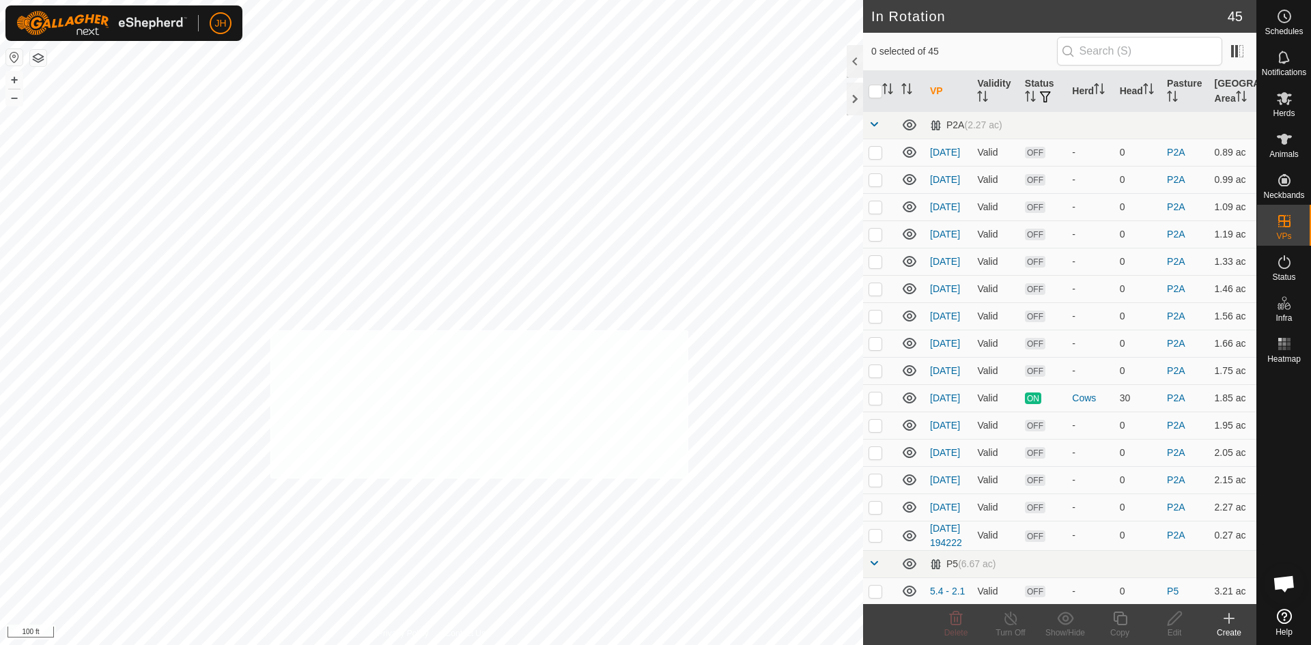
checkbox input "true"
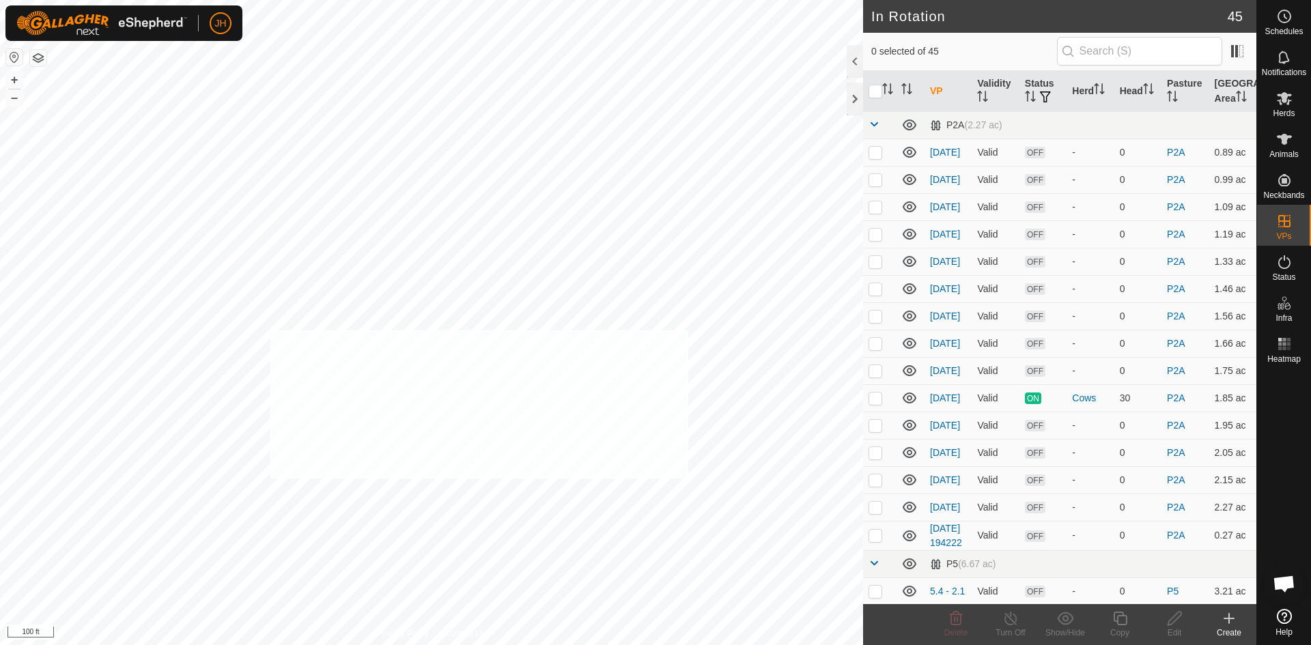
checkbox input "true"
checkbox input "false"
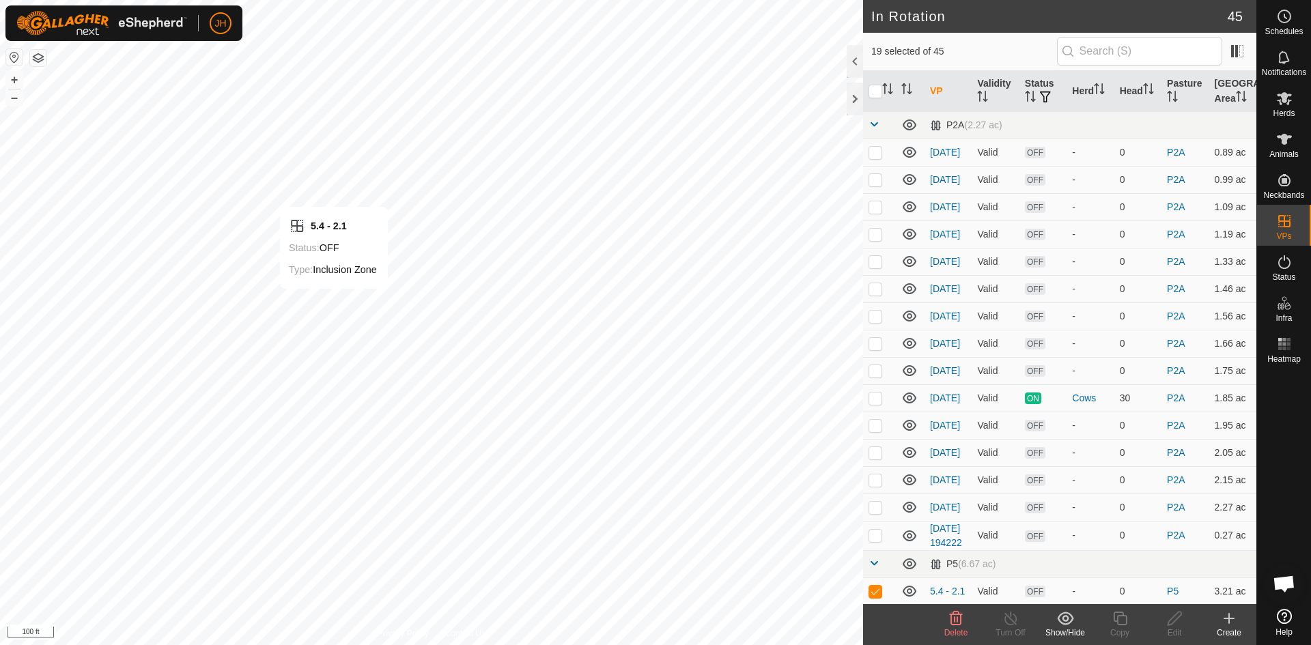
checkbox input "false"
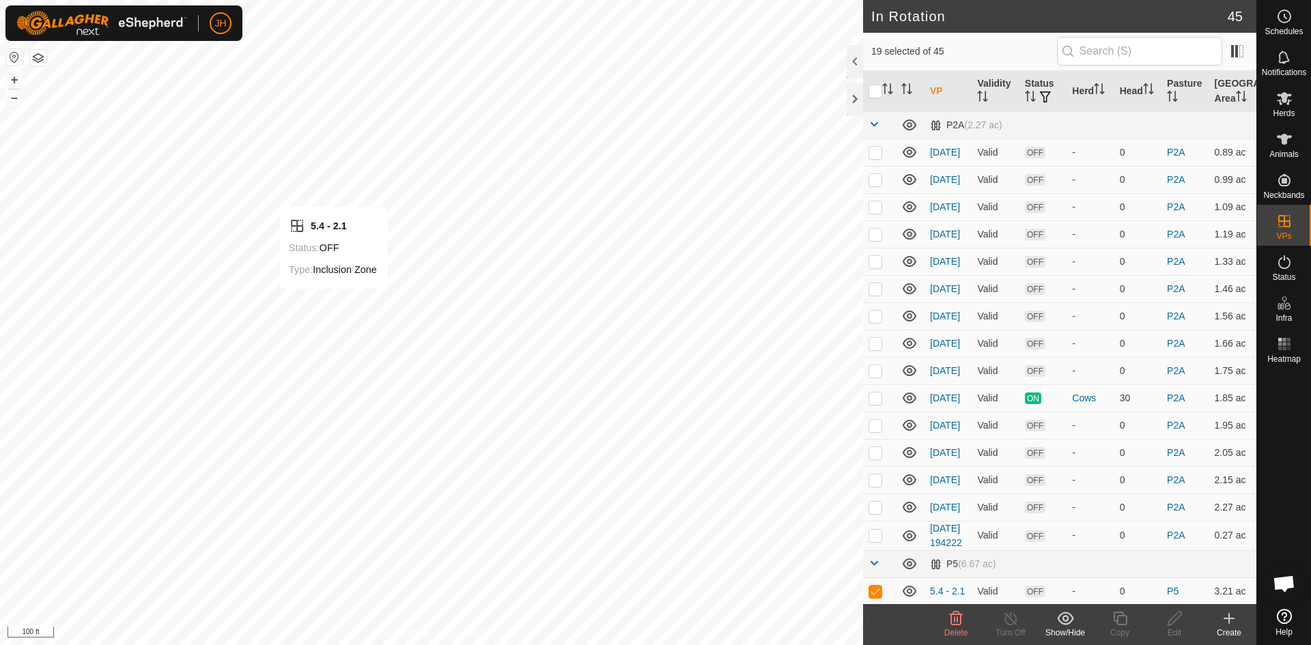
checkbox input "false"
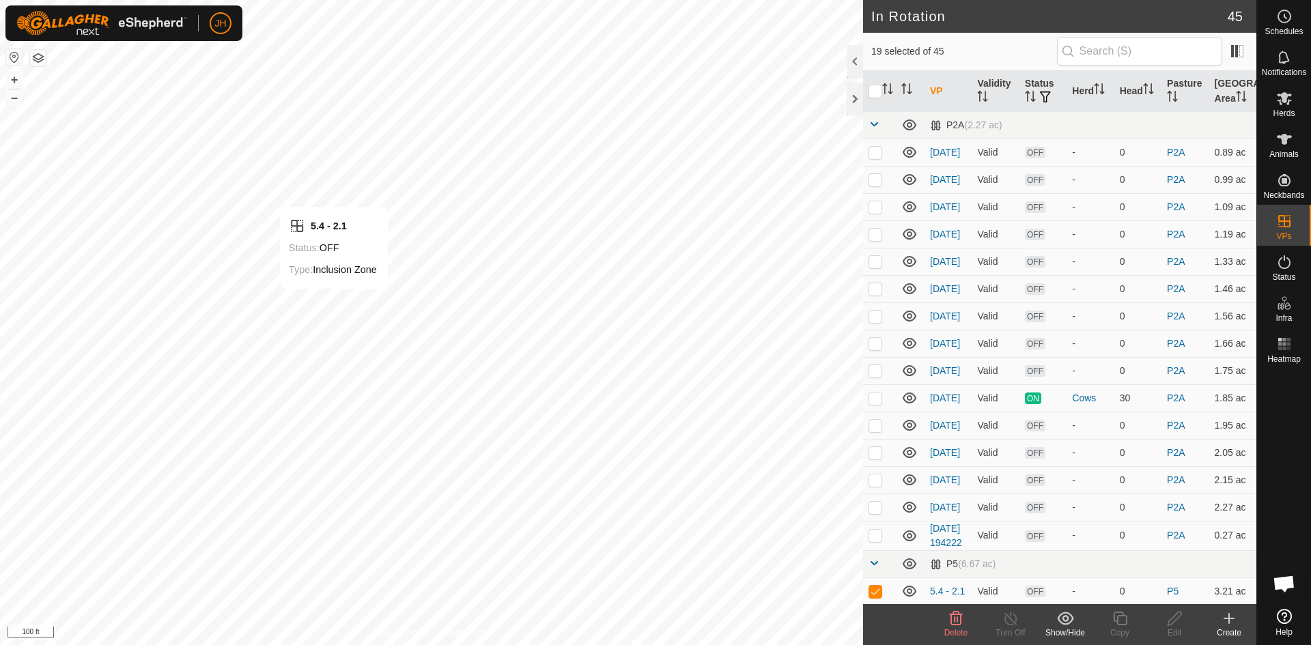
checkbox input "false"
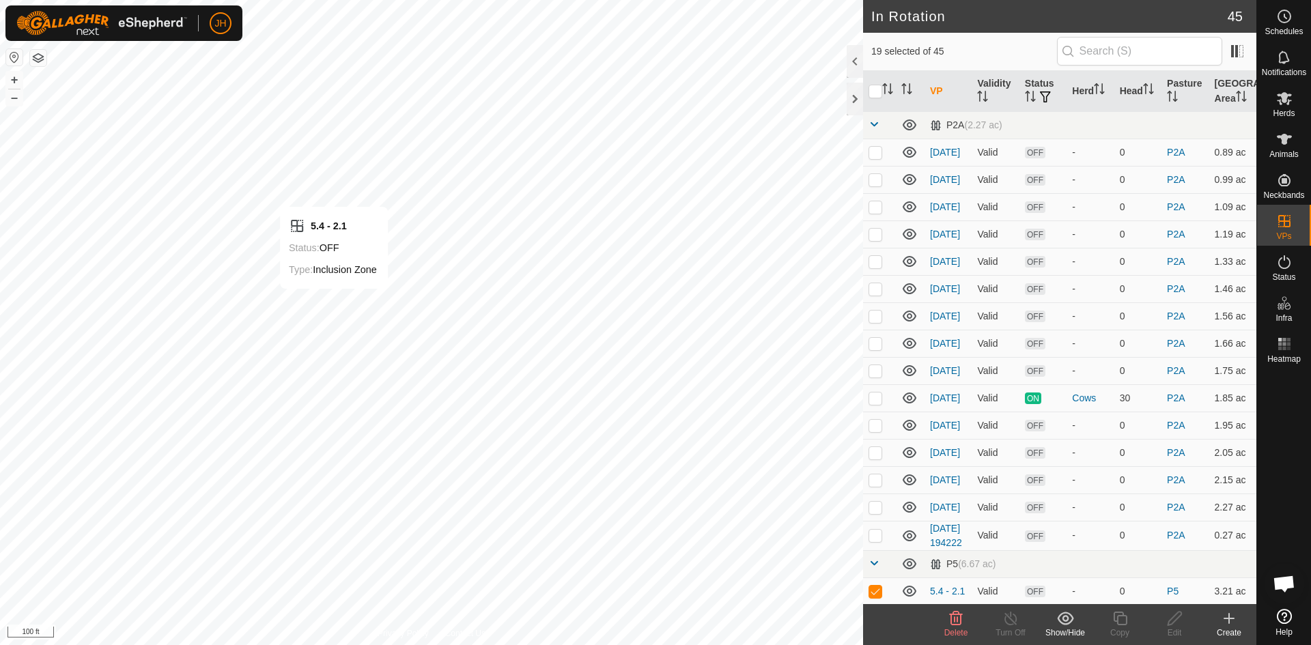
checkbox input "false"
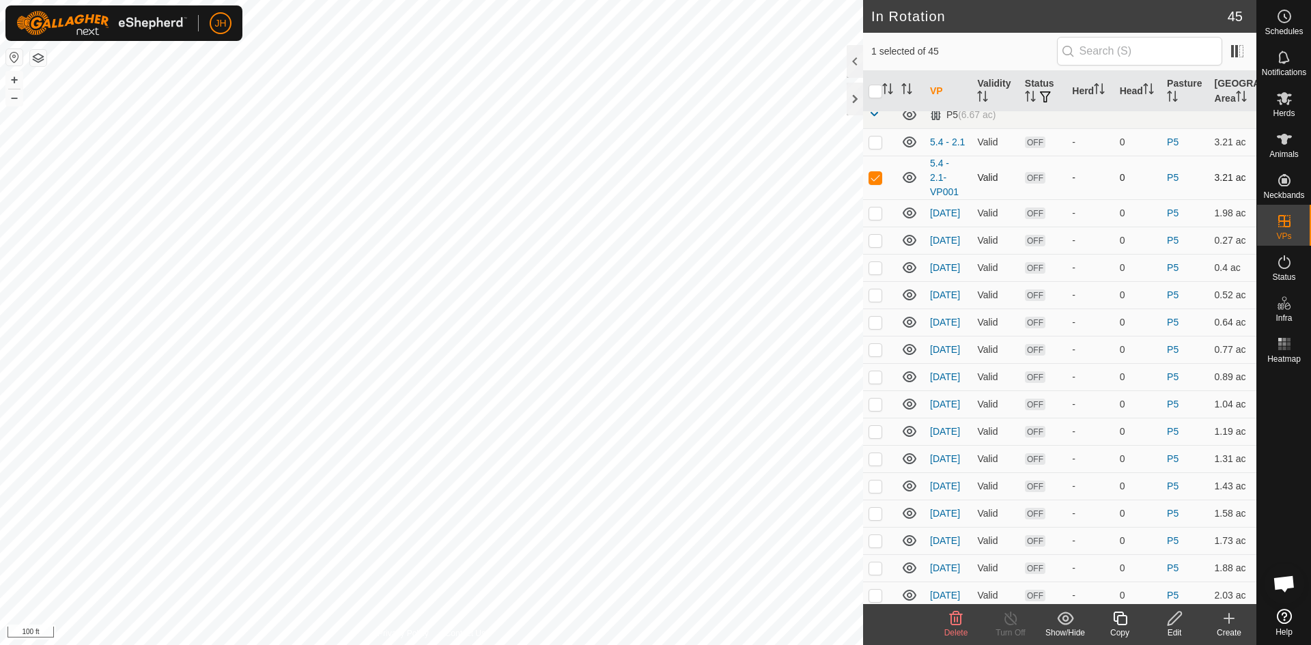
scroll to position [447, 0]
click at [956, 621] on icon at bounding box center [956, 618] width 16 height 16
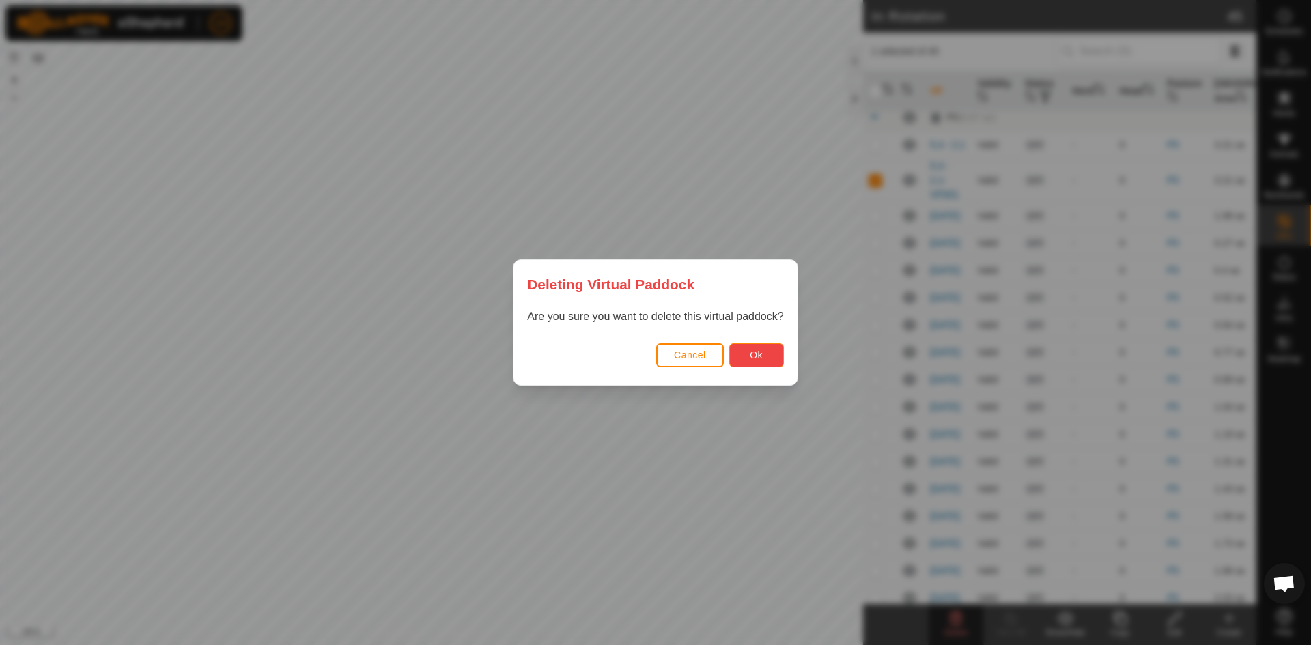
click at [750, 358] on span "Ok" at bounding box center [756, 355] width 13 height 11
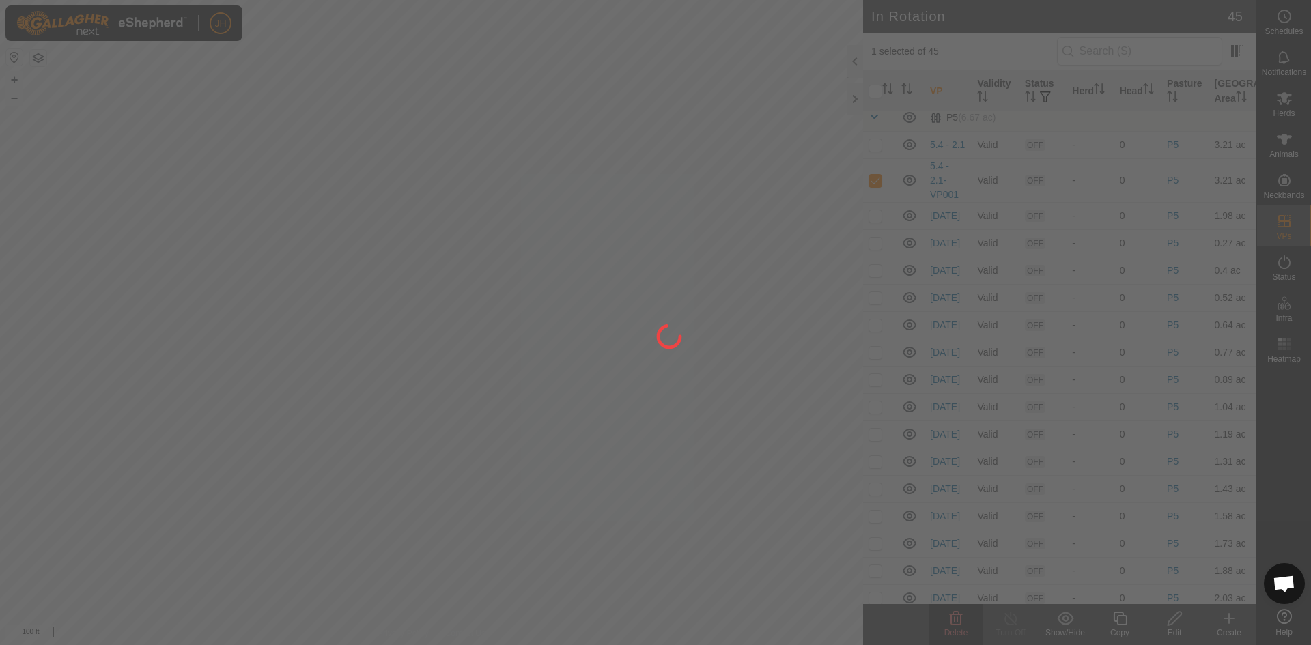
checkbox input "false"
click at [320, 298] on div at bounding box center [655, 322] width 1311 height 645
click at [322, 306] on div at bounding box center [655, 322] width 1311 height 645
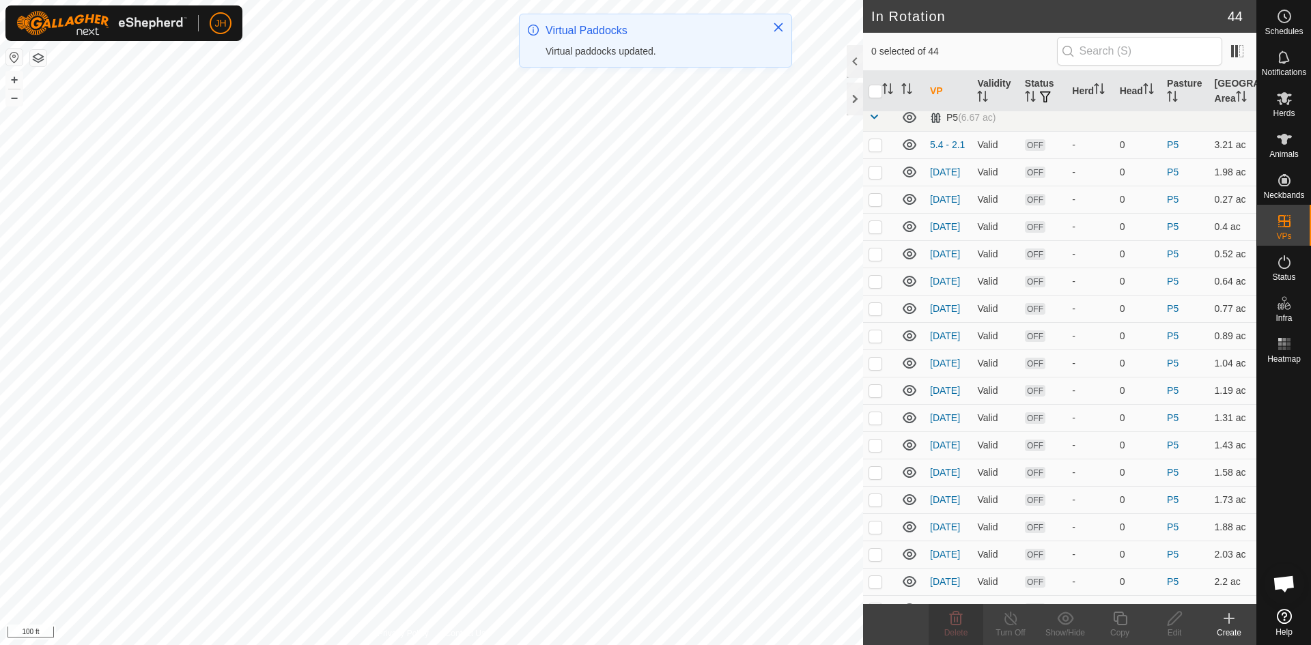
checkbox input "true"
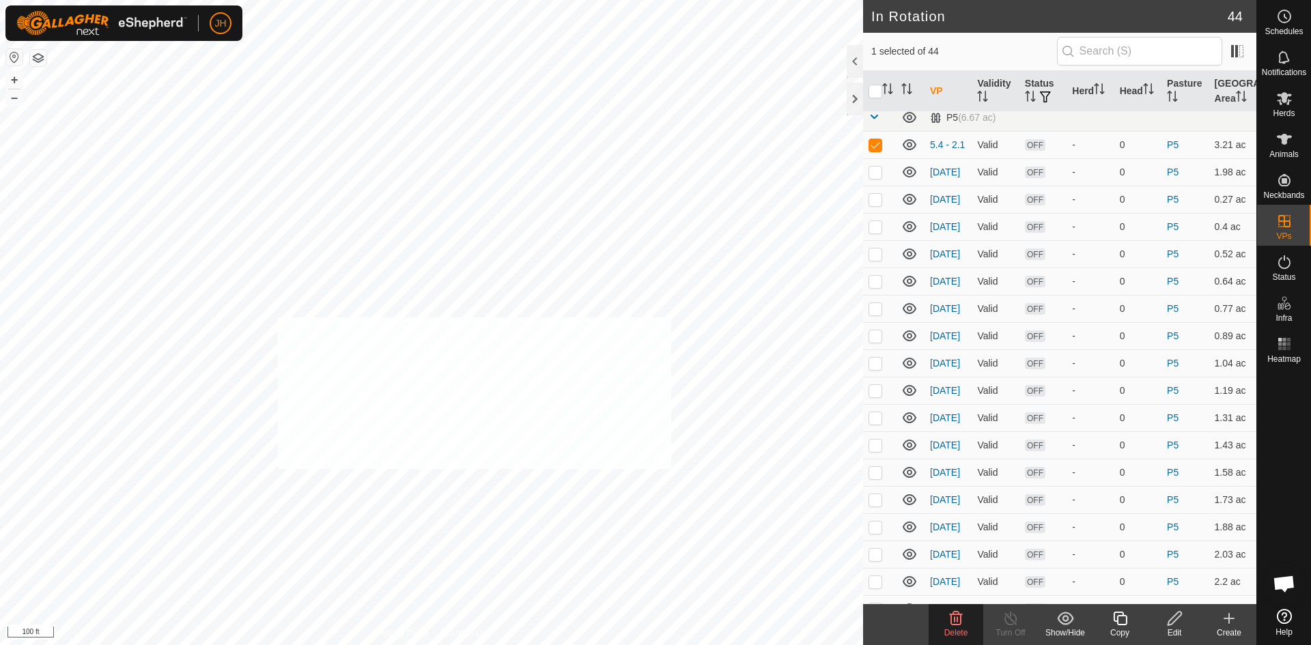
checkbox input "true"
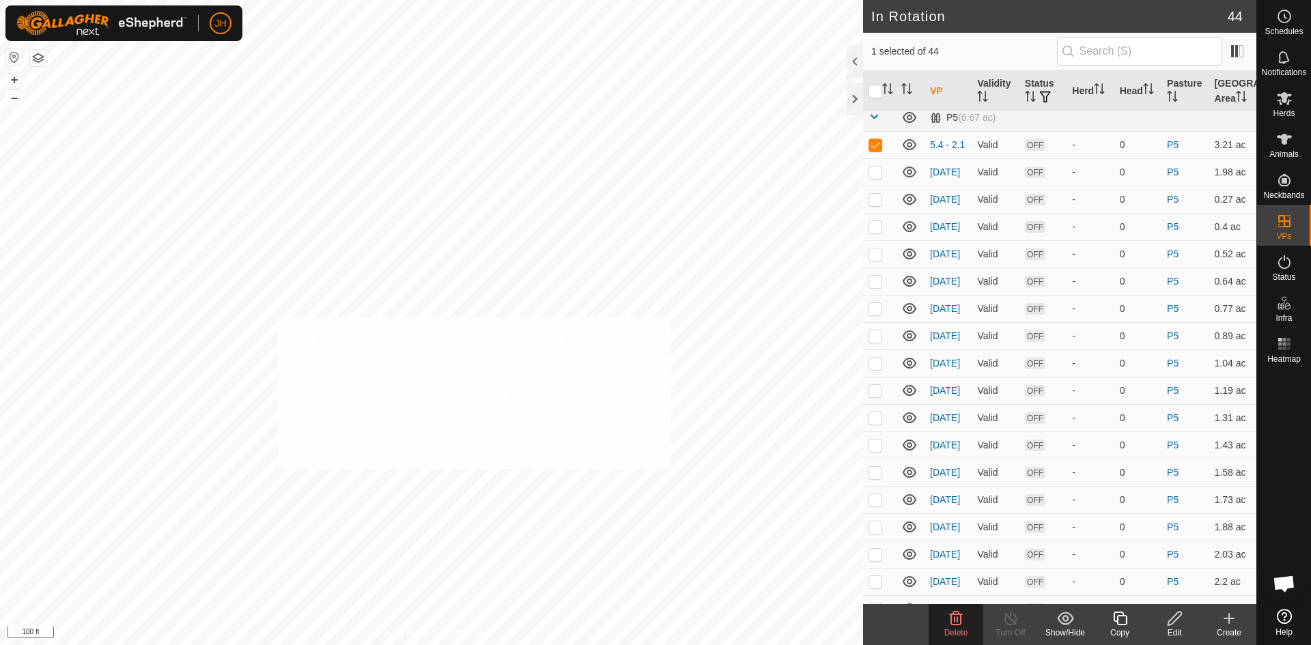
checkbox input "true"
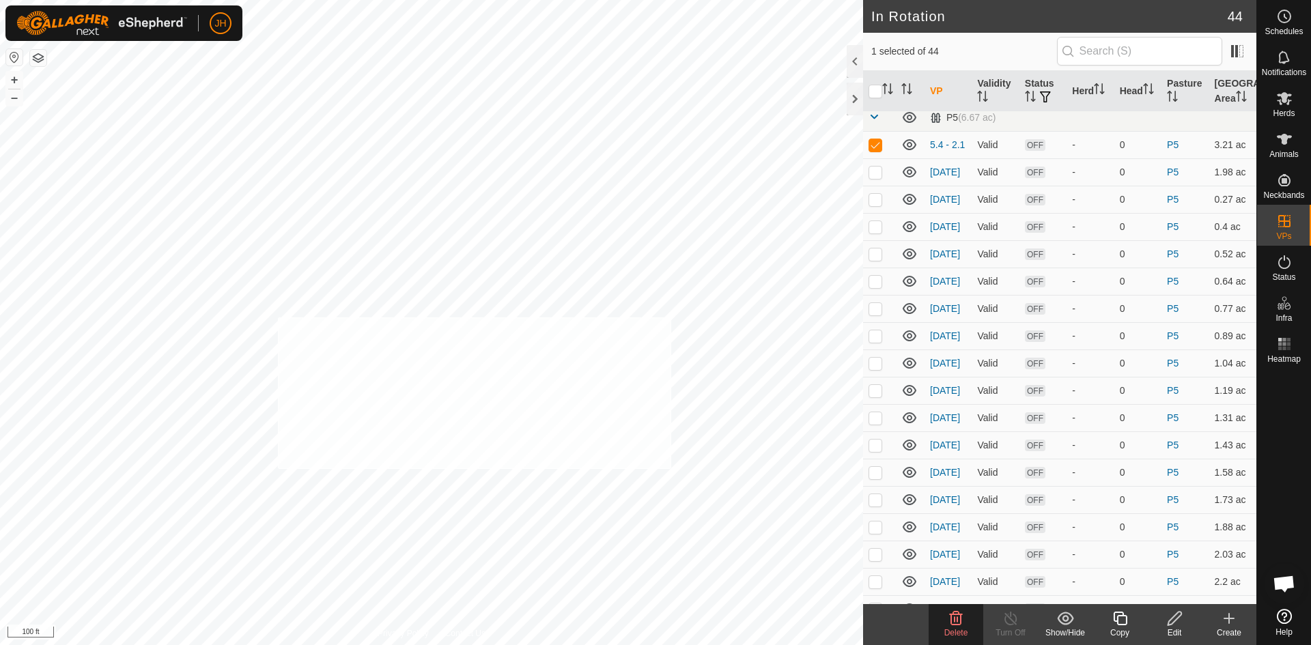
checkbox input "true"
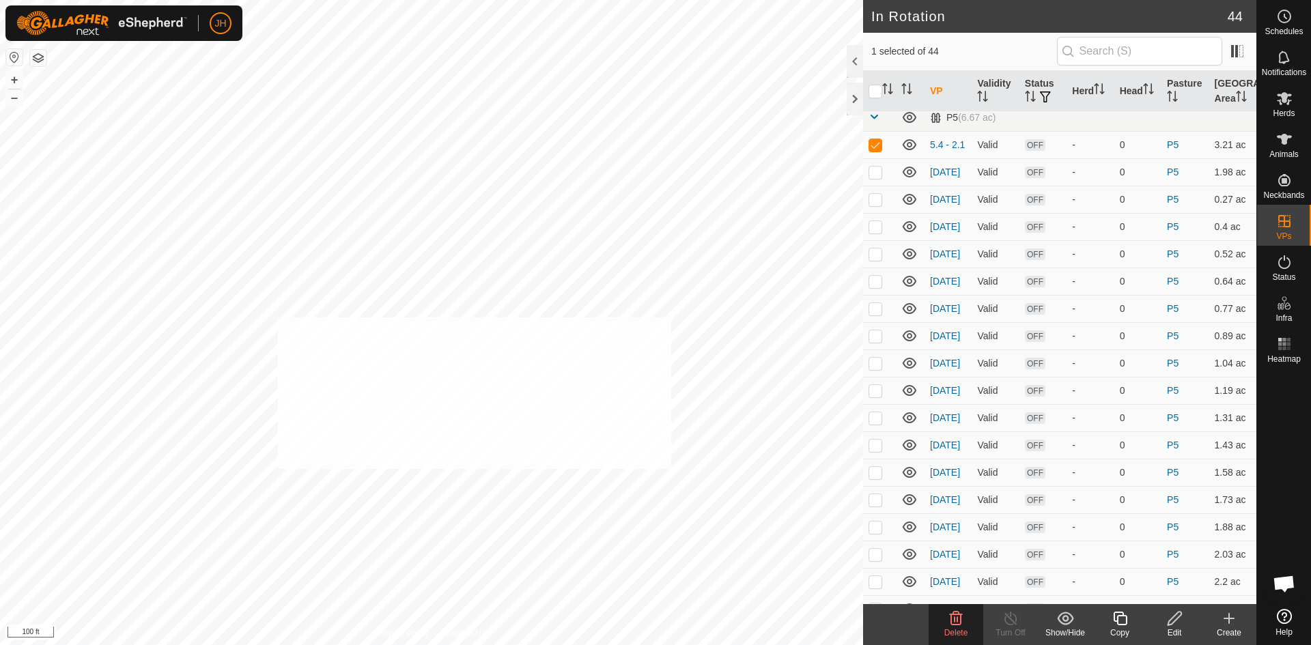
checkbox input "true"
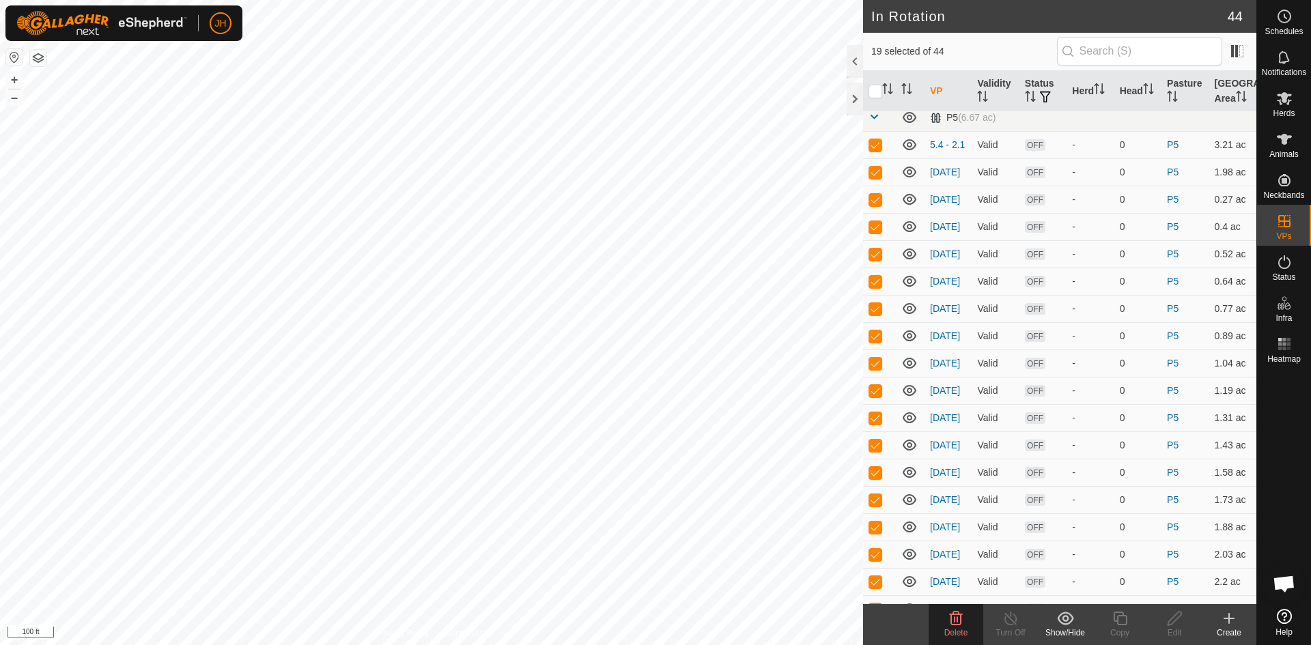
click at [1062, 627] on div "Show/Hide" at bounding box center [1065, 633] width 55 height 12
click at [1086, 590] on link "Move to 'In Storage'" at bounding box center [1106, 588] width 135 height 27
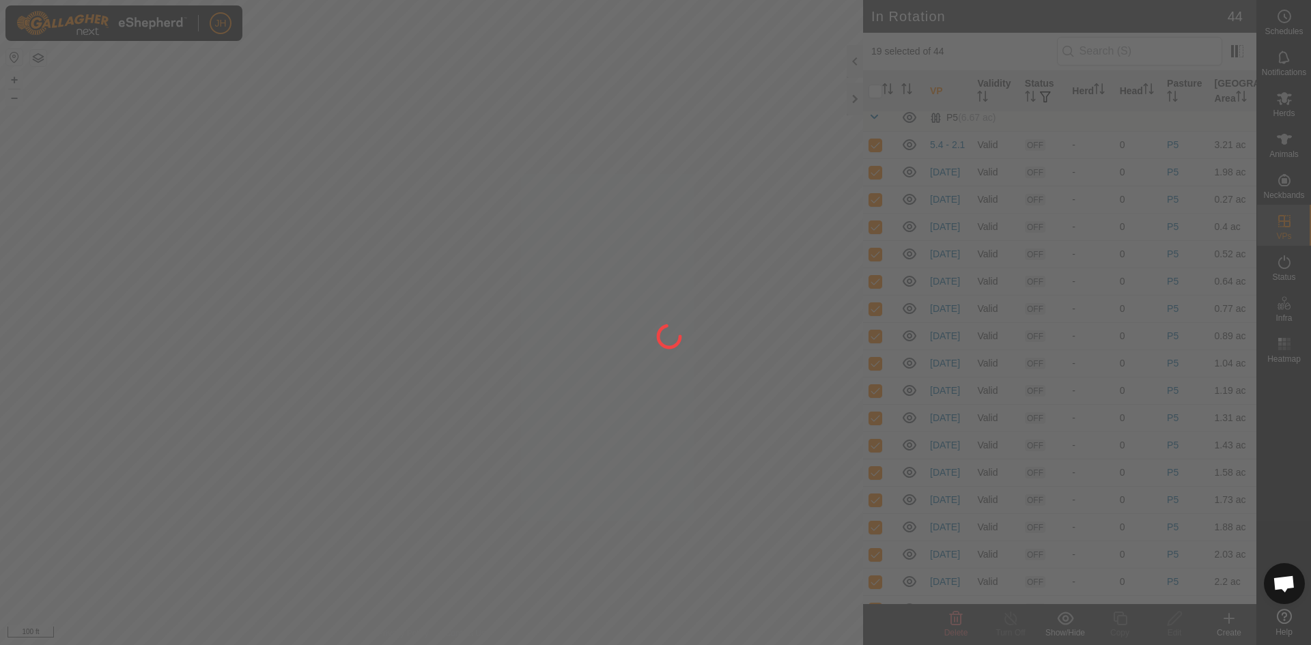
checkbox input "false"
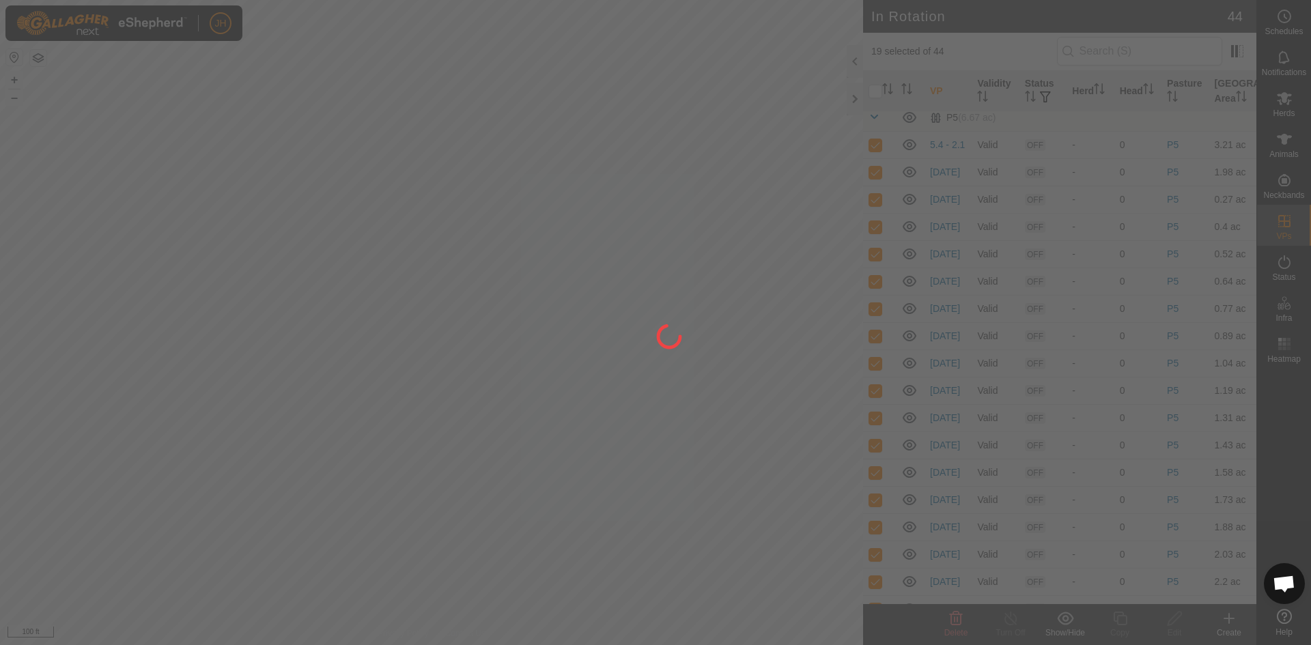
checkbox input "false"
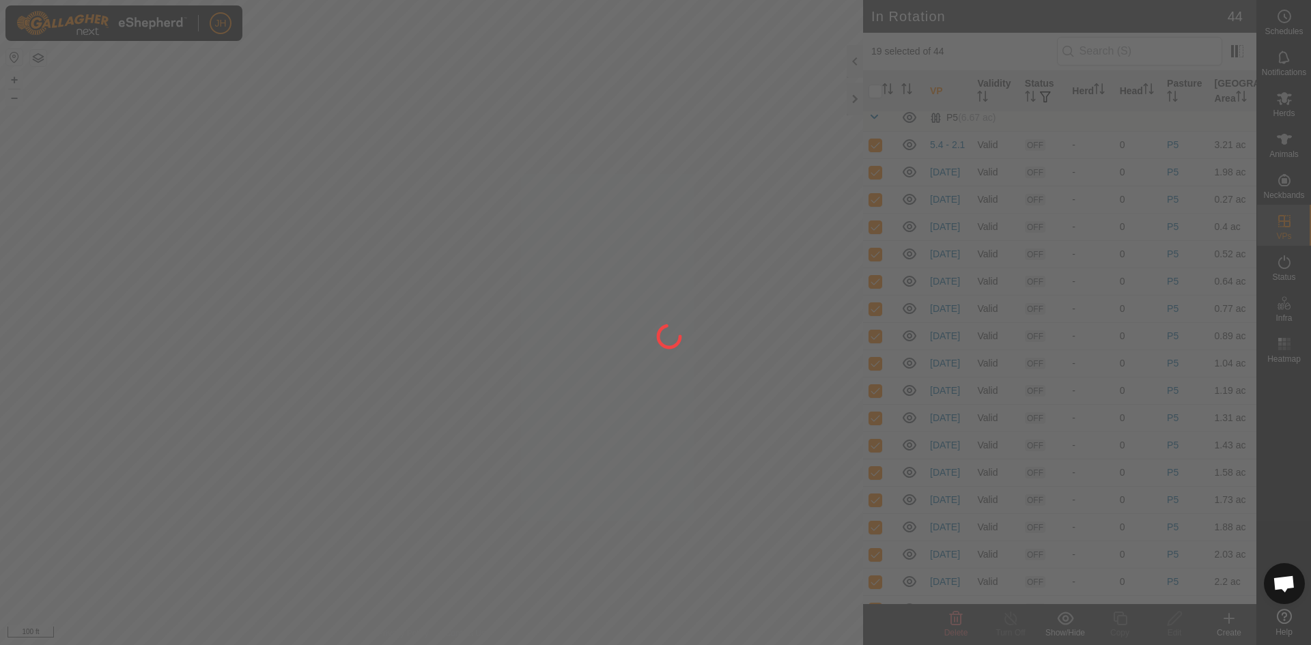
checkbox input "false"
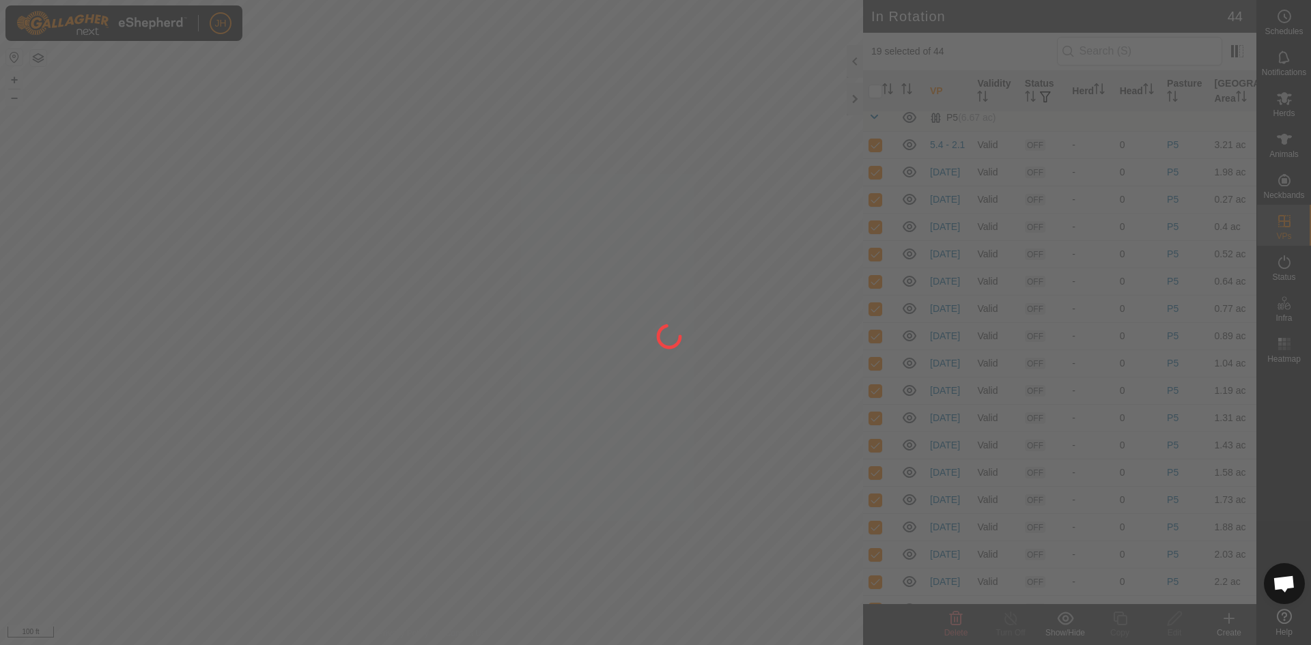
checkbox input "false"
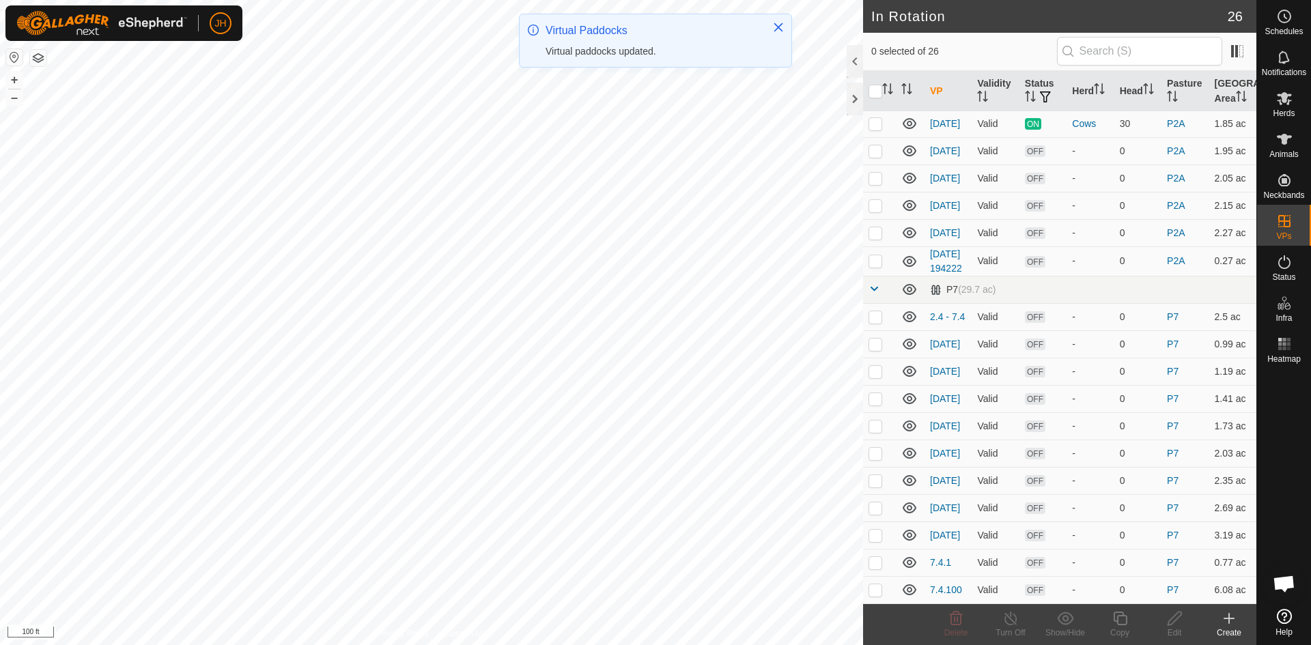
scroll to position [289, 0]
